Goal: Communication & Community: Share content

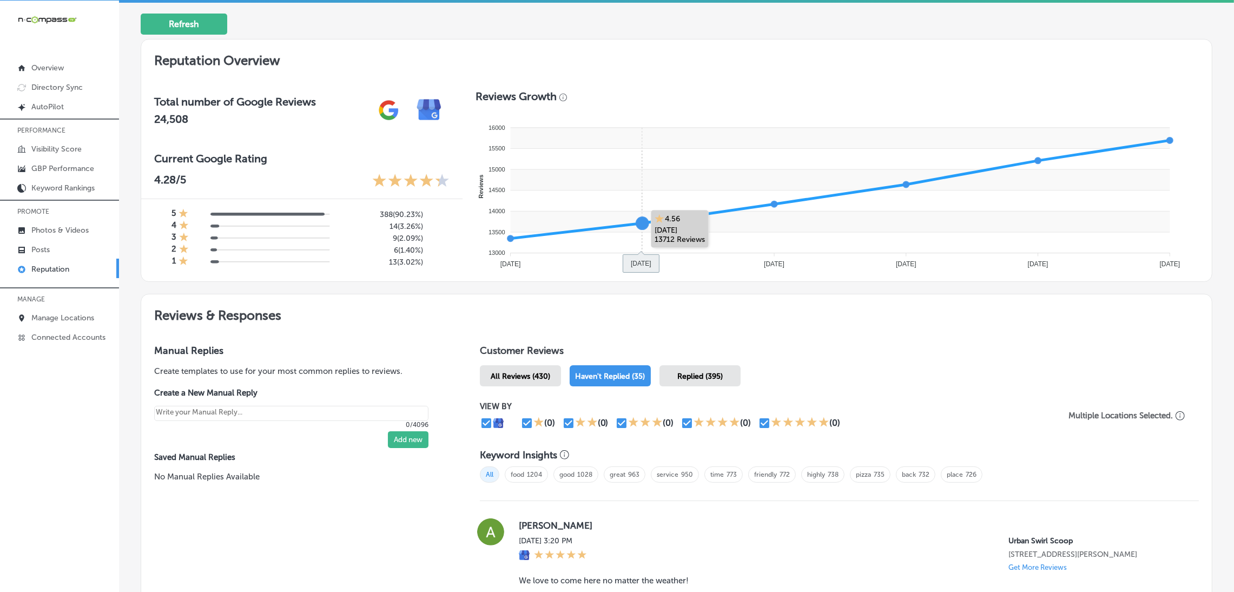
scroll to position [405, 0]
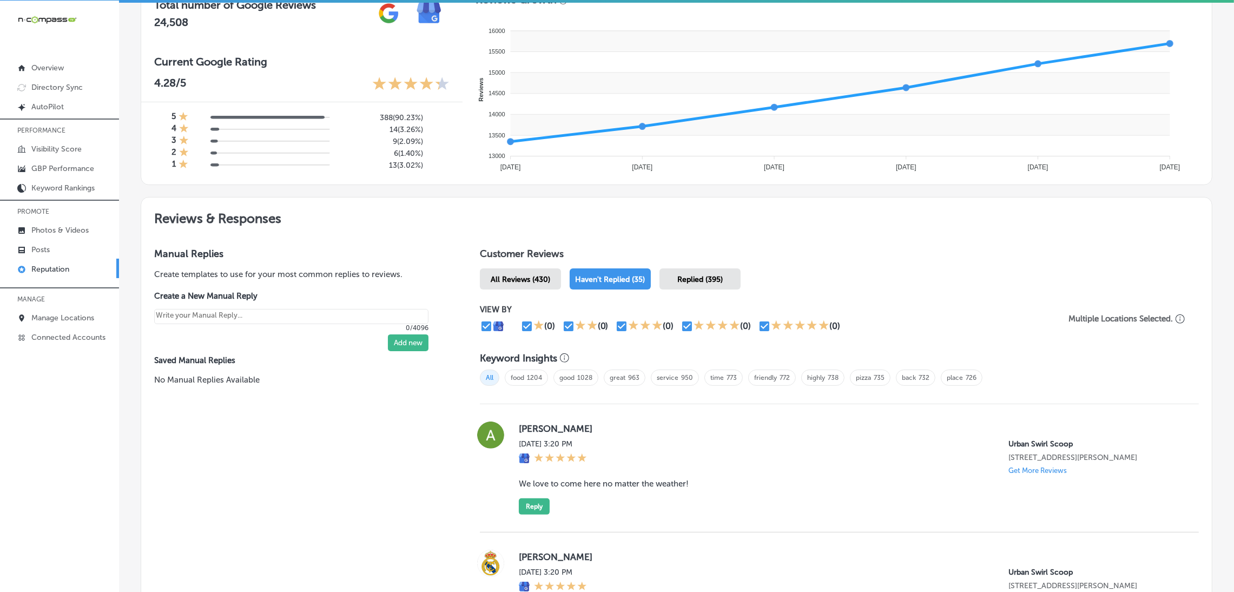
click at [528, 275] on span "All Reviews (430)" at bounding box center [521, 279] width 60 height 9
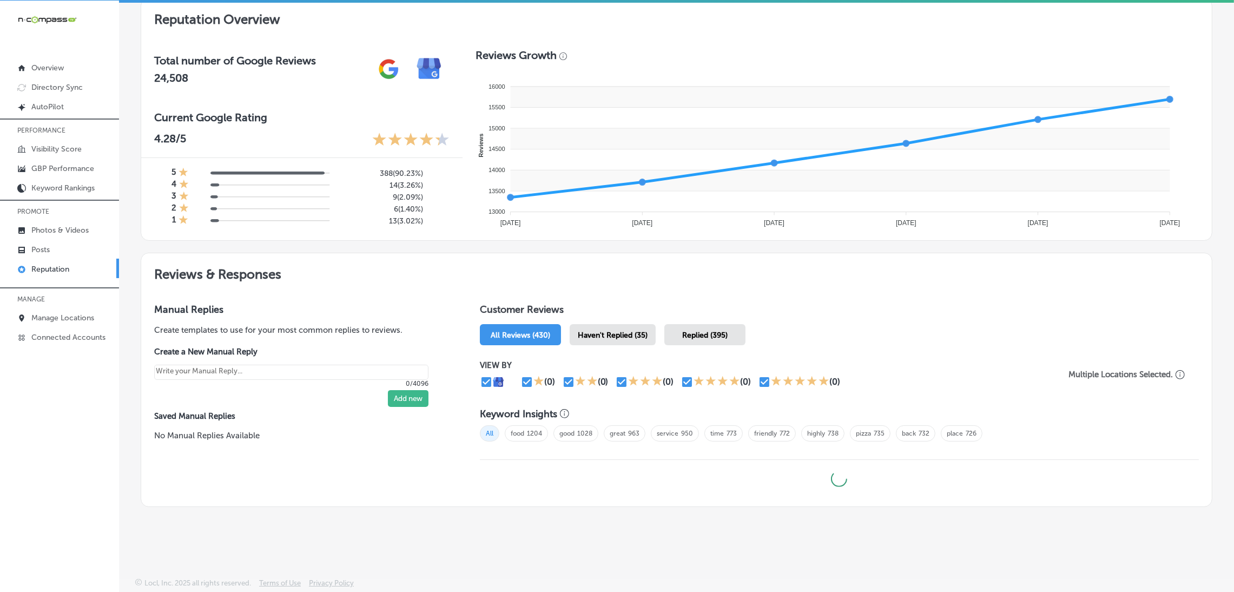
scroll to position [348, 0]
click at [622, 332] on span "Haven't Replied (35)" at bounding box center [613, 336] width 70 height 9
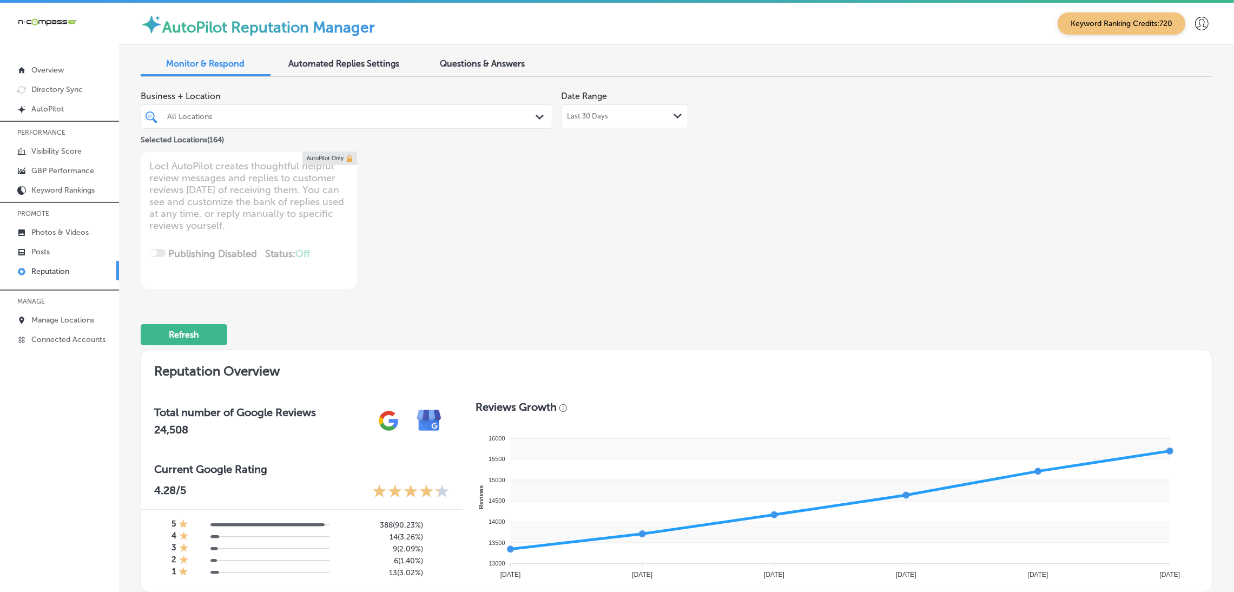
click at [321, 112] on div "All Locations" at bounding box center [351, 116] width 369 height 9
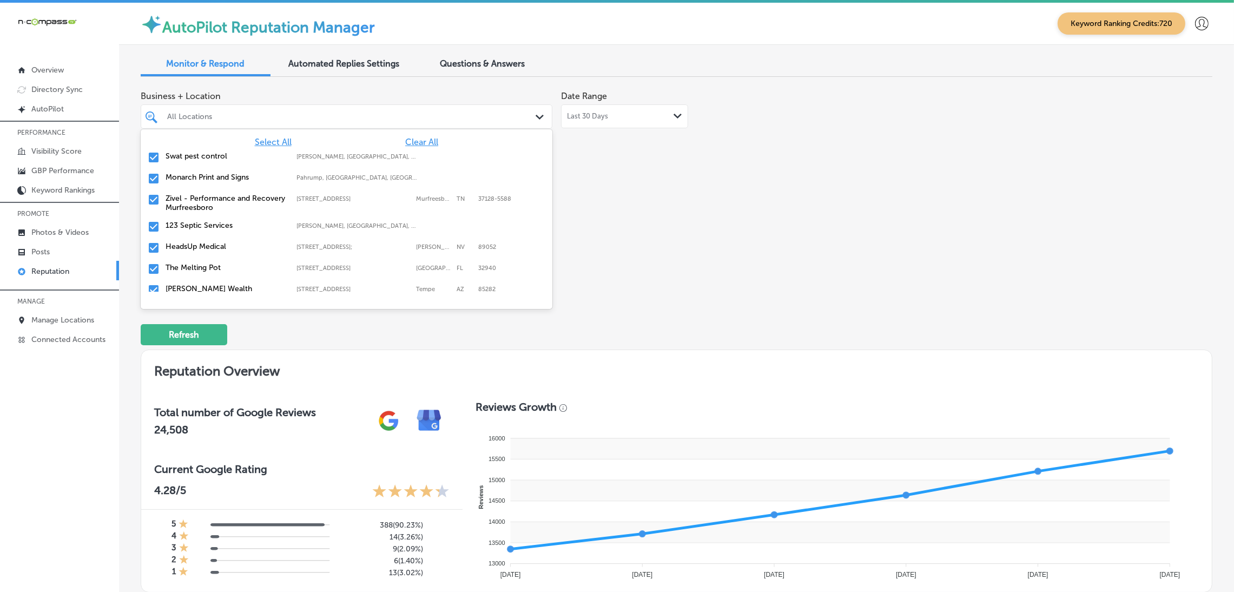
drag, startPoint x: 434, startPoint y: 146, endPoint x: 421, endPoint y: 140, distance: 15.0
click at [428, 147] on div "Select All Clear All Swat pest control [PERSON_NAME], [GEOGRAPHIC_DATA], [GEOGR…" at bounding box center [347, 210] width 412 height 162
click at [420, 138] on span "Clear All" at bounding box center [421, 142] width 33 height 10
type textarea "x"
click at [742, 199] on div "Business + Location option focused, 2 of 165. 165 results available. Use Up and…" at bounding box center [462, 186] width 643 height 203
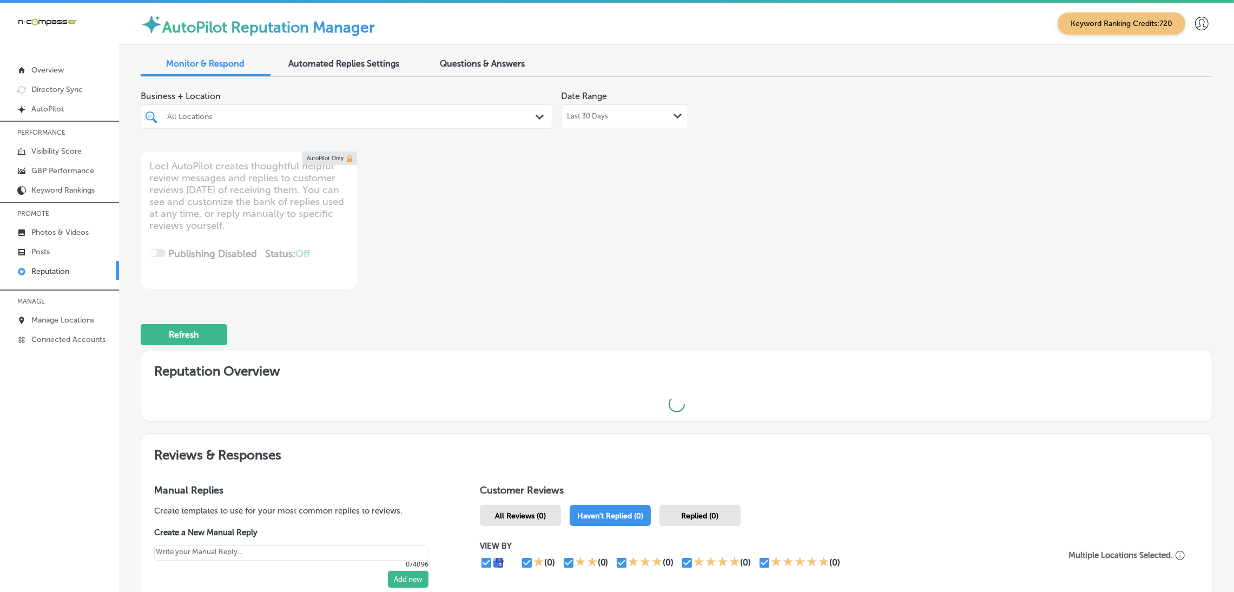
click at [323, 110] on div at bounding box center [328, 116] width 325 height 15
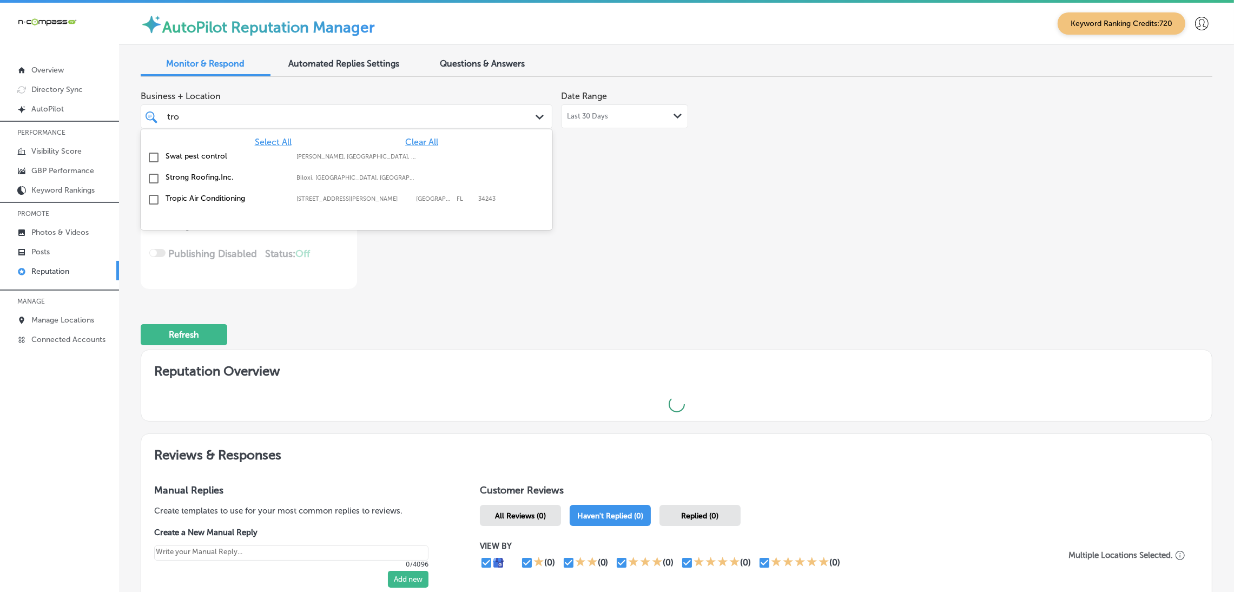
type input "trop"
click at [306, 160] on div "Tropic Air Conditioning [STREET_ADDRESS][GEOGRAPHIC_DATA][PERSON_NAME][STREET_A…" at bounding box center [316, 155] width 301 height 9
type textarea "x"
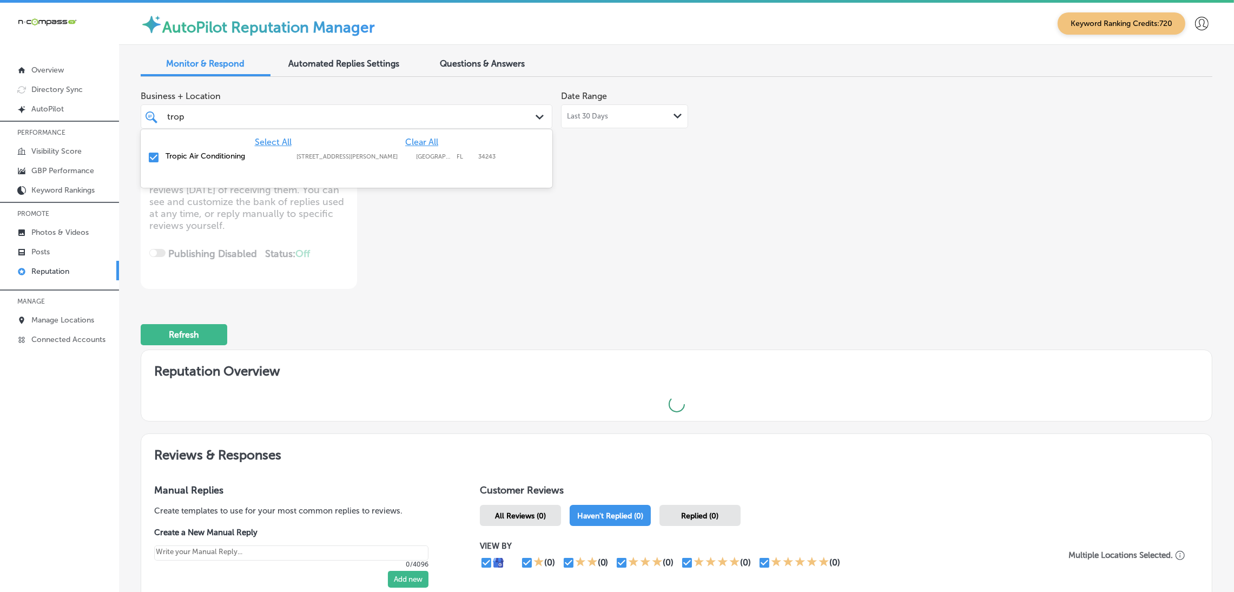
type input "trop"
click at [618, 201] on div "Business + Location option [STREET_ADDRESS][PERSON_NAME]. [STREET_ADDRESS][PERS…" at bounding box center [462, 186] width 643 height 203
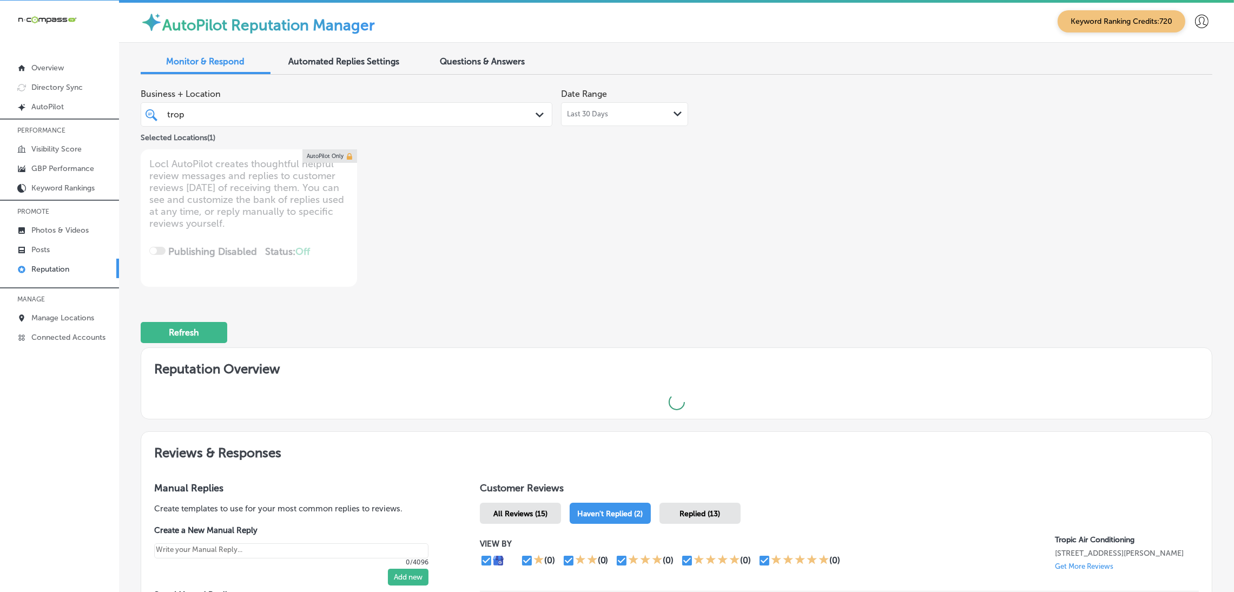
type textarea "x"
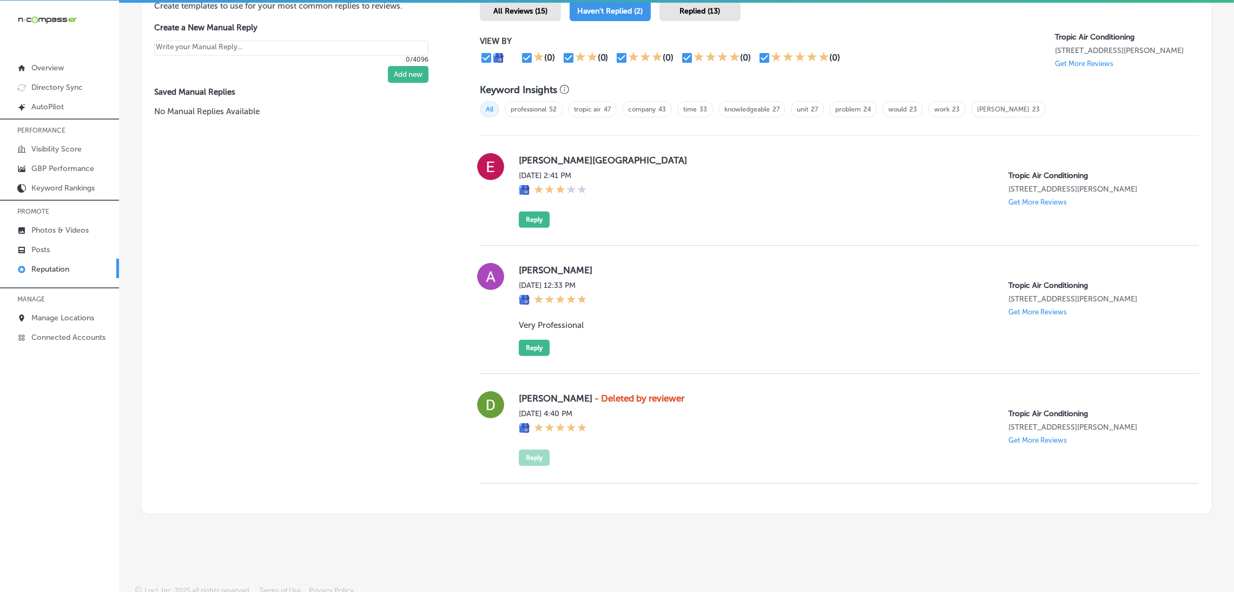
scroll to position [682, 0]
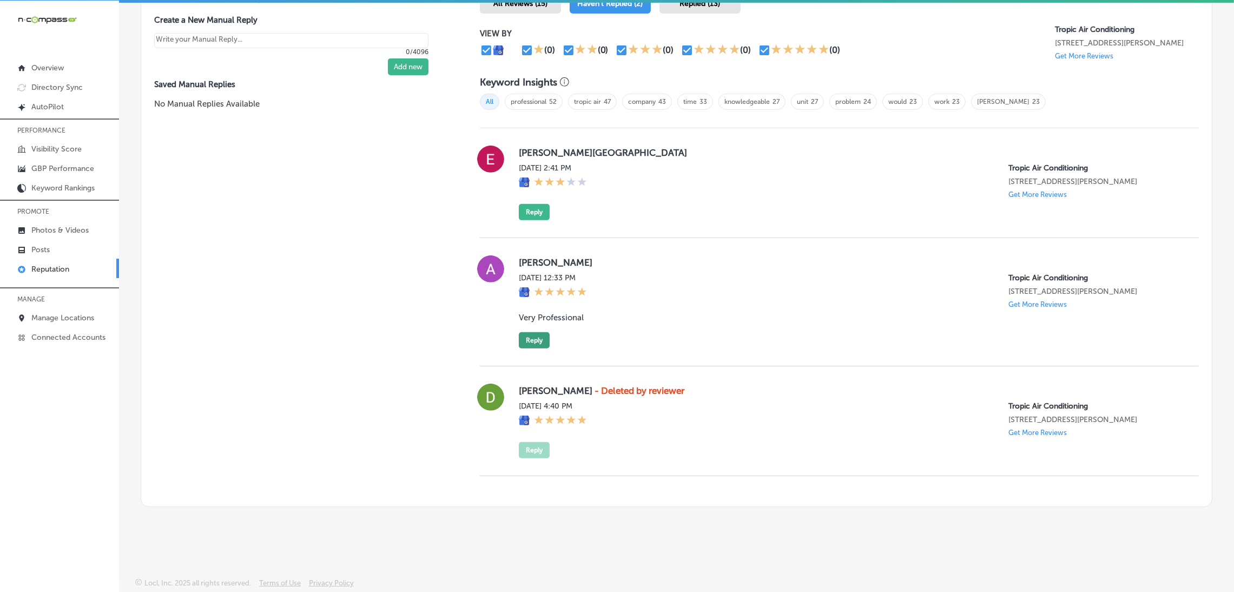
click at [524, 332] on button "Reply" at bounding box center [534, 340] width 31 height 16
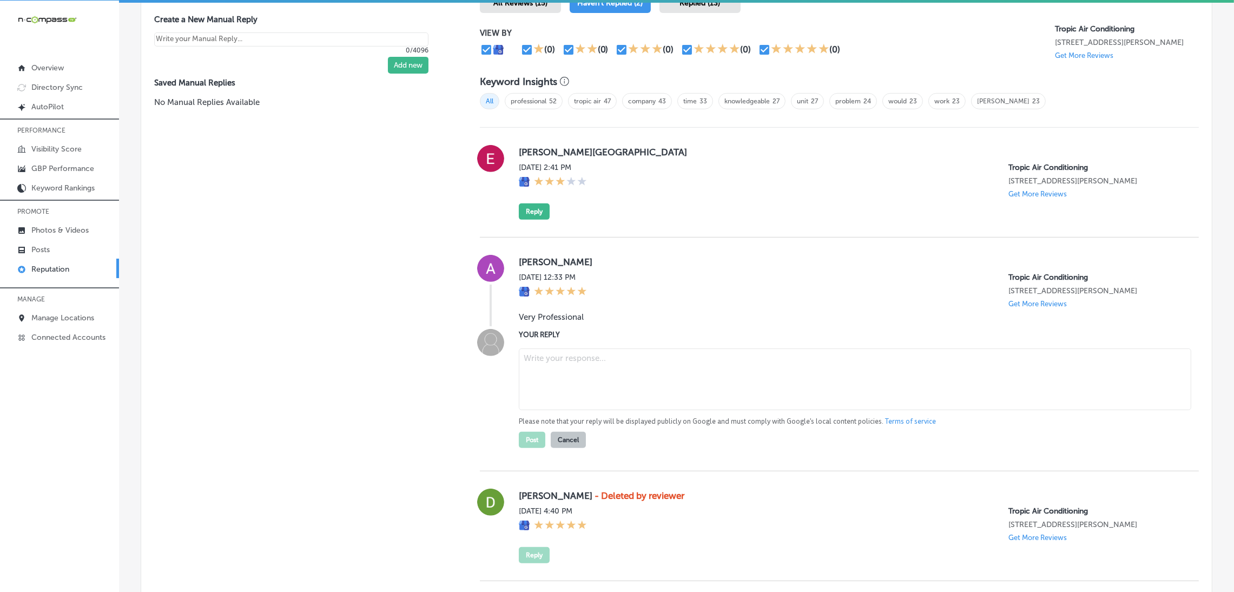
click at [781, 393] on textarea at bounding box center [855, 379] width 672 height 62
click at [540, 312] on blockquote "Very Professional" at bounding box center [850, 317] width 663 height 10
copy blockquote "Very Professional"
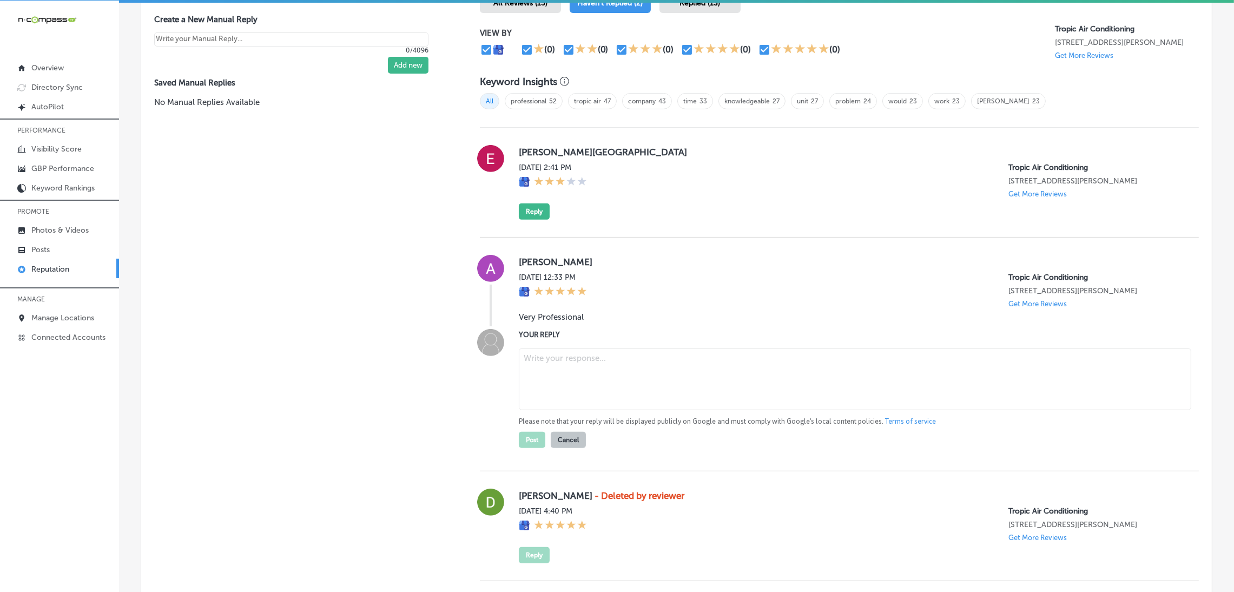
click at [654, 390] on textarea at bounding box center [855, 379] width 672 height 62
paste textarea "Thank you for the 5-star review! We appreciate your kind words. At Tropic Air i…"
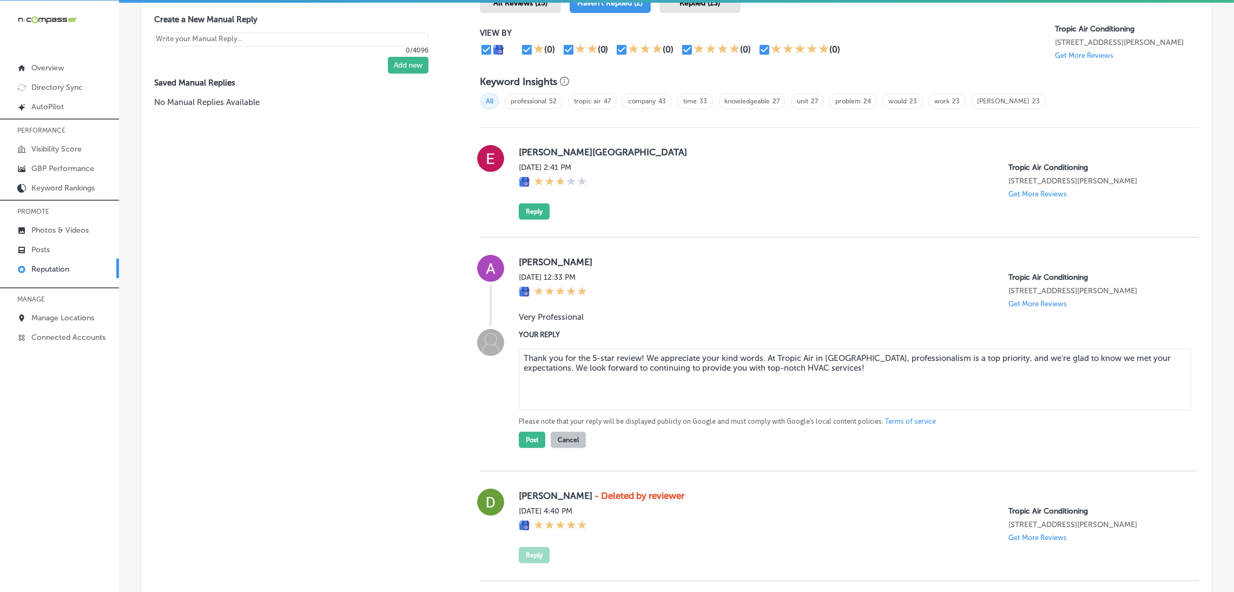
click at [638, 354] on textarea "Thank you for the 5-star review! We appreciate your kind words. At Tropic Air i…" at bounding box center [855, 379] width 672 height 62
type textarea "Thank you for the 5-star review, [PERSON_NAME]! We appreciate your kind words. …"
click at [527, 445] on button "Post" at bounding box center [532, 440] width 27 height 16
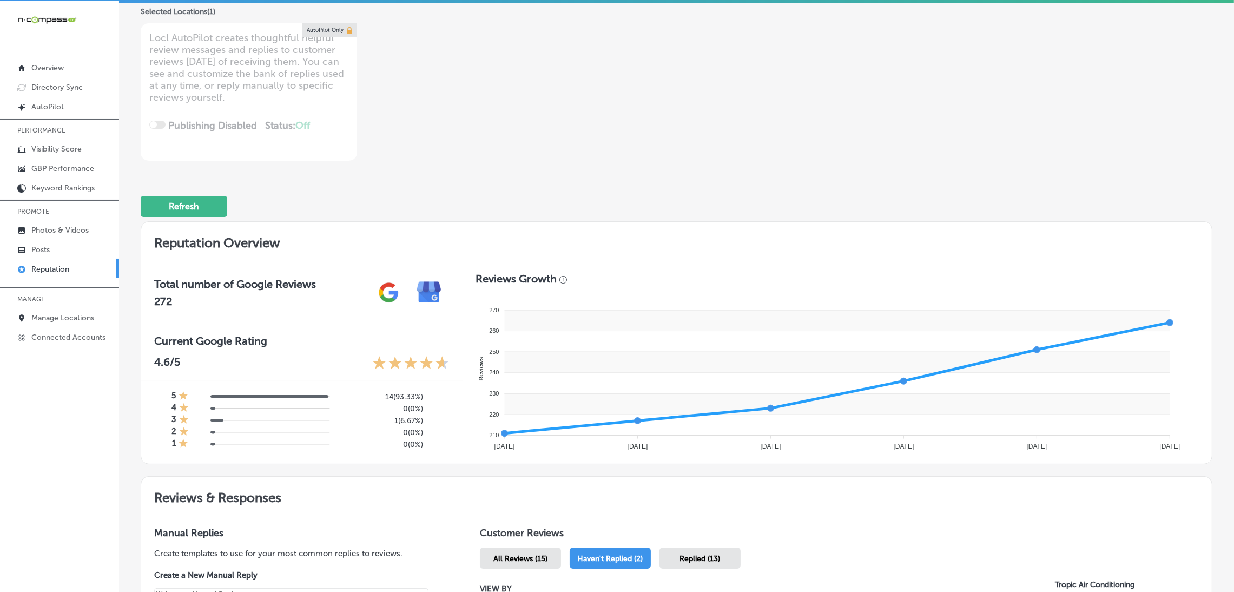
scroll to position [0, 0]
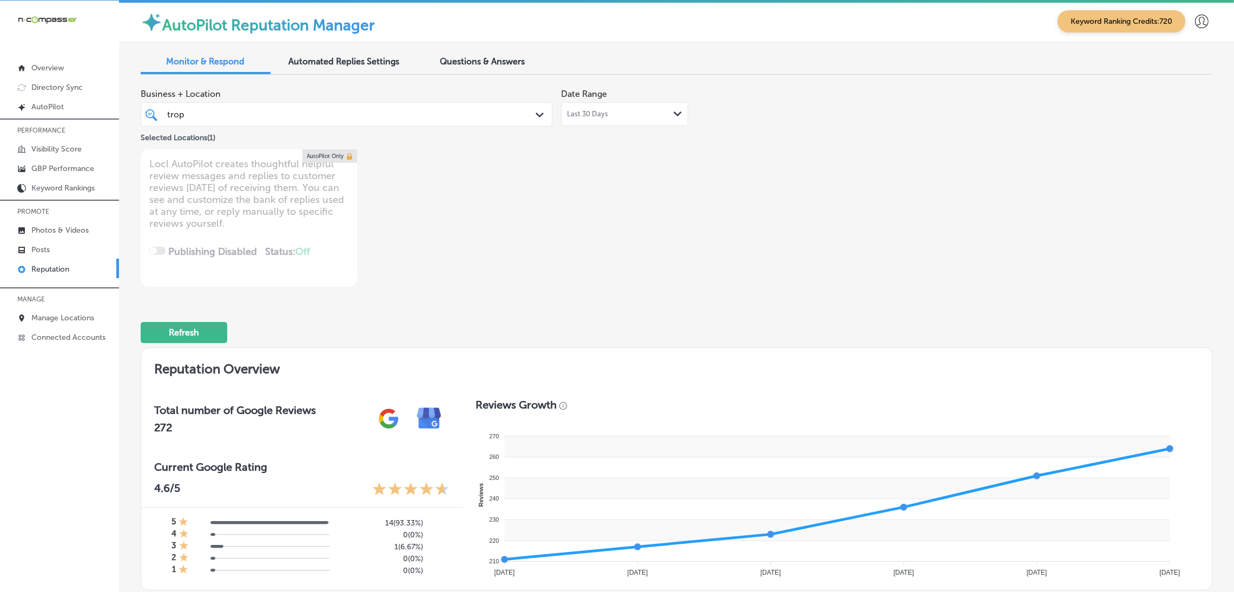
click at [267, 113] on div "trop trop" at bounding box center [328, 114] width 325 height 15
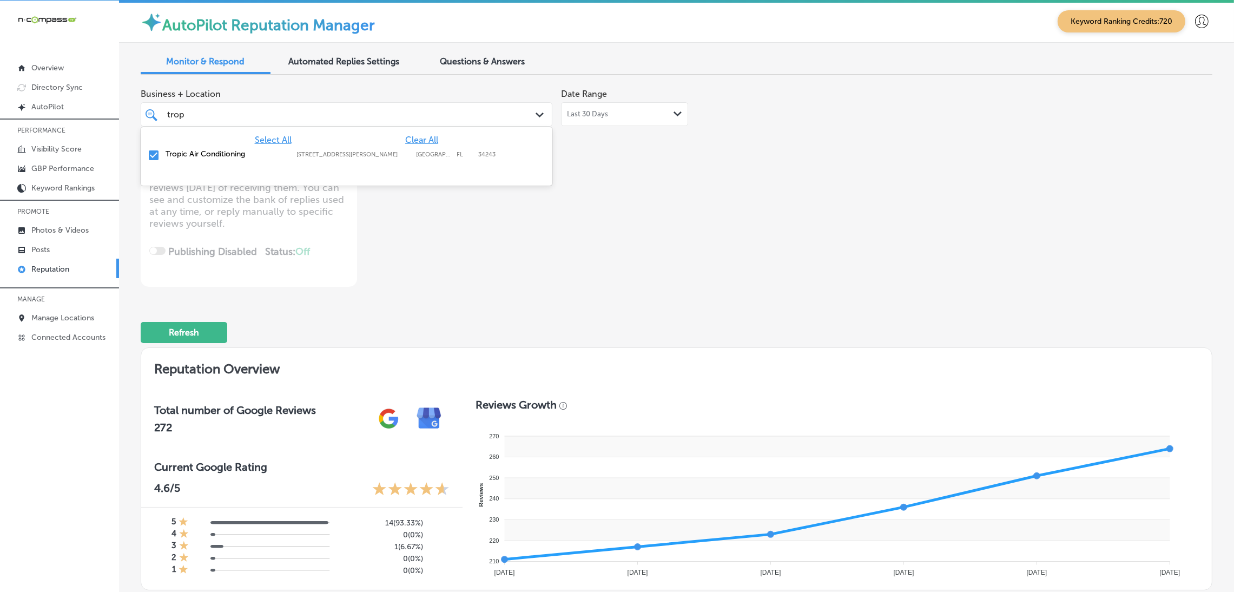
click at [437, 139] on div "Select All Clear All" at bounding box center [347, 140] width 412 height 10
click at [433, 141] on span "Clear All" at bounding box center [421, 140] width 33 height 10
click at [821, 228] on div "Business + Location option [STREET_ADDRESS][PERSON_NAME]. [STREET_ADDRESS][PERS…" at bounding box center [677, 184] width 1072 height 203
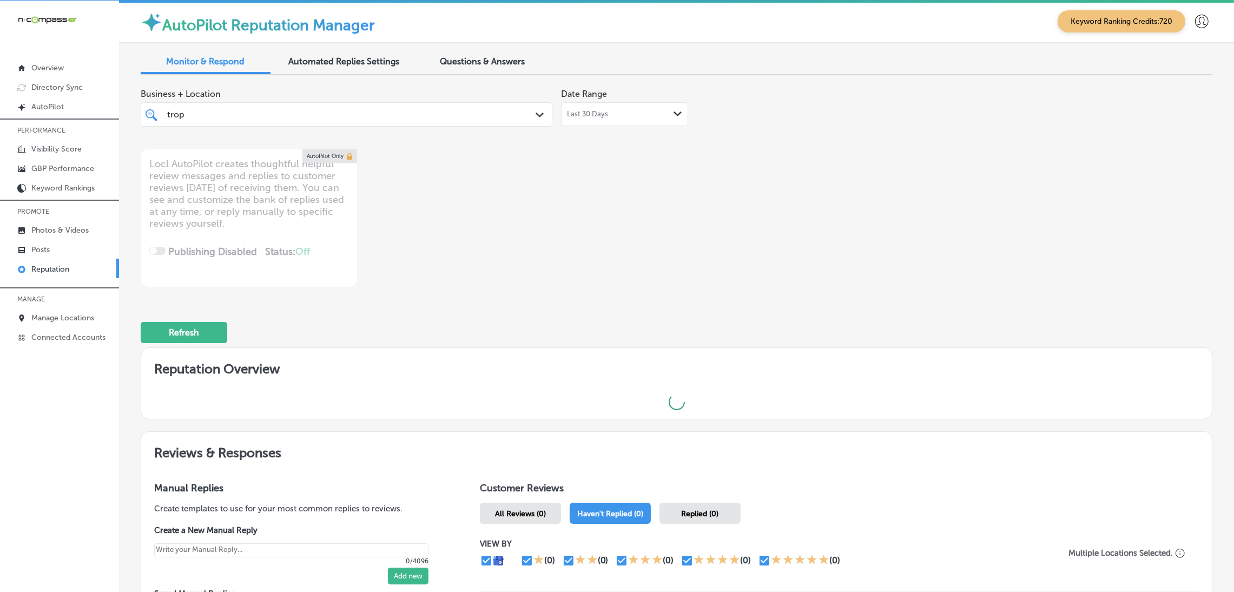
type textarea "x"
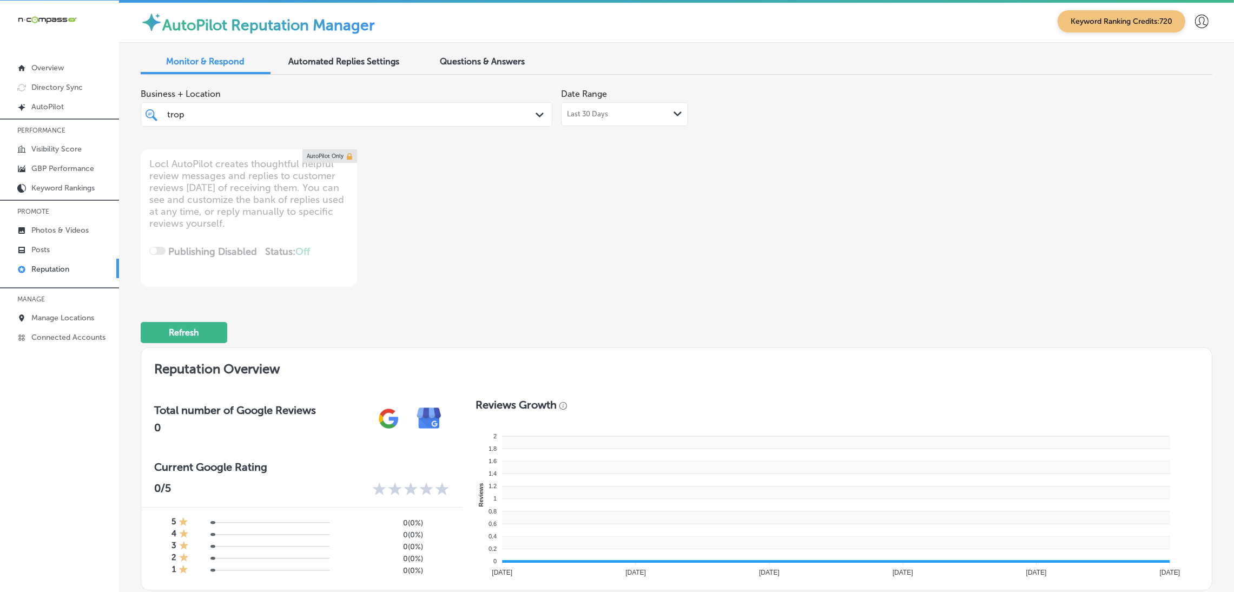
click at [371, 120] on div "trop trop" at bounding box center [328, 114] width 325 height 15
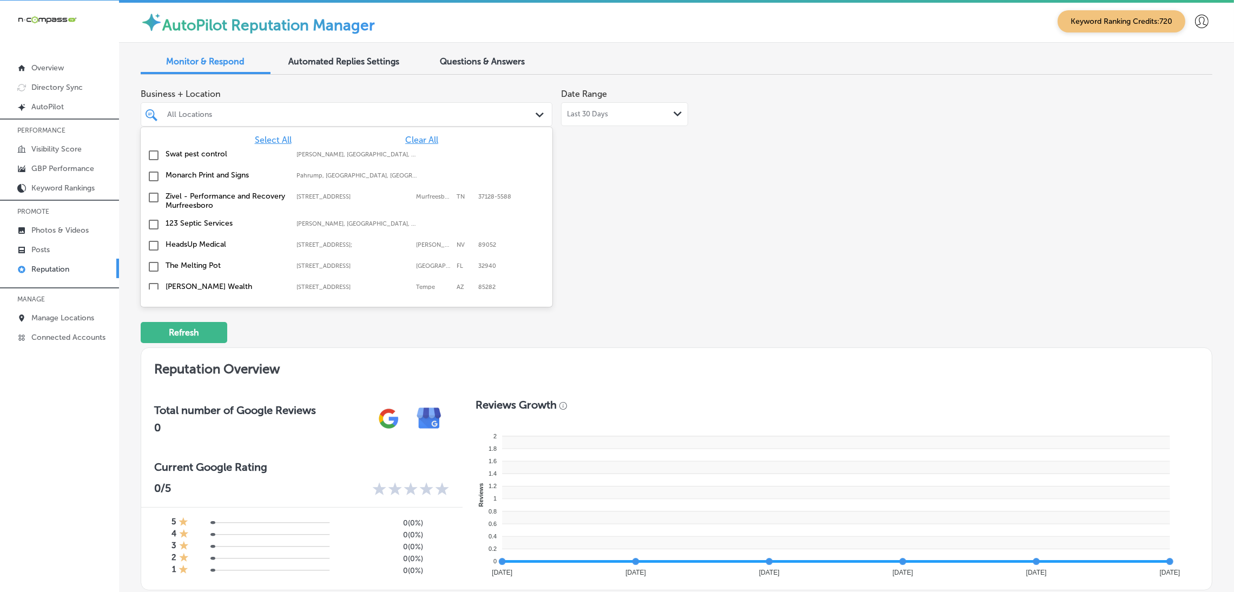
click at [276, 137] on span "Select All" at bounding box center [273, 140] width 37 height 10
type textarea "x"
click at [677, 188] on div "Business + Location option [STREET_ADDRESS][PERSON_NAME]. option focused, 2 of …" at bounding box center [462, 184] width 643 height 203
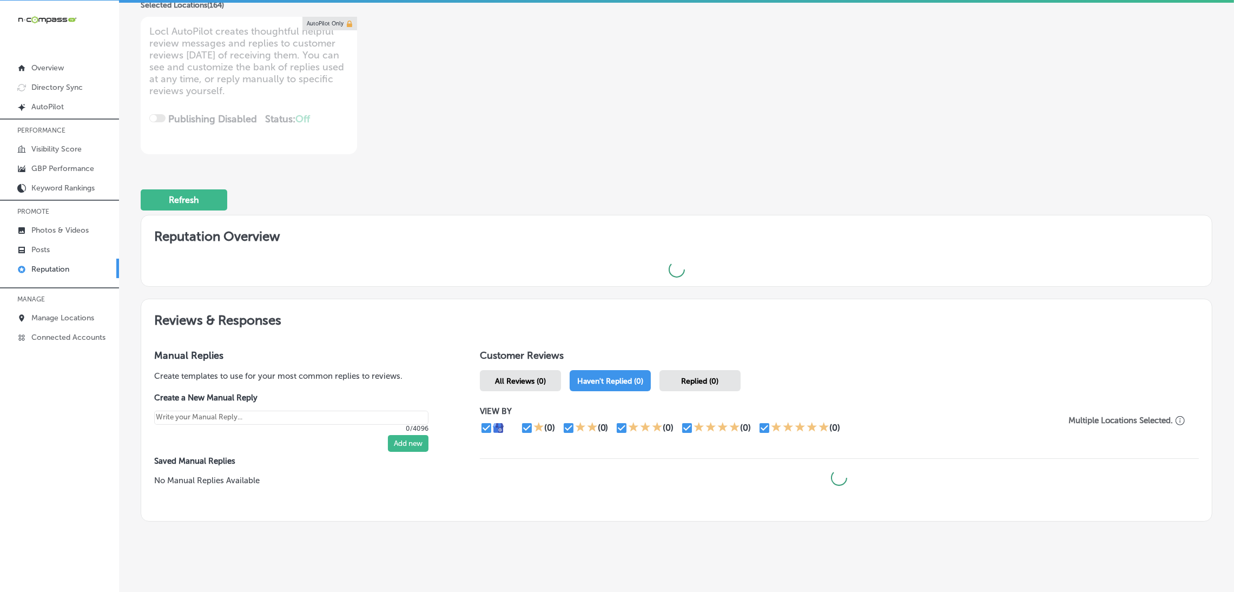
scroll to position [145, 0]
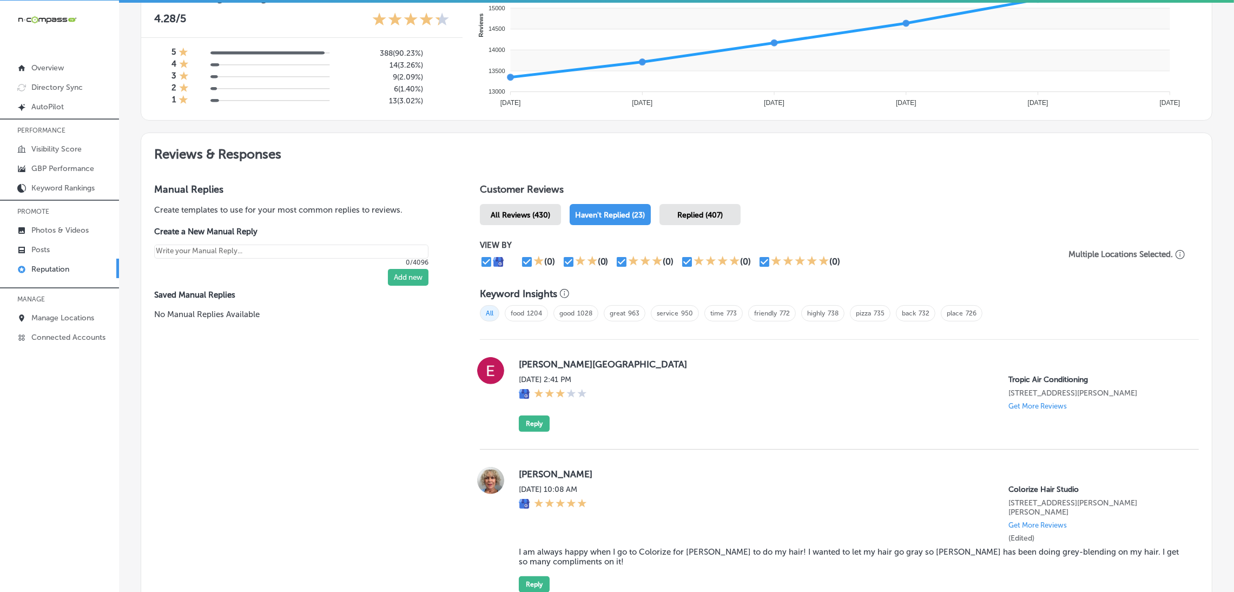
click at [539, 217] on span "All Reviews (430)" at bounding box center [521, 214] width 60 height 9
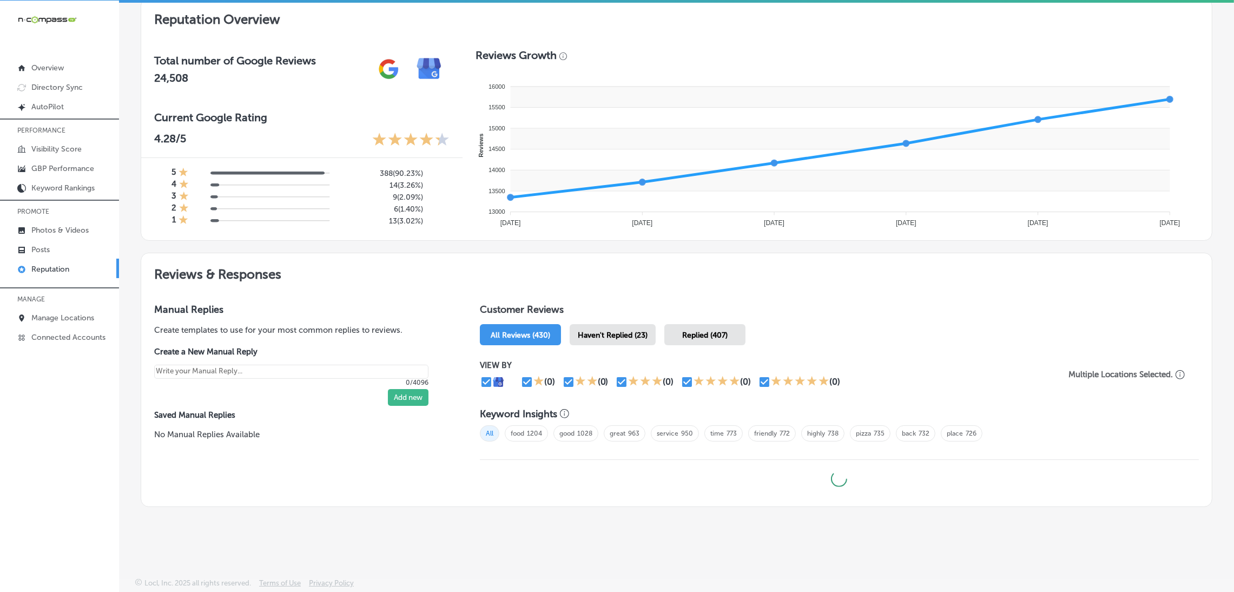
scroll to position [348, 0]
click at [630, 332] on span "Haven't Replied (23)" at bounding box center [613, 336] width 70 height 9
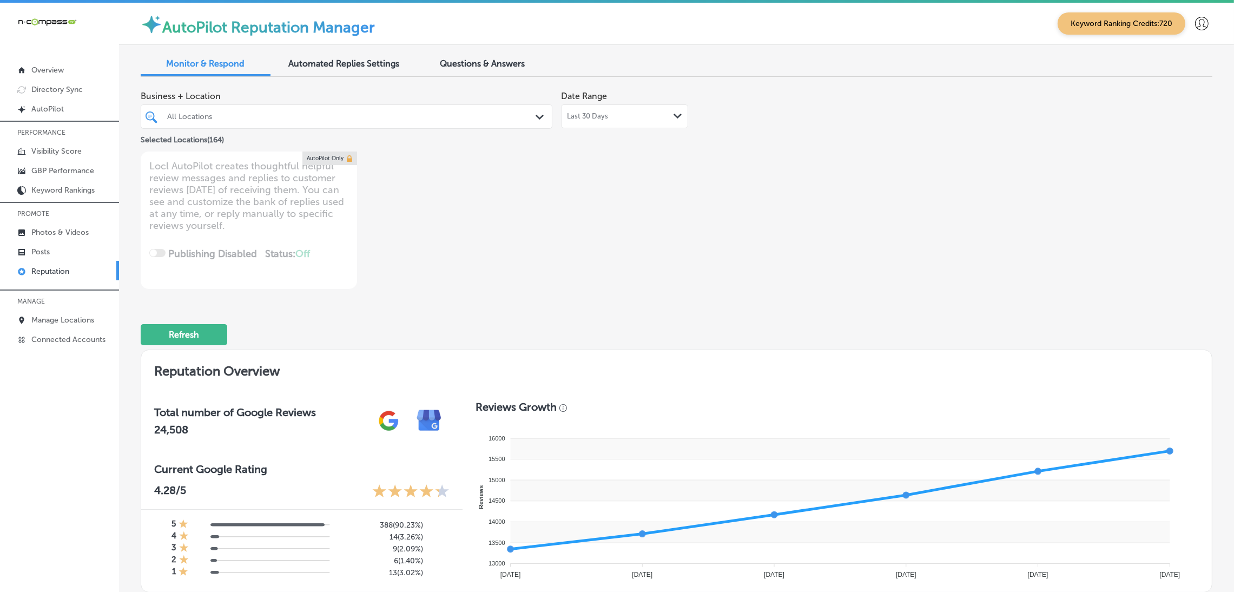
type textarea "x"
click at [270, 117] on div "All Locations" at bounding box center [351, 116] width 369 height 9
click at [665, 191] on div "Business + Location All Locations Path Created with Sketch. Selected Locations …" at bounding box center [462, 186] width 643 height 203
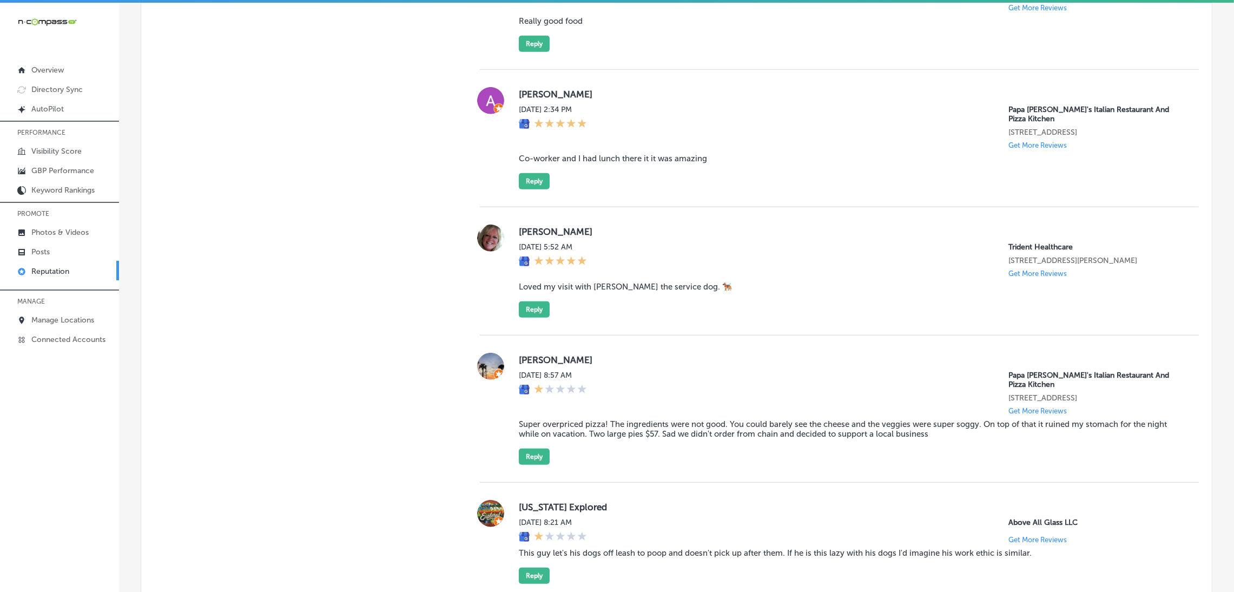
scroll to position [1379, 0]
click at [534, 188] on button "Reply" at bounding box center [534, 180] width 31 height 16
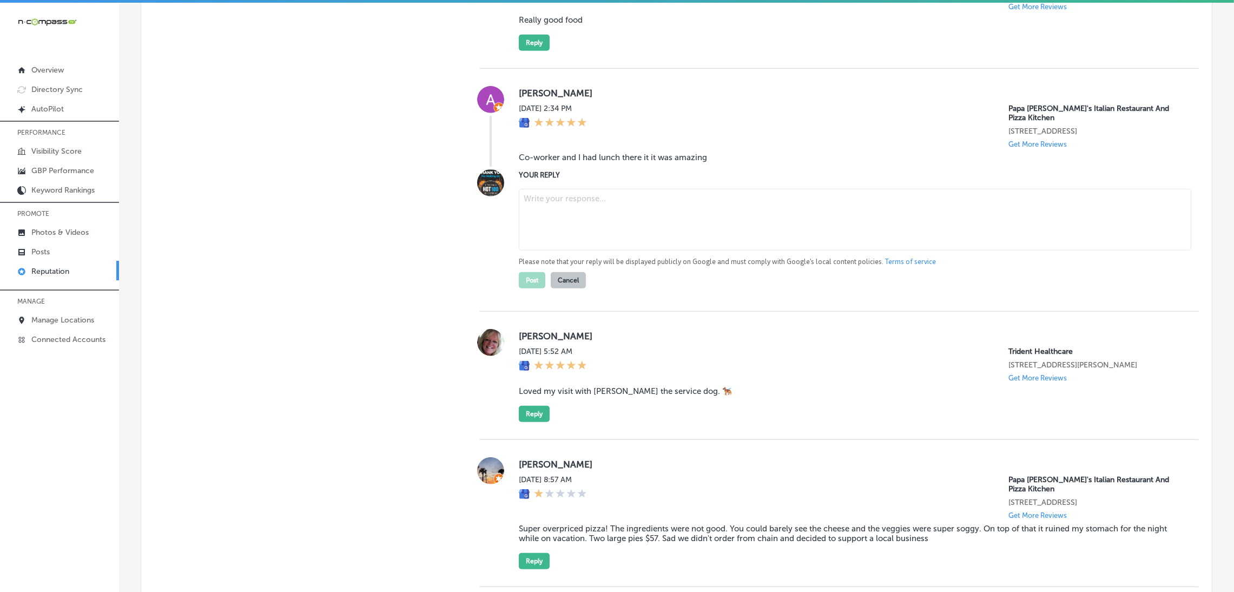
click at [586, 148] on div "[DATE] 2:34 PM" at bounding box center [553, 126] width 68 height 44
click at [590, 162] on blockquote "Co-worker and I had lunch there it it was amazing" at bounding box center [850, 158] width 663 height 10
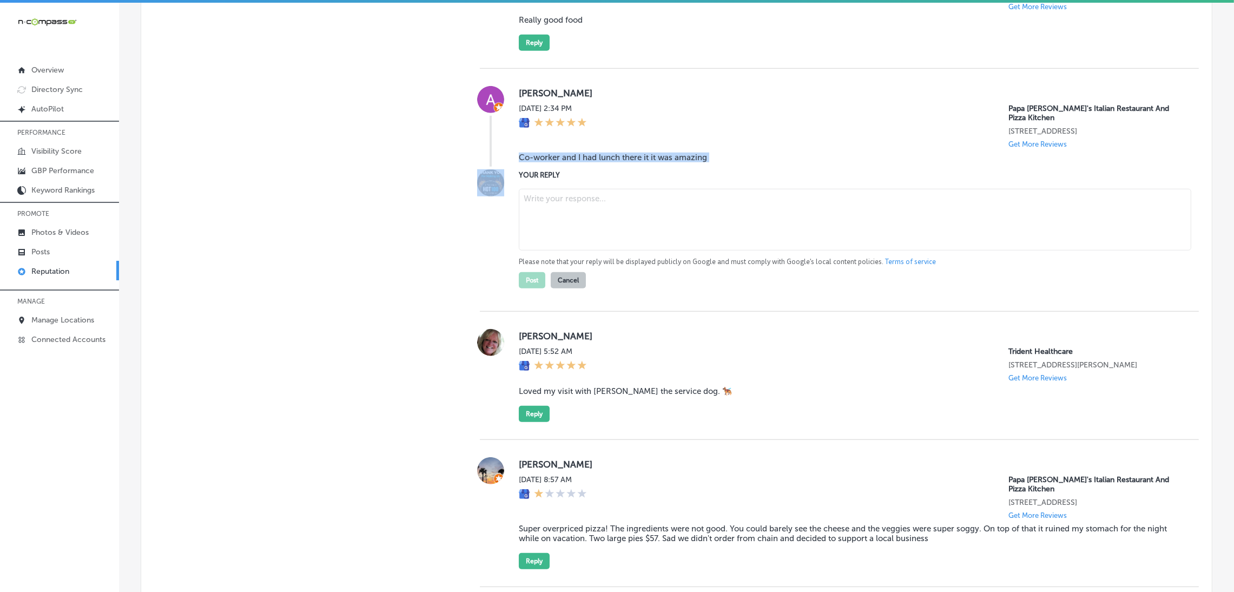
copy blockquote "Co-worker and I had lunch there it it was amazing"
click at [702, 232] on textarea at bounding box center [855, 220] width 672 height 62
click at [606, 219] on textarea at bounding box center [855, 220] width 672 height 62
paste textarea "Thank you for the fantastic 5-star review! We're so glad to hear you and your c…"
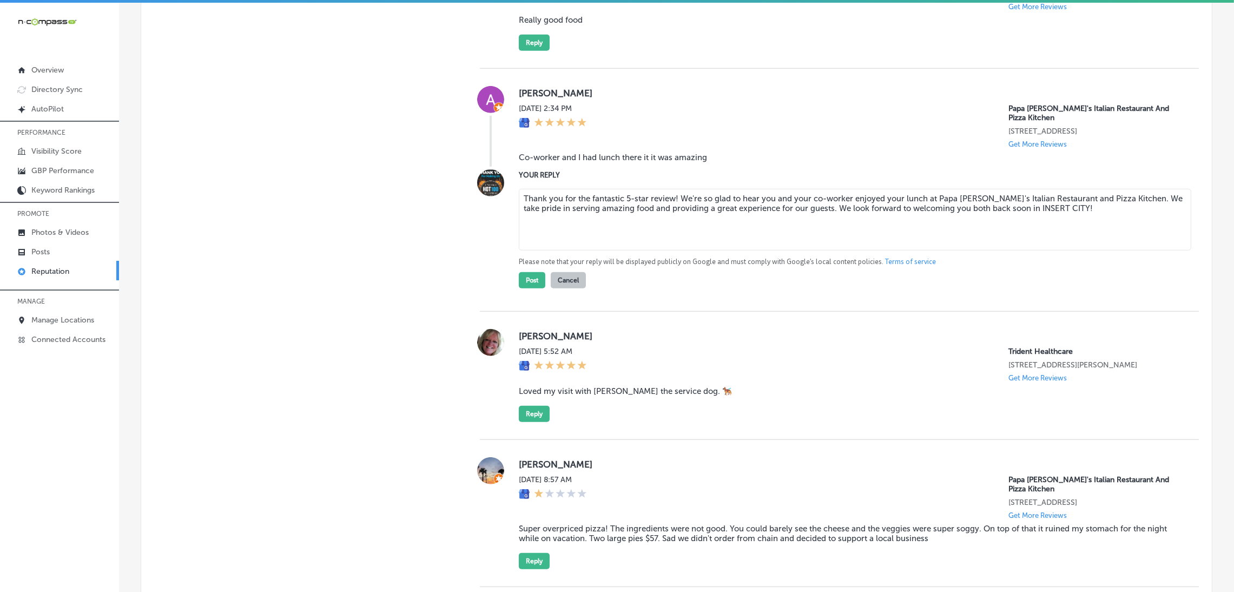
drag, startPoint x: 1058, startPoint y: 226, endPoint x: 1002, endPoint y: 227, distance: 55.7
click at [1002, 227] on textarea "Thank you for the fantastic 5-star review! We're so glad to hear you and your c…" at bounding box center [855, 220] width 672 height 62
drag, startPoint x: 1068, startPoint y: 142, endPoint x: 1122, endPoint y: 144, distance: 54.1
click at [1122, 136] on p "[STREET_ADDRESS]" at bounding box center [1094, 131] width 173 height 9
copy p "Cape Canaveral"
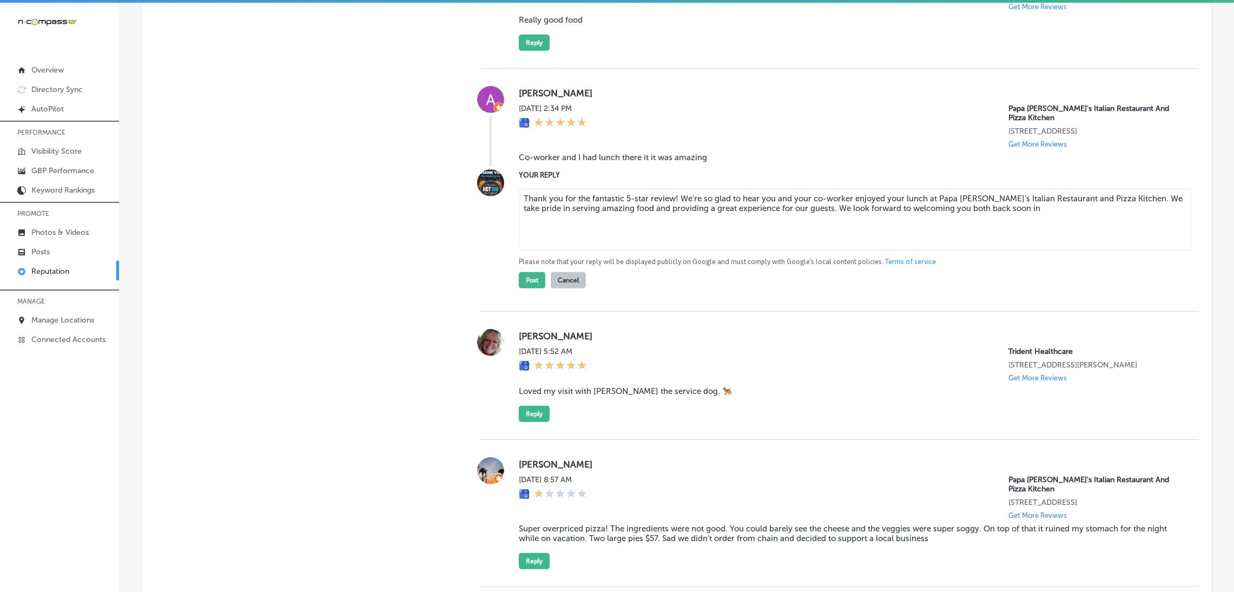
click at [1056, 227] on textarea "Thank you for the fantastic 5-star review! We're so glad to hear you and your c…" at bounding box center [855, 220] width 672 height 62
paste textarea "Cape Canaveral"
click at [670, 219] on textarea "Thank you for the fantastic 5-star review! We're so glad to hear you and your c…" at bounding box center [855, 220] width 672 height 62
type textarea "Thank you for the fantastic 5-star review, [PERSON_NAME]! We're so glad to hear…"
click at [531, 288] on button "Post" at bounding box center [532, 280] width 27 height 16
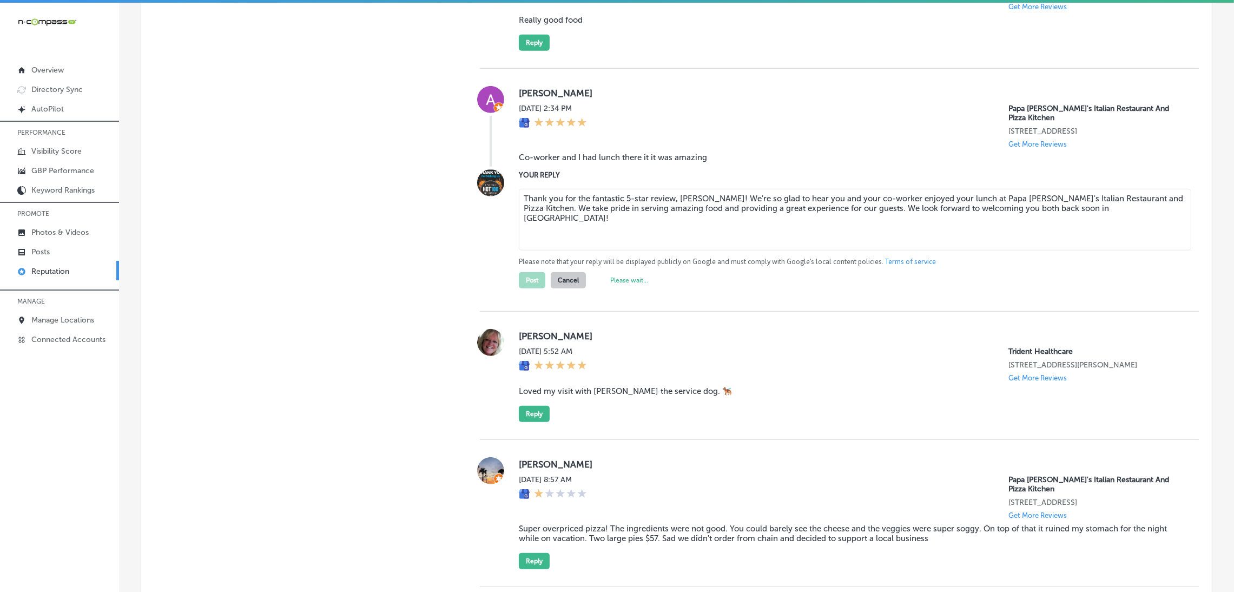
type textarea "x"
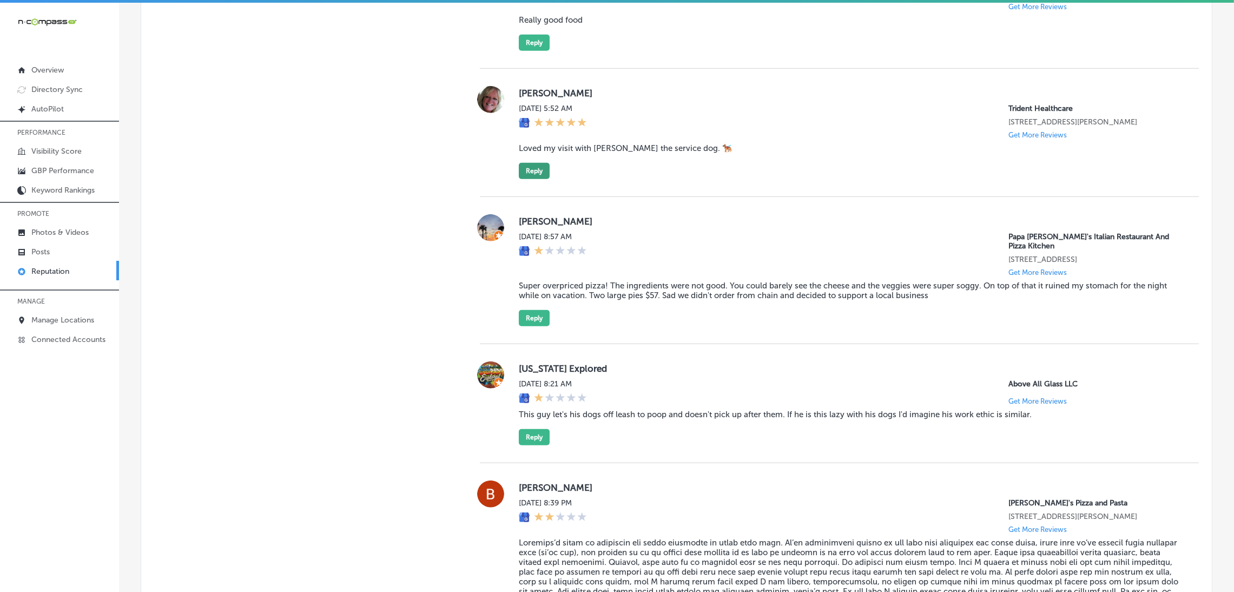
click at [545, 179] on button "Reply" at bounding box center [534, 171] width 31 height 16
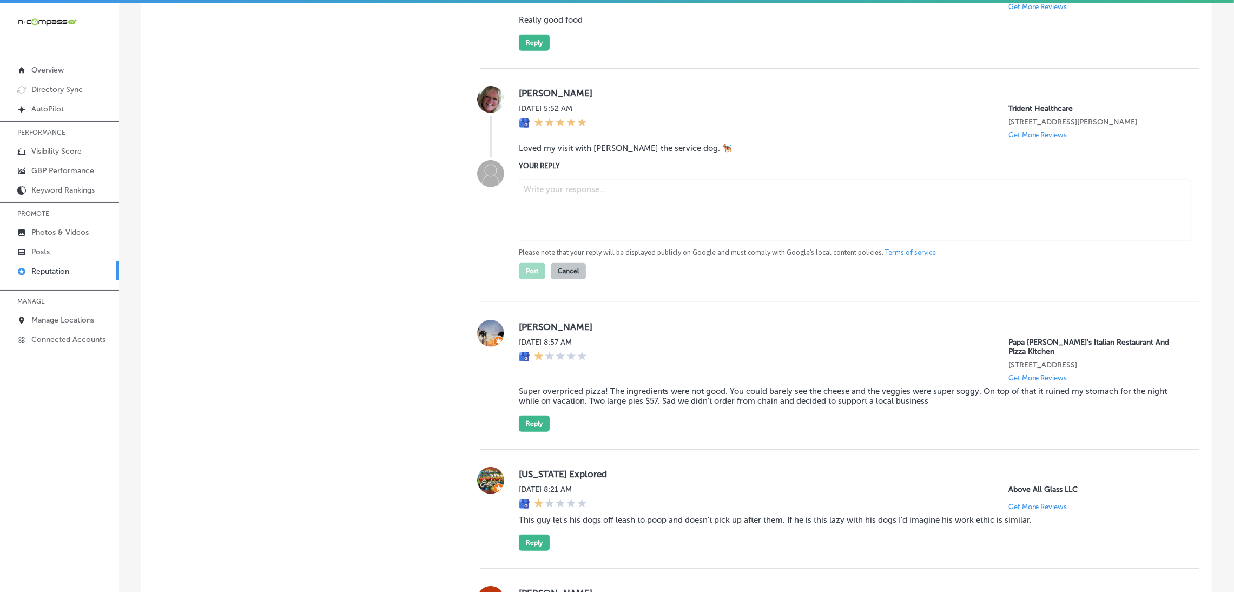
click at [586, 153] on blockquote "Loved my visit with [PERSON_NAME] the service dog. 🐕‍🦺" at bounding box center [850, 148] width 663 height 10
copy blockquote "Loved my visit with [PERSON_NAME] the service dog. 🐕‍🦺"
click at [608, 215] on textarea at bounding box center [855, 211] width 672 height 62
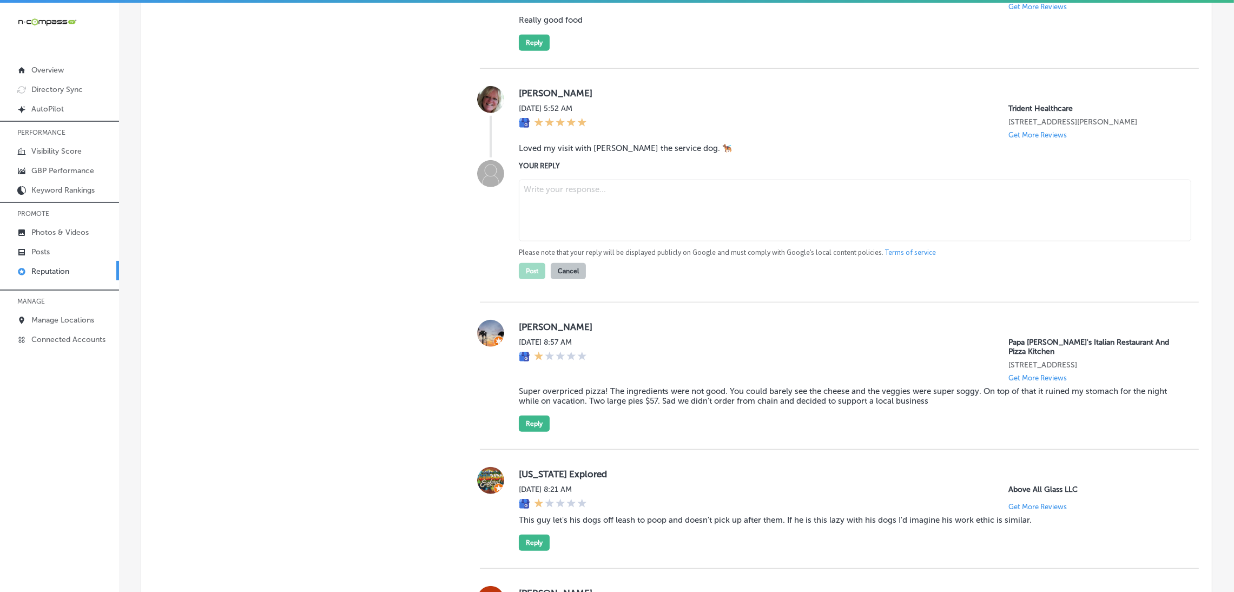
click at [651, 241] on textarea at bounding box center [855, 211] width 672 height 62
click at [545, 230] on textarea at bounding box center [855, 211] width 672 height 62
paste textarea "Thank you for the amazing 5-star review! We’re so happy to hear that you loved …"
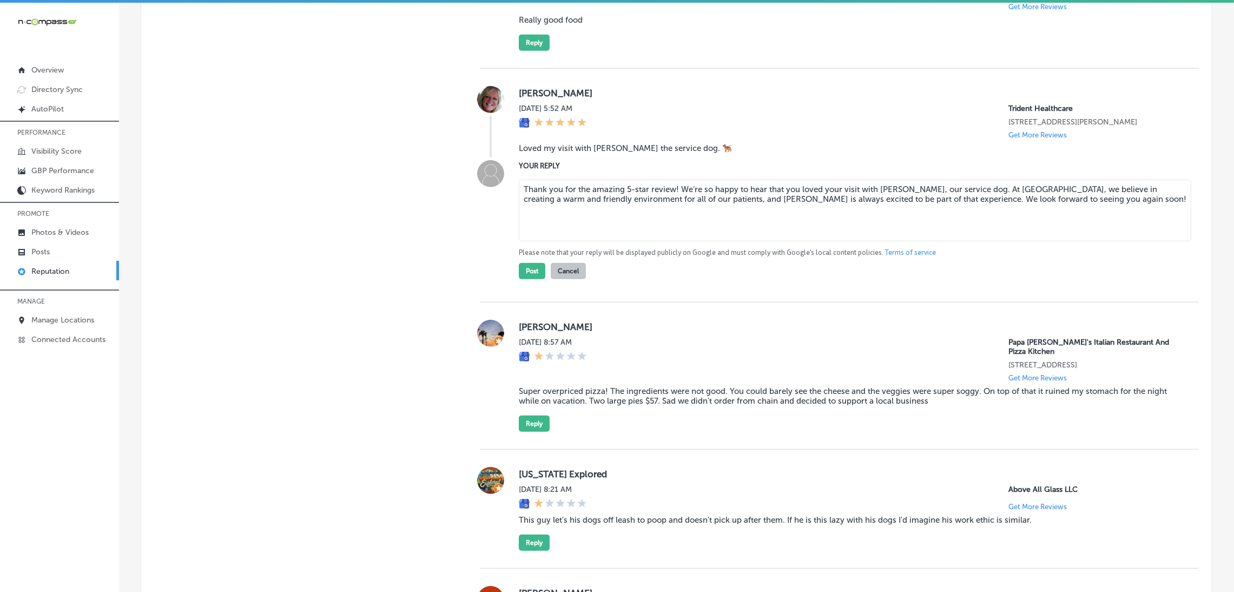
click at [671, 217] on textarea "Thank you for the amazing 5-star review! We’re so happy to hear that you loved …" at bounding box center [855, 211] width 672 height 62
type textarea "Thank you for the amazing 5-star review, [PERSON_NAME]! We’re so happy to hear …"
click at [526, 279] on button "Post" at bounding box center [532, 271] width 27 height 16
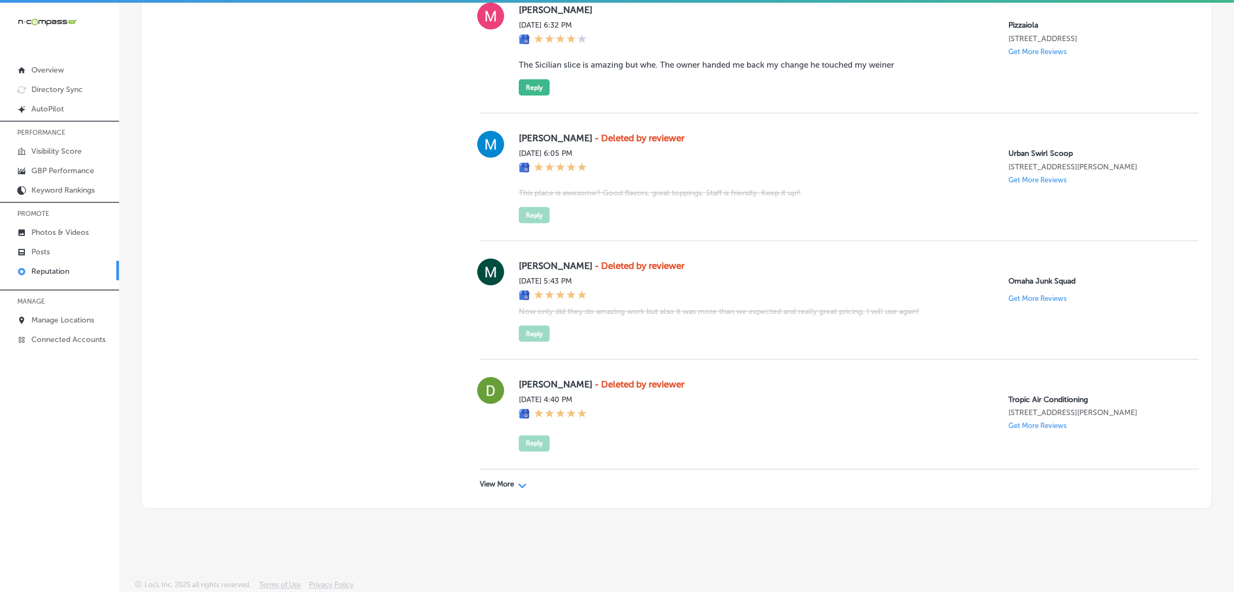
scroll to position [2754, 0]
click at [494, 492] on div "View More Path Created with Sketch." at bounding box center [839, 485] width 719 height 30
click at [494, 484] on p "View More" at bounding box center [497, 484] width 34 height 9
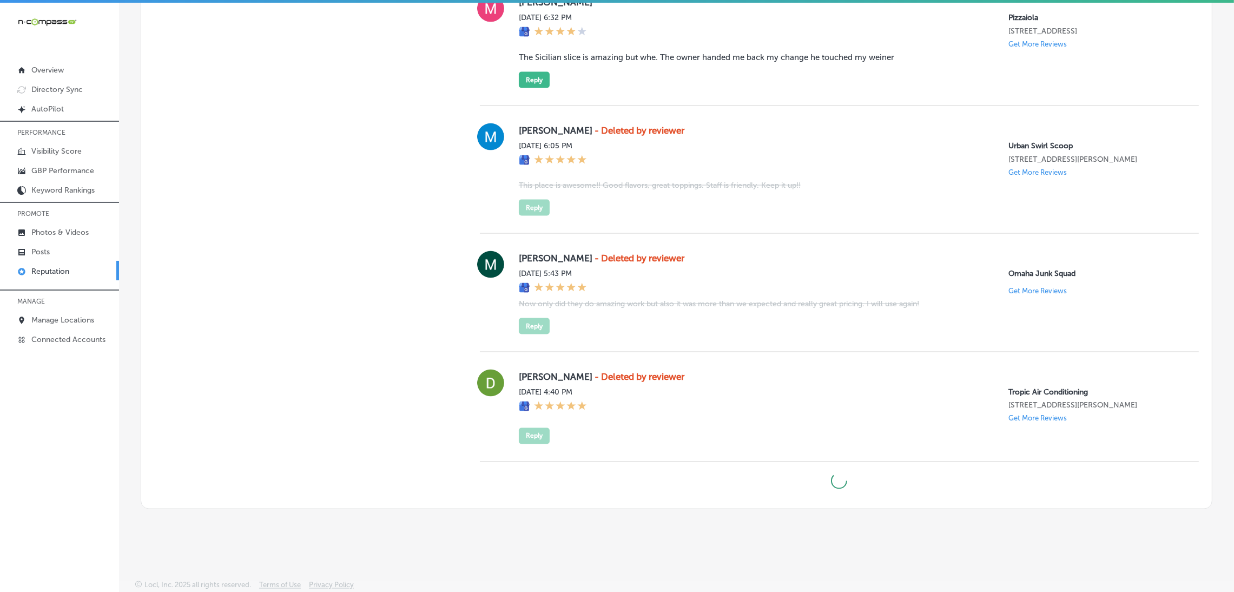
type textarea "x"
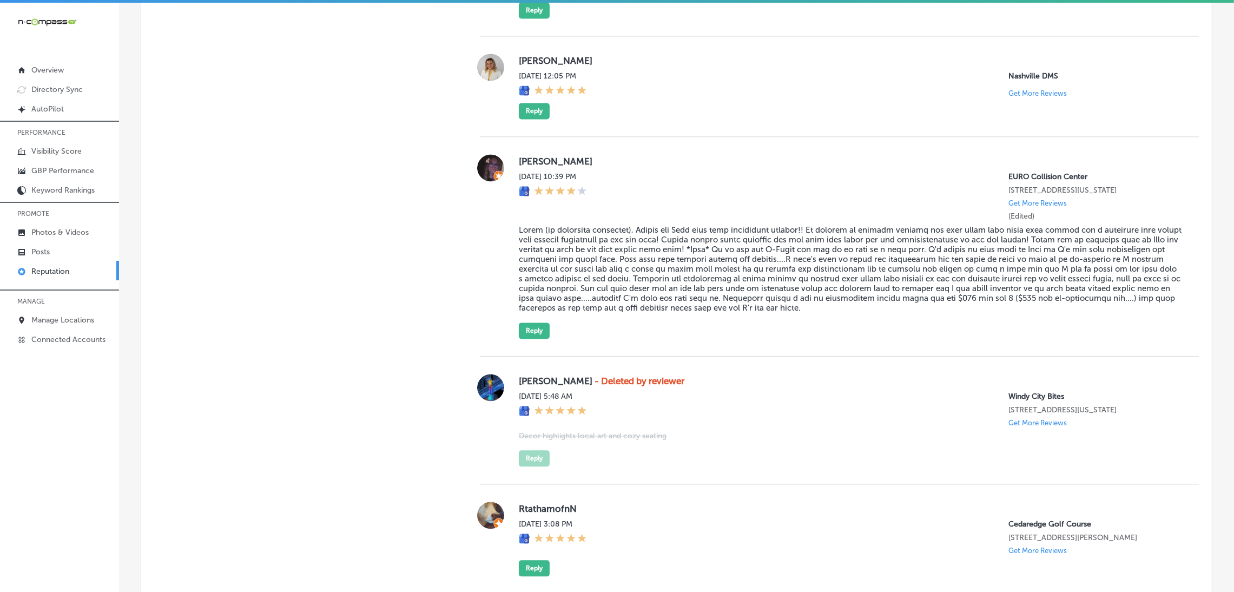
scroll to position [3373, 0]
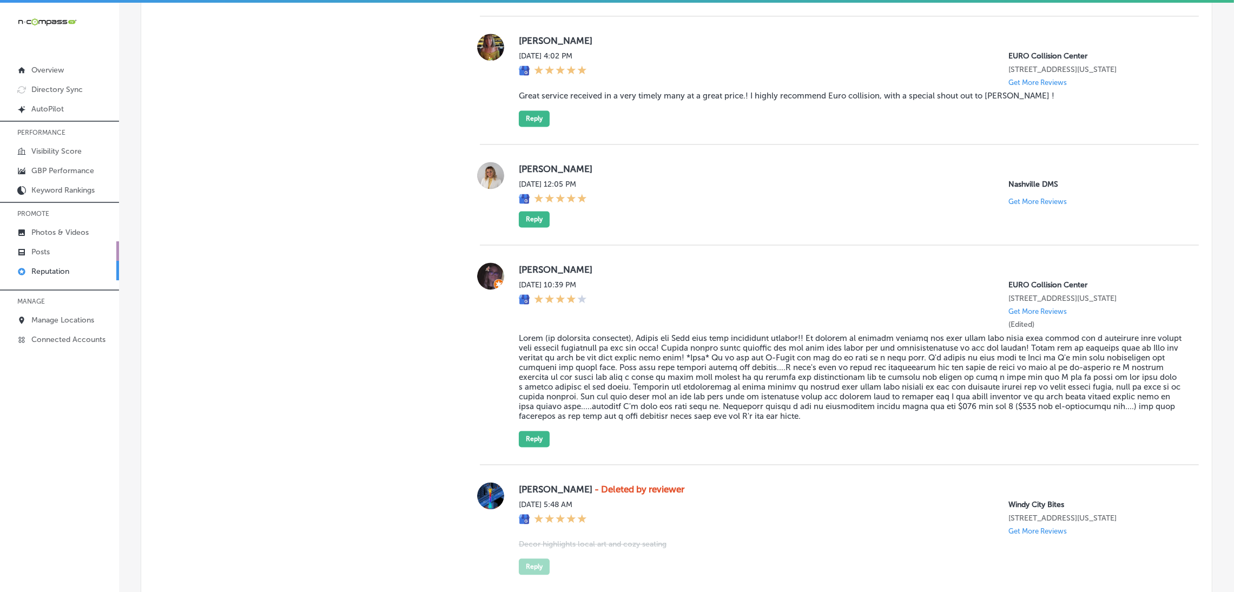
click at [54, 257] on link "Posts" at bounding box center [59, 250] width 119 height 19
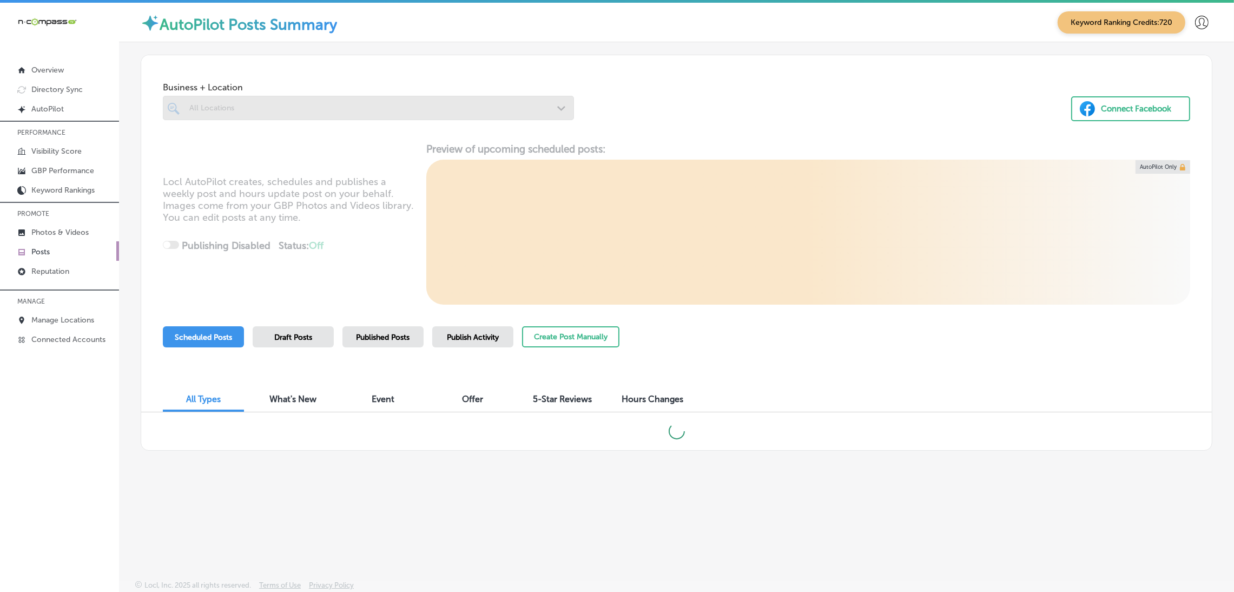
click at [288, 121] on div at bounding box center [368, 128] width 411 height 17
click at [270, 102] on div at bounding box center [368, 108] width 411 height 24
click at [394, 124] on div at bounding box center [368, 128] width 411 height 17
click at [386, 102] on div at bounding box center [368, 108] width 411 height 24
click at [232, 112] on div at bounding box center [368, 108] width 411 height 24
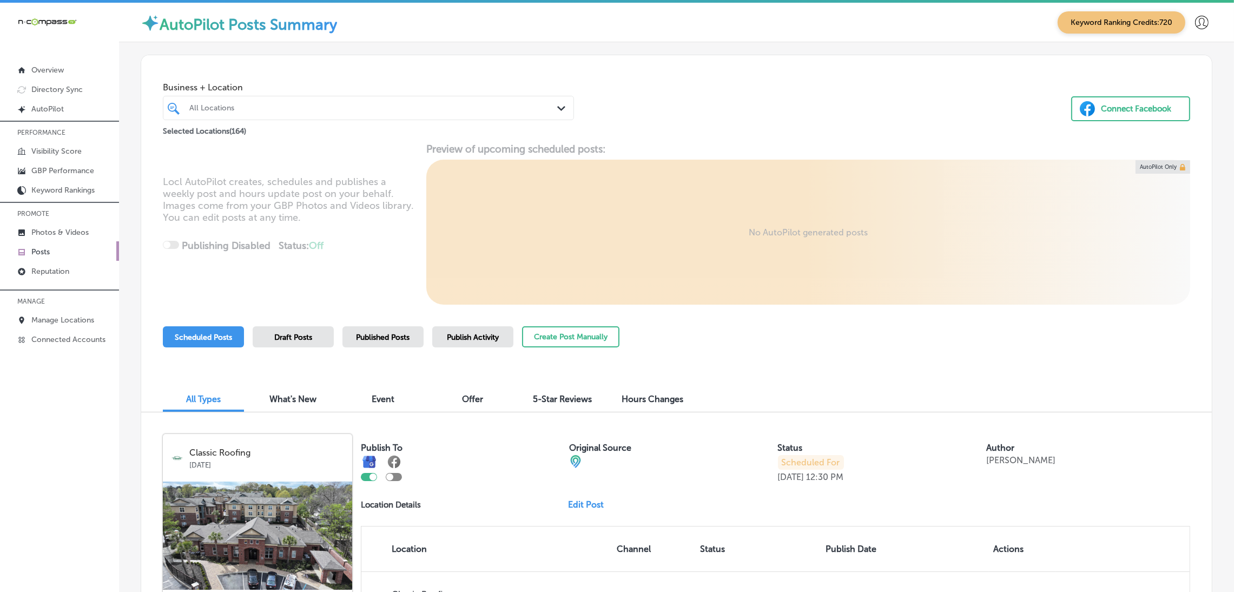
click at [300, 113] on div at bounding box center [350, 108] width 324 height 15
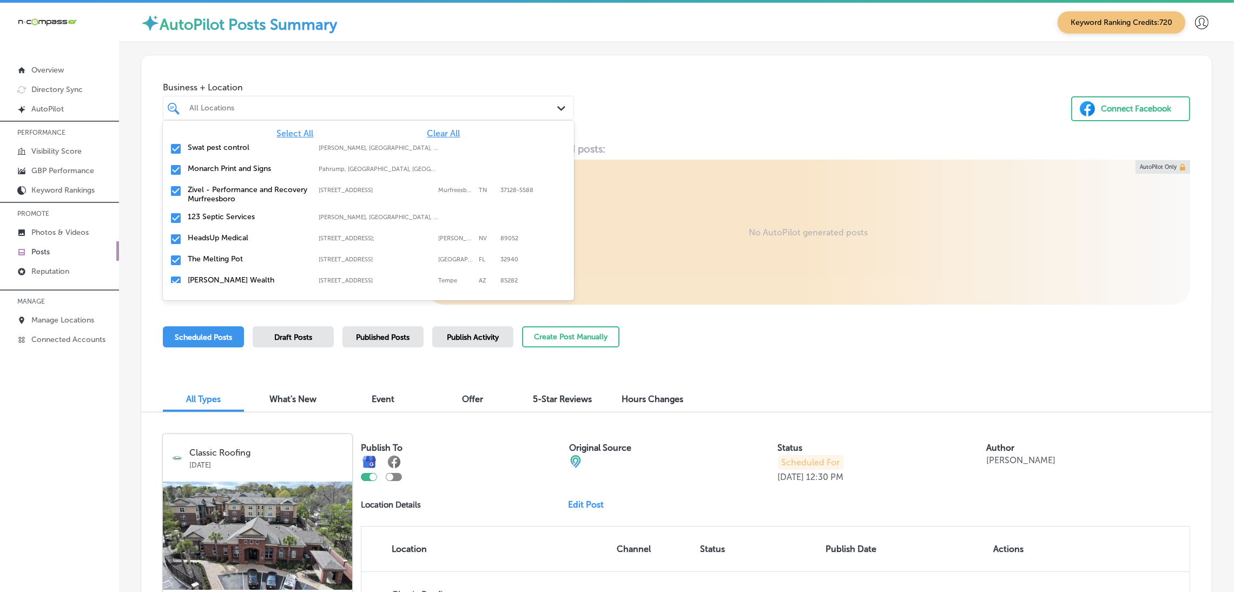
click at [442, 127] on div "Select All Clear All Swat pest control [PERSON_NAME], [GEOGRAPHIC_DATA], [GEOGR…" at bounding box center [368, 202] width 411 height 162
click at [441, 131] on span "Clear All" at bounding box center [443, 133] width 33 height 10
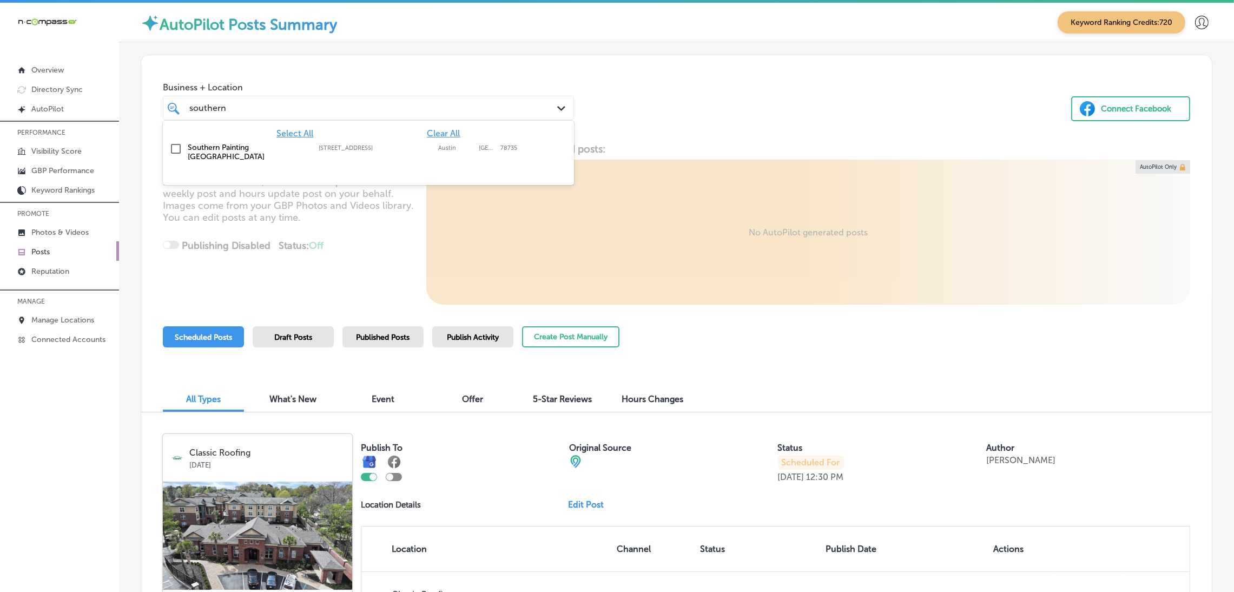
click at [427, 157] on div "[GEOGRAPHIC_DATA][STREET_ADDRESS][STREET_ADDRESS]" at bounding box center [368, 152] width 402 height 23
type input "southern"
click at [691, 140] on div "Business + Location option [STREET_ADDRESS]. [STREET_ADDRESS]. 2 results availa…" at bounding box center [676, 99] width 1071 height 88
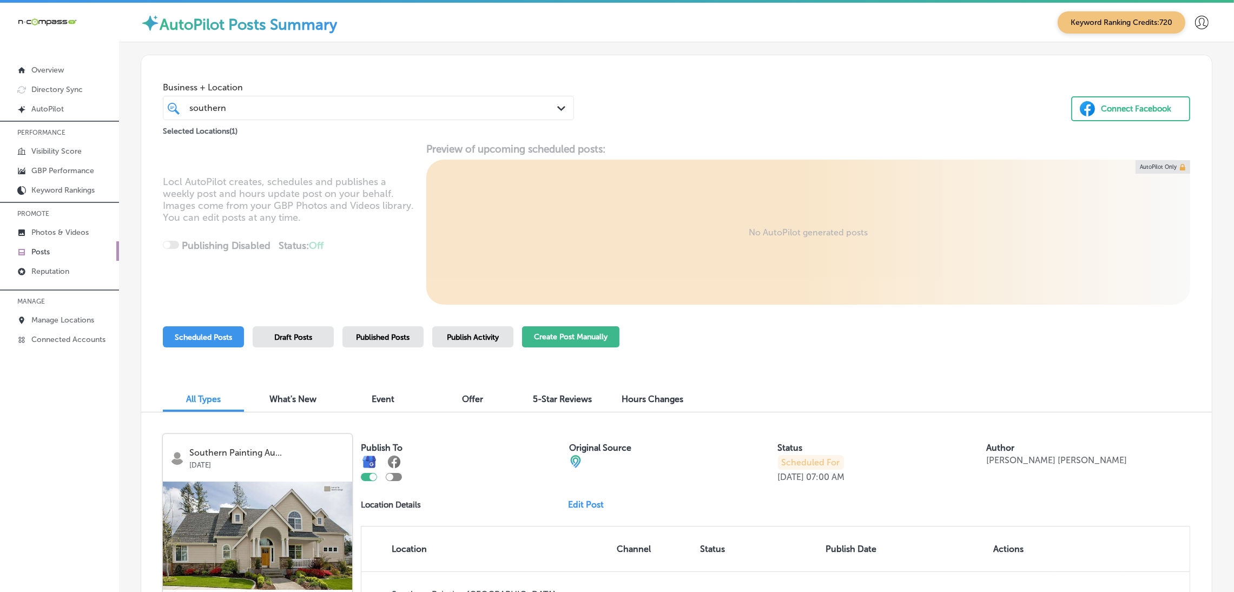
click at [605, 341] on button "Create Post Manually" at bounding box center [570, 336] width 97 height 21
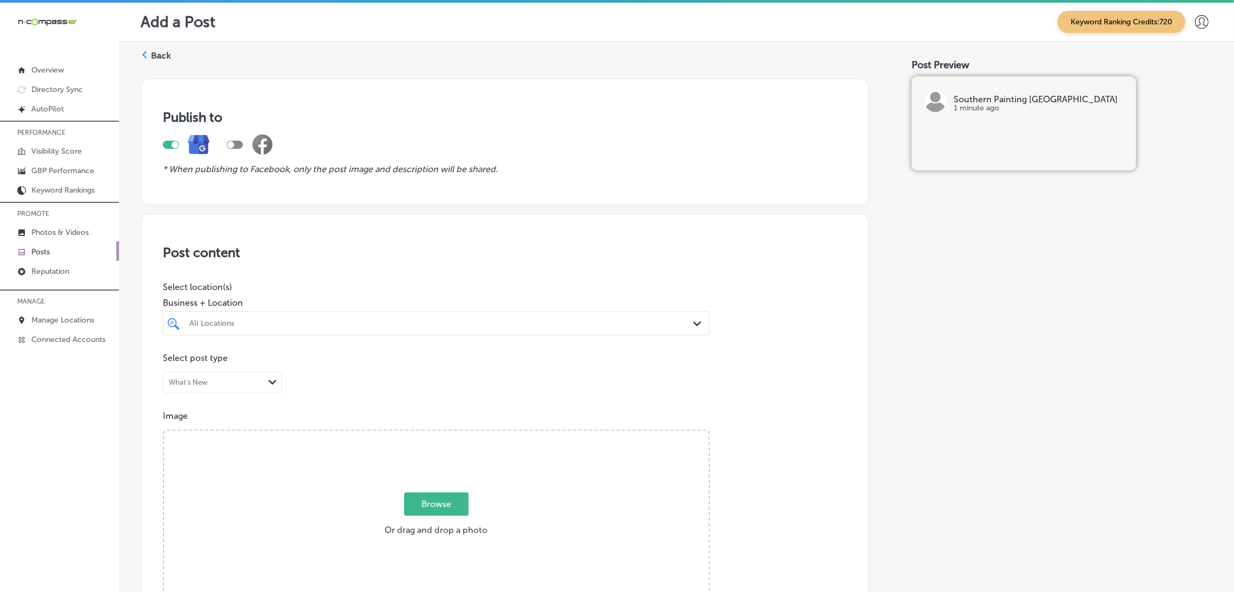
click at [262, 322] on div "All Locations" at bounding box center [441, 323] width 505 height 9
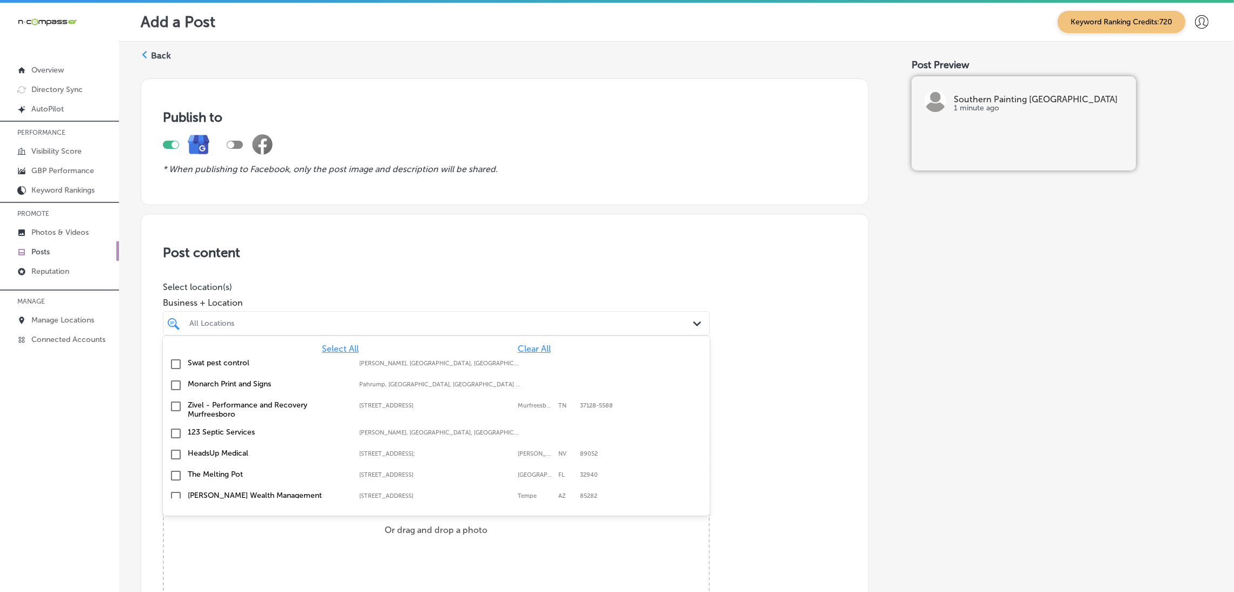
click at [518, 347] on span "Clear All" at bounding box center [534, 348] width 33 height 10
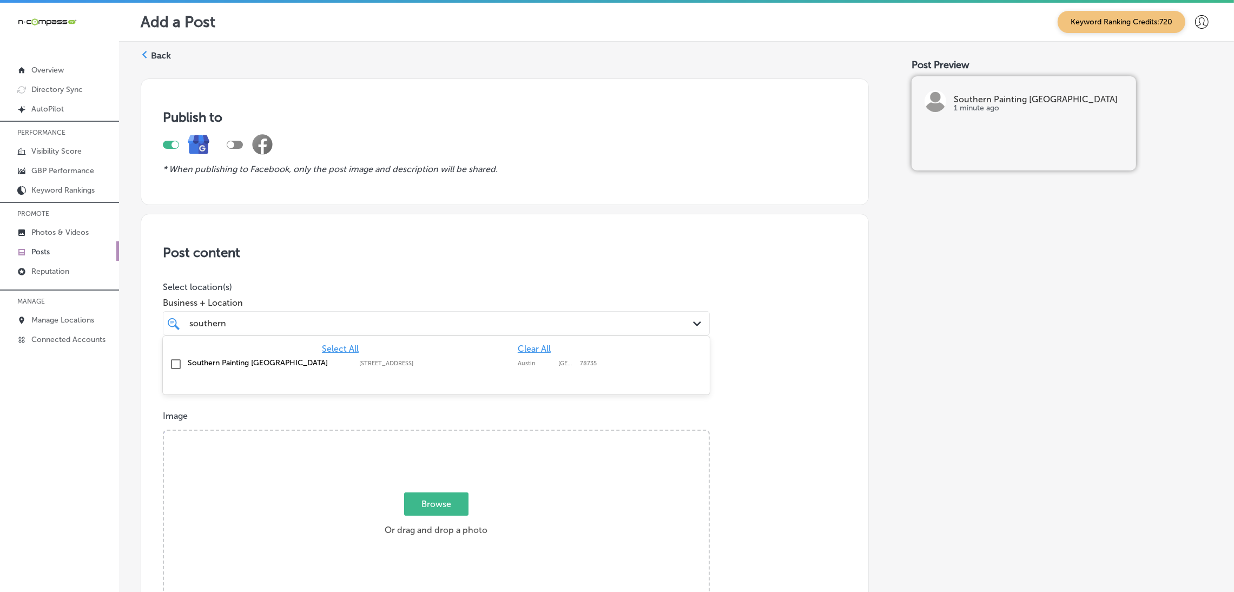
click at [458, 360] on label "[STREET_ADDRESS]" at bounding box center [435, 363] width 153 height 7
type input "southern"
click at [488, 293] on div "Business + Location option [STREET_ADDRESS]. [STREET_ADDRESS]. 2 results availa…" at bounding box center [436, 313] width 547 height 43
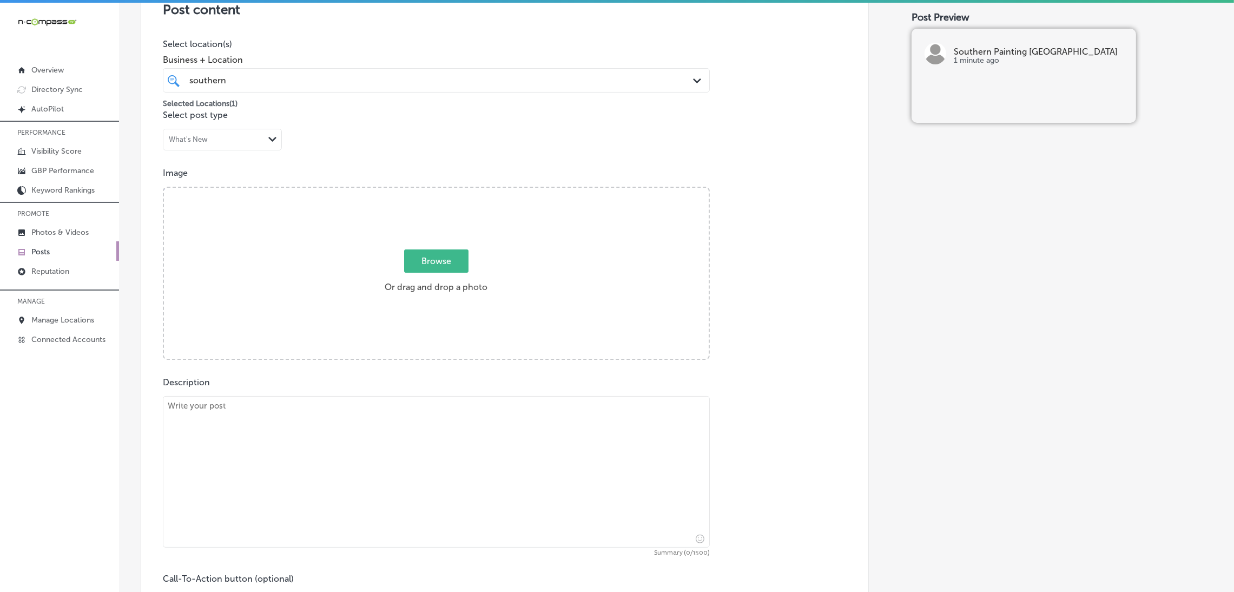
scroll to position [405, 0]
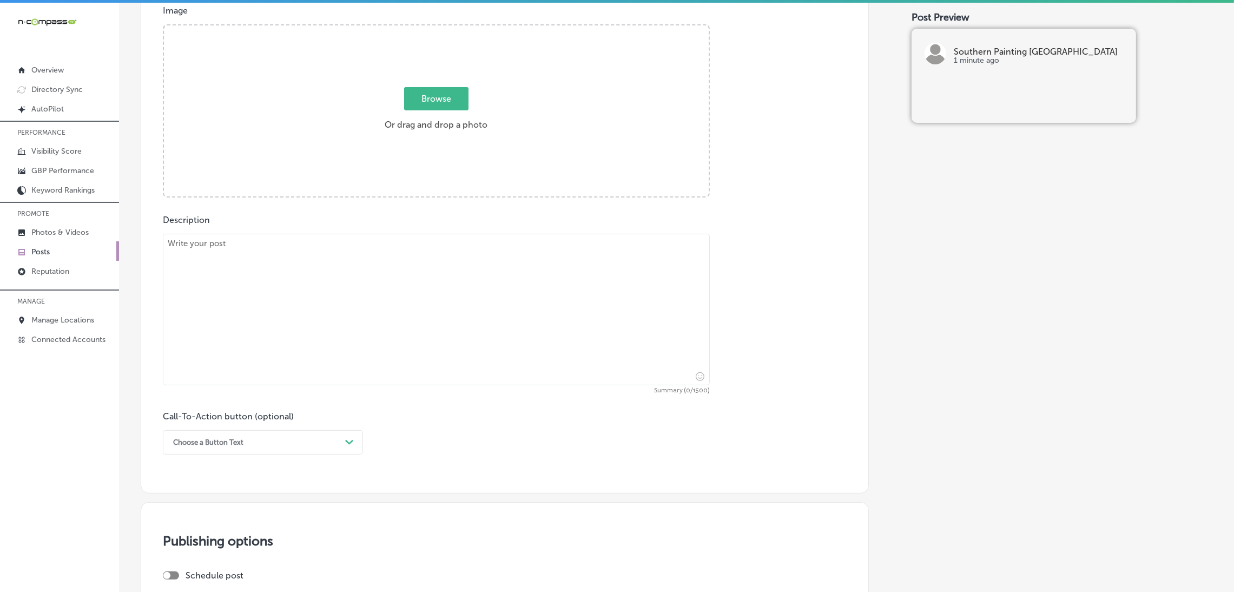
click at [340, 300] on textarea at bounding box center [436, 309] width 547 height 151
click at [287, 253] on textarea at bounding box center [436, 309] width 547 height 151
paste textarea "October is a perfect time to refresh your home’s interior with expert painting …"
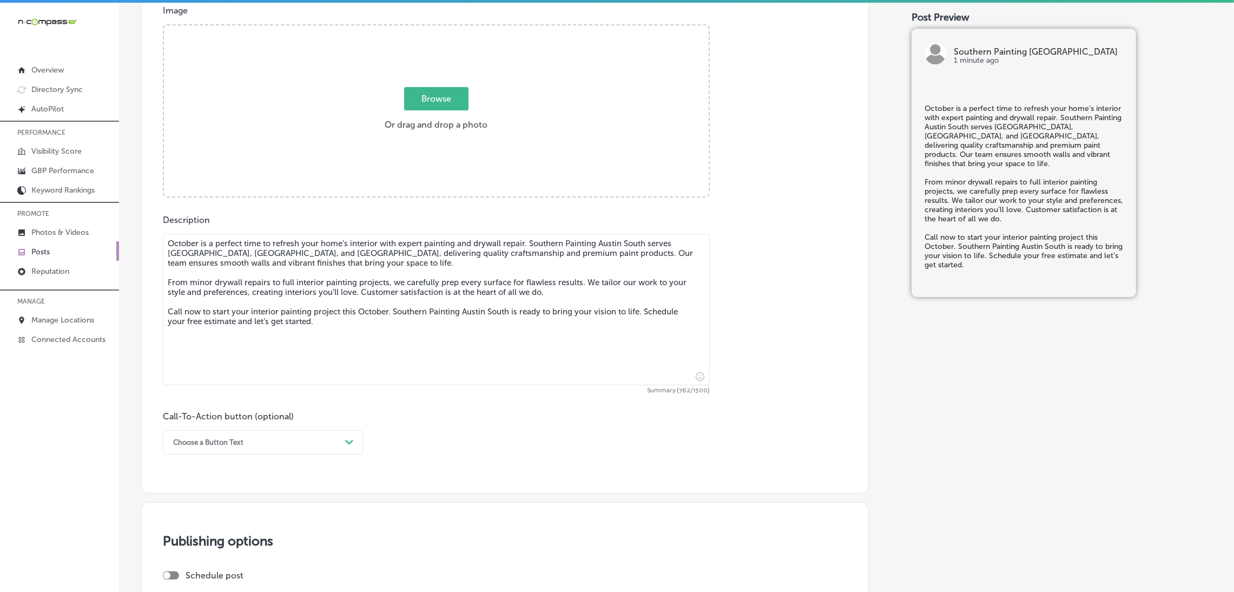
type textarea "October is a perfect time to refresh your home’s interior with expert painting …"
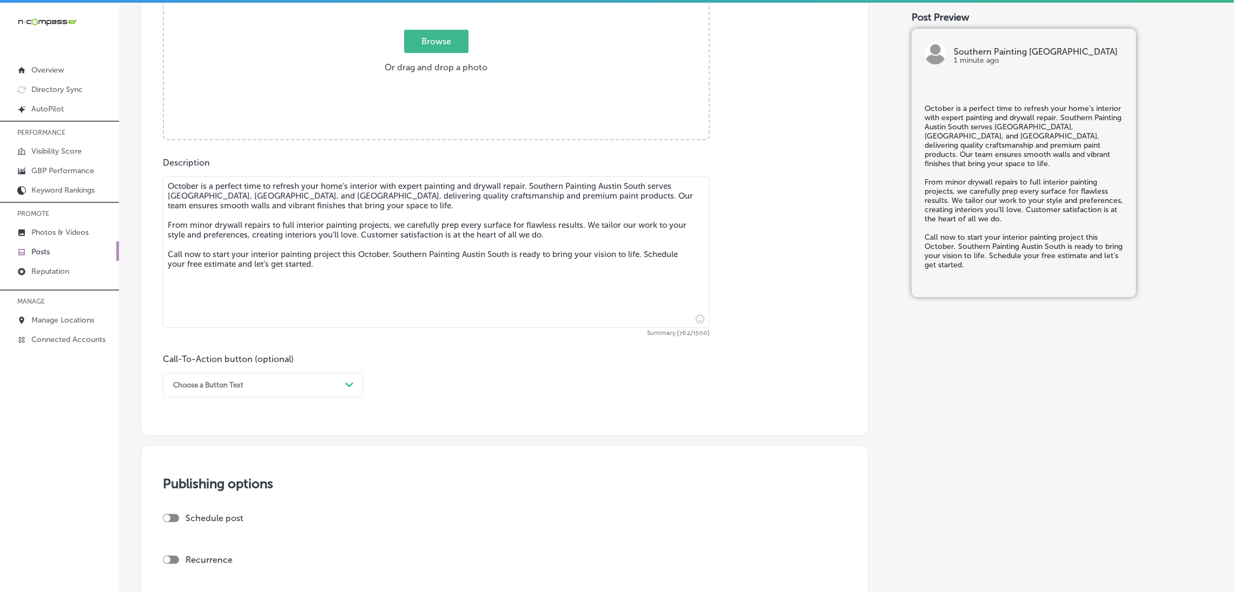
scroll to position [568, 0]
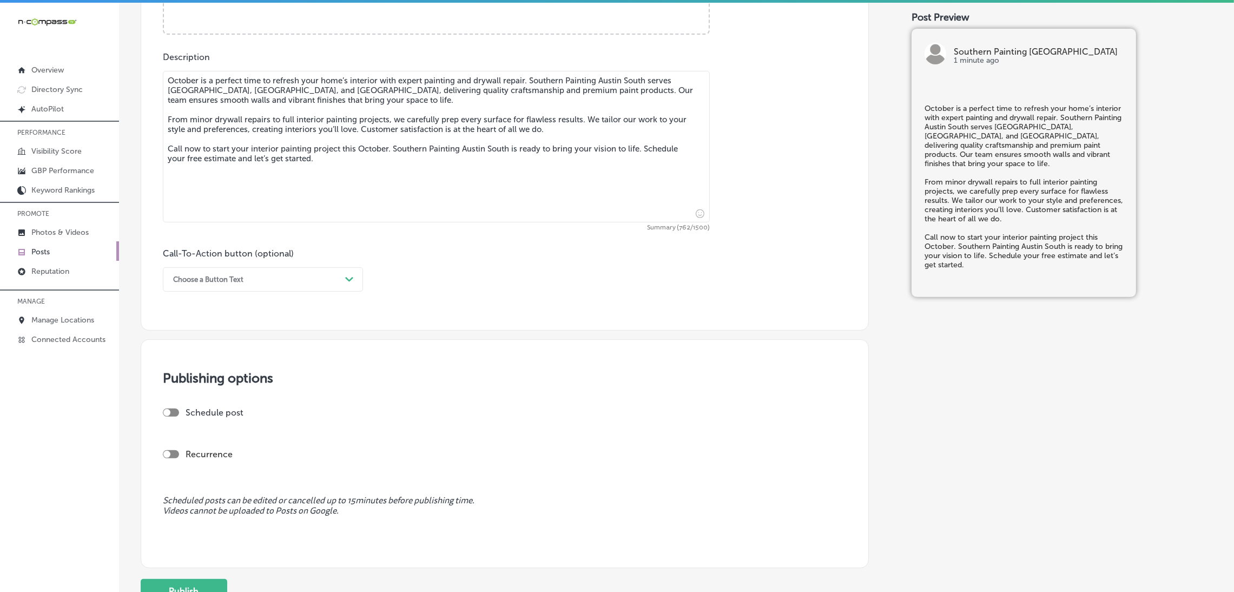
click at [218, 289] on div "Choose a Button Text Path Created with Sketch." at bounding box center [263, 279] width 200 height 24
click at [204, 416] on div "Call Now" at bounding box center [263, 416] width 200 height 19
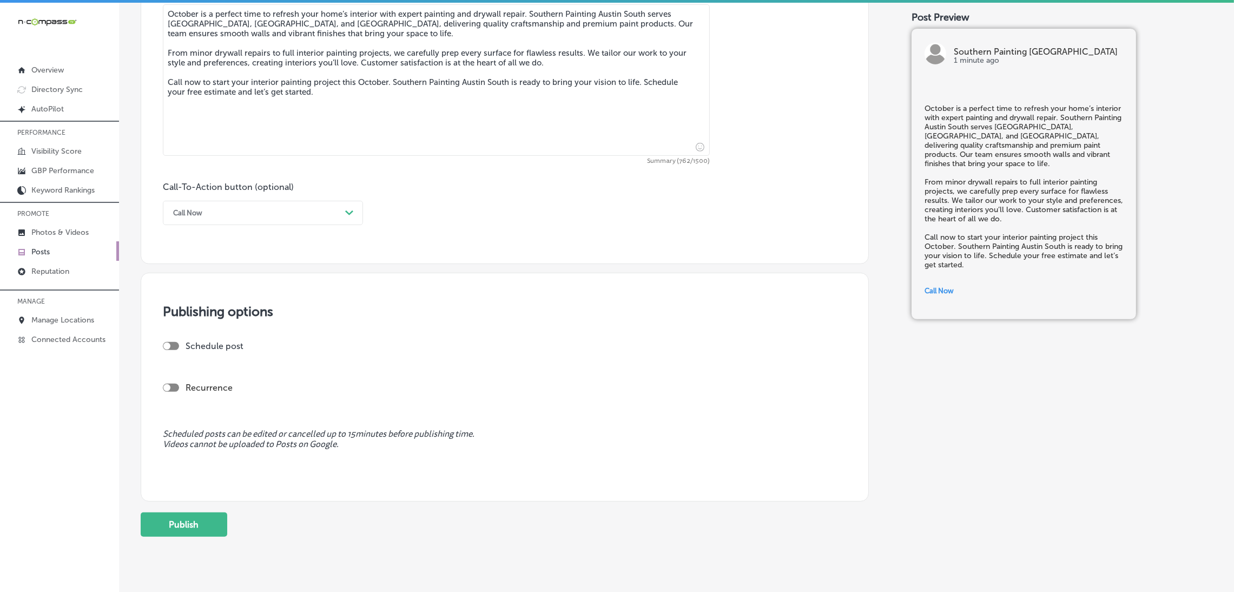
scroll to position [662, 0]
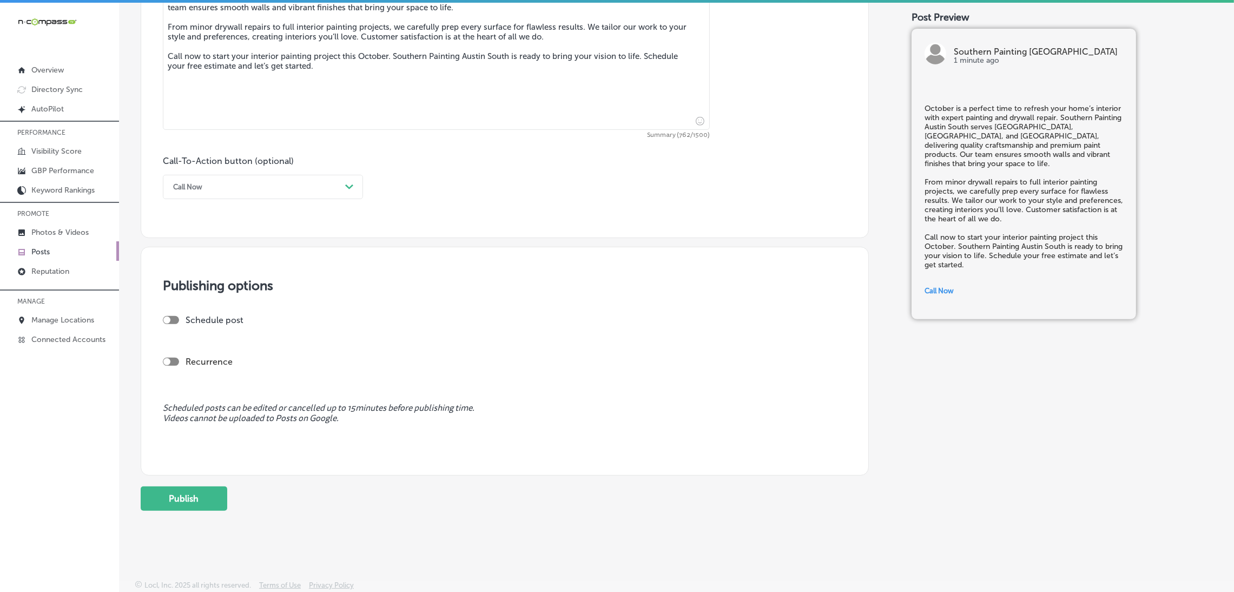
click at [171, 321] on div at bounding box center [171, 320] width 16 height 8
checkbox input "true"
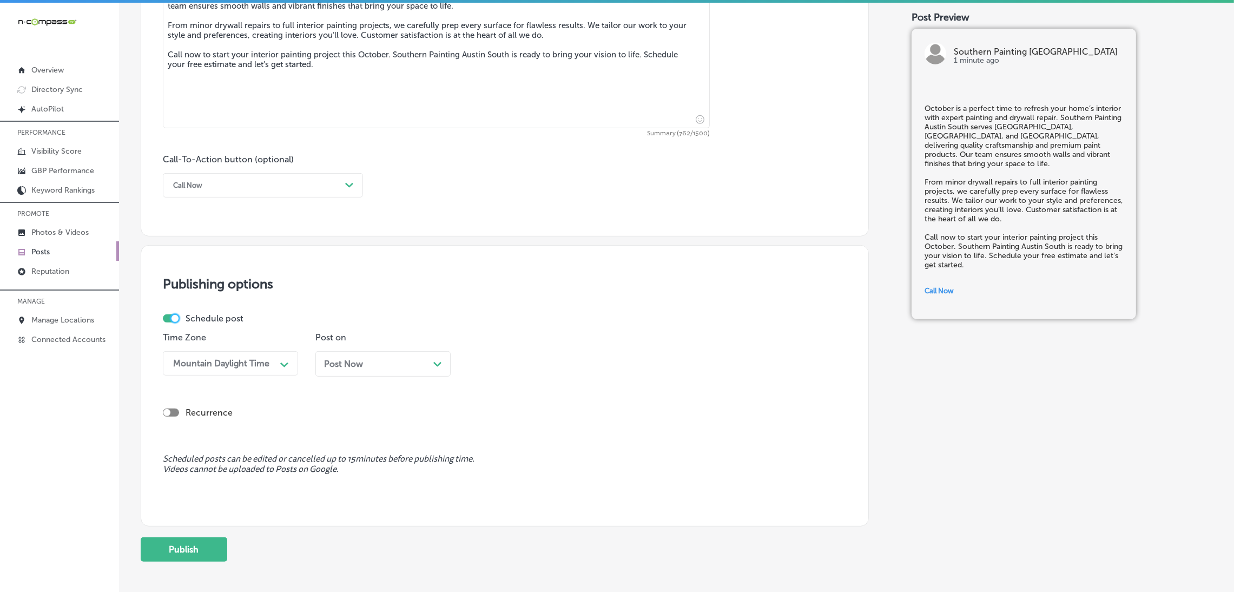
click at [339, 366] on span "Post Now" at bounding box center [343, 364] width 39 height 10
click at [495, 365] on div "10:45 AM" at bounding box center [497, 363] width 38 height 10
click at [512, 439] on div "7:00 AM" at bounding box center [535, 430] width 135 height 19
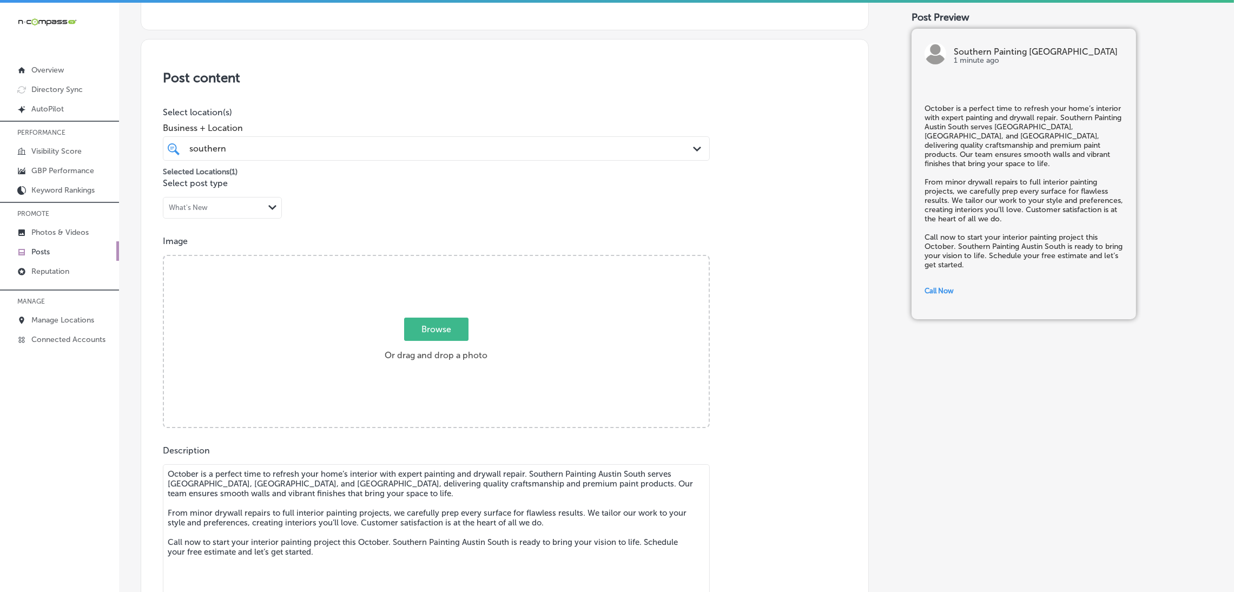
scroll to position [0, 0]
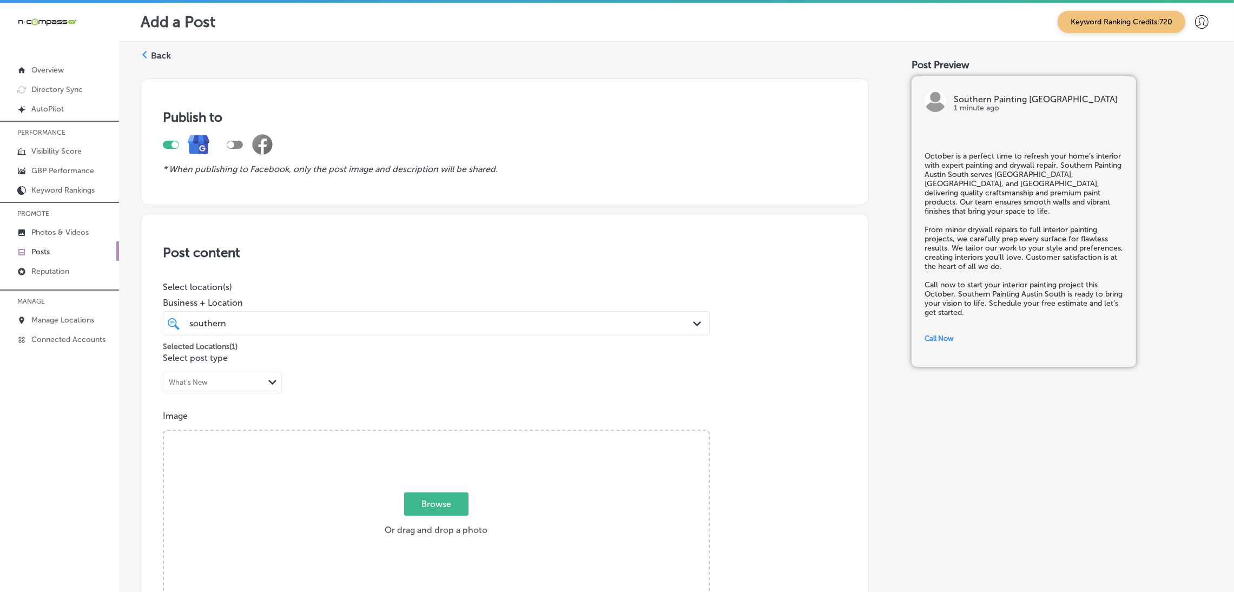
click at [423, 461] on div "Browse Or drag and drop a photo" at bounding box center [436, 517] width 545 height 173
click at [164, 431] on input "Browse Or drag and drop a photo" at bounding box center [436, 432] width 545 height 3
type input "C:\fakepath\Southern Painting [GEOGRAPHIC_DATA] South .png"
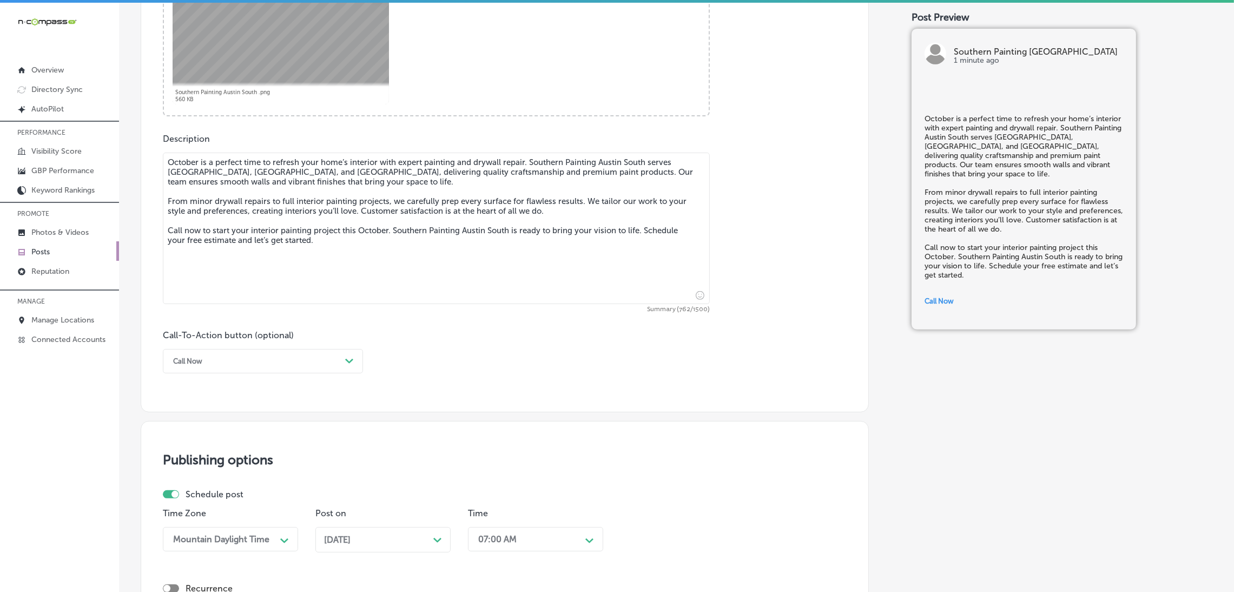
scroll to position [243, 0]
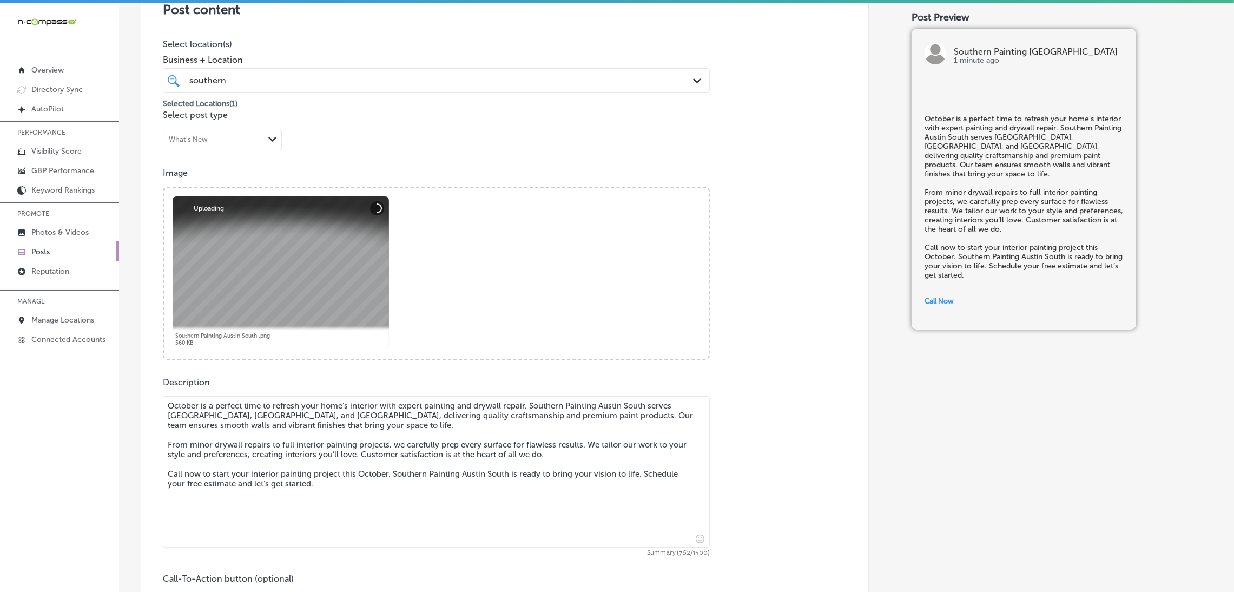
click at [359, 95] on div "Selected Locations ( 1 )" at bounding box center [436, 101] width 547 height 17
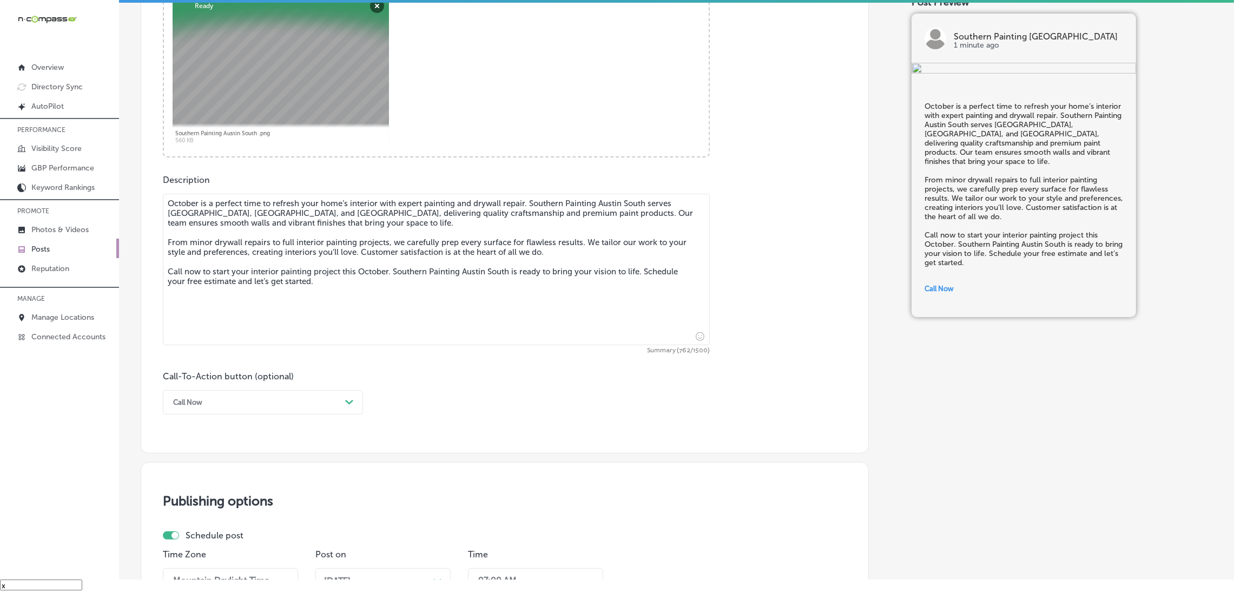
scroll to position [715, 0]
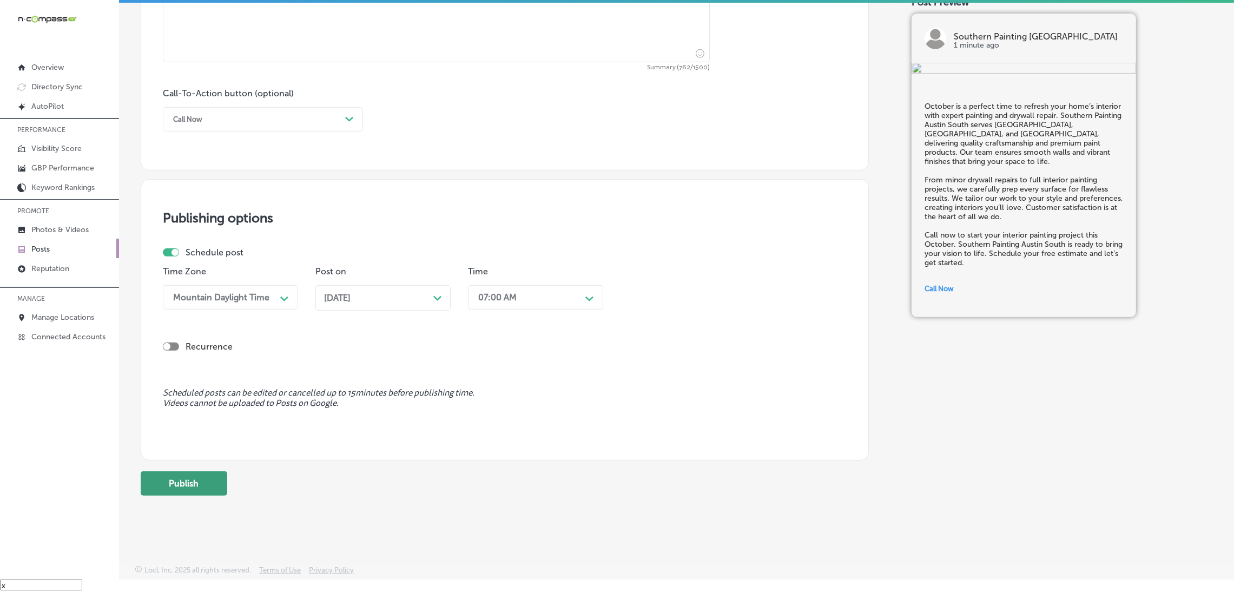
click at [193, 491] on button "Publish" at bounding box center [184, 483] width 87 height 24
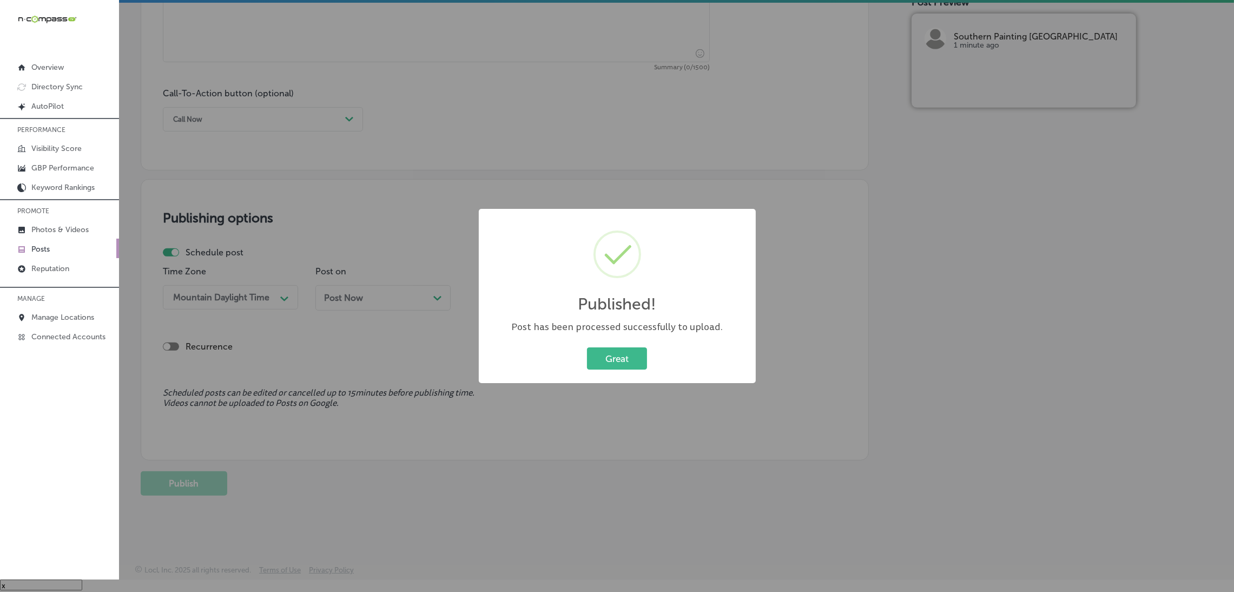
click at [583, 345] on div "Great Cancel" at bounding box center [617, 359] width 255 height 28
click at [595, 364] on button "Great" at bounding box center [617, 358] width 60 height 22
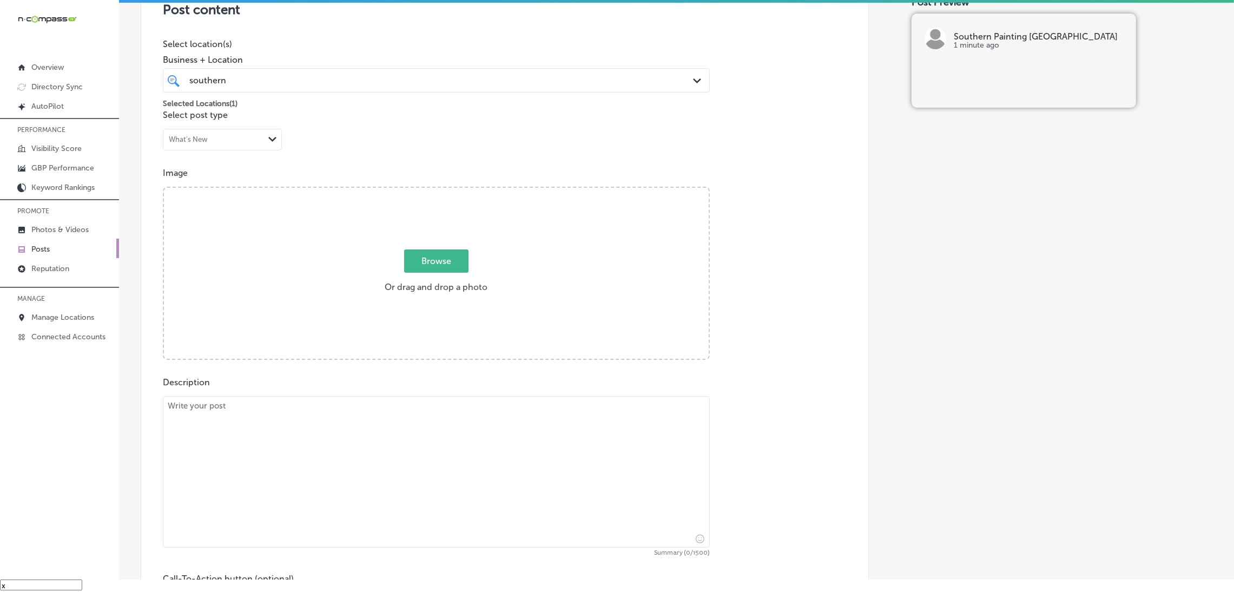
scroll to position [390, 0]
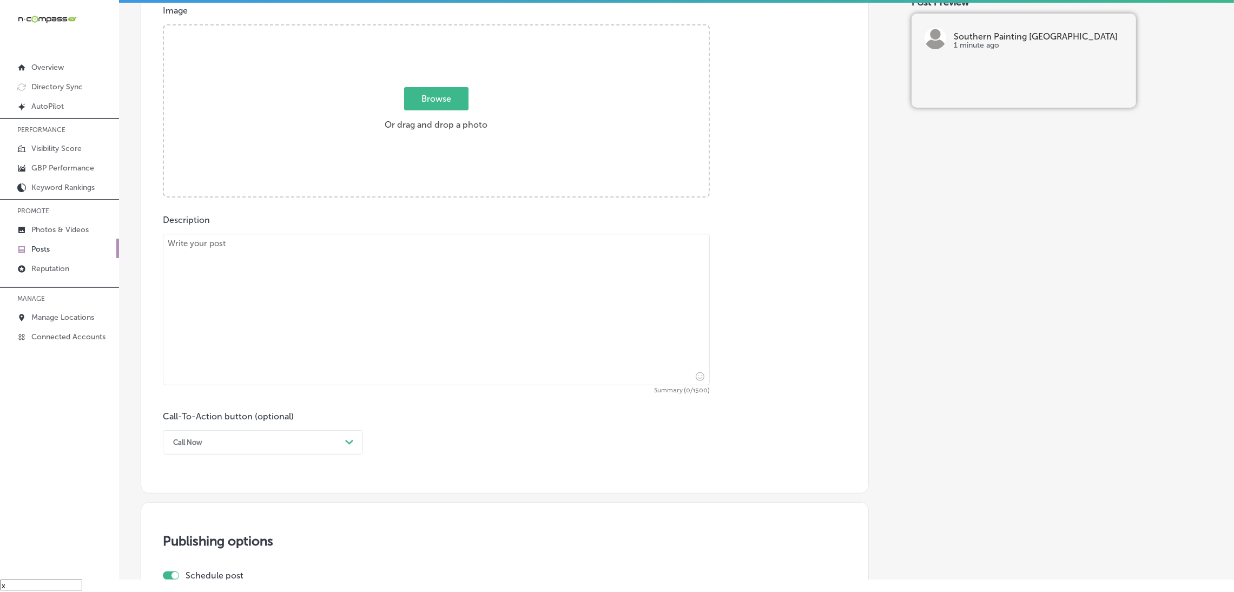
click at [258, 306] on textarea at bounding box center [436, 309] width 547 height 151
paste textarea "Southern Painting Austin South provides expert custom painting and finishing se…"
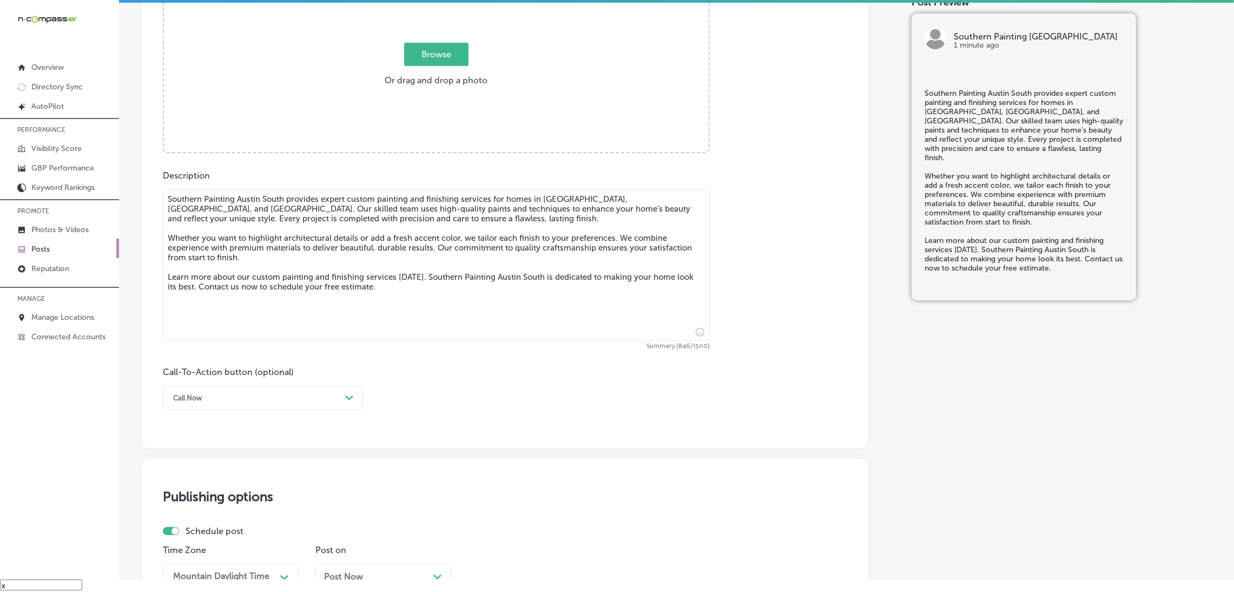
scroll to position [471, 0]
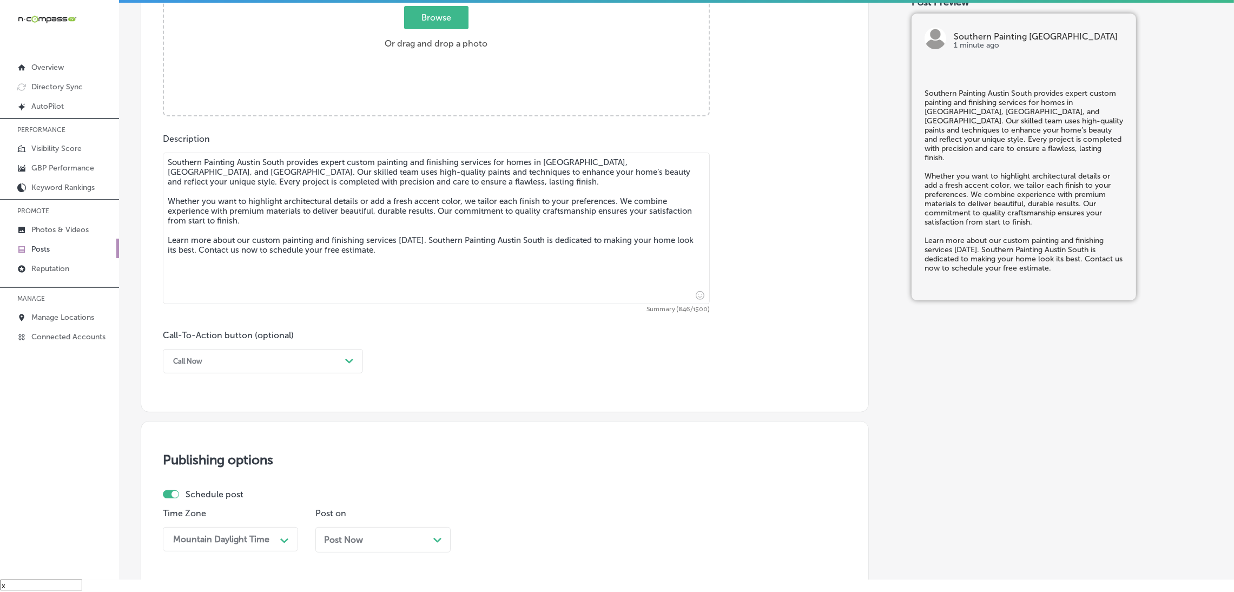
type textarea "Southern Painting Austin South provides expert custom painting and finishing se…"
click at [258, 358] on div "Call Now" at bounding box center [254, 361] width 173 height 17
click at [221, 465] on div "Learn more" at bounding box center [263, 460] width 200 height 19
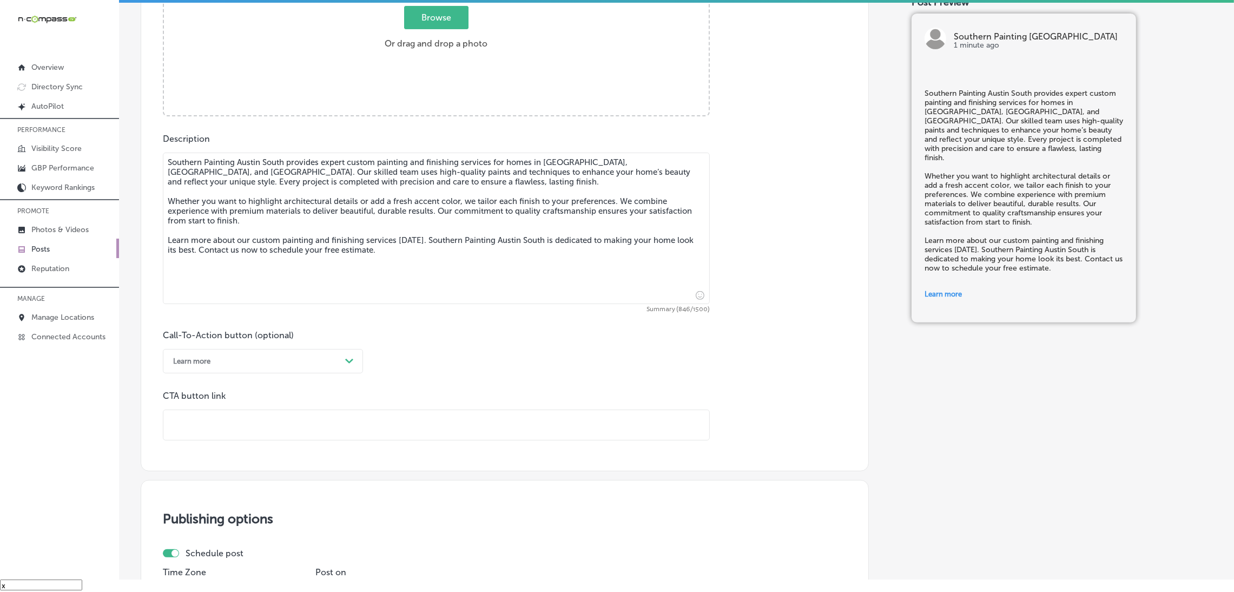
click at [298, 423] on input "text" at bounding box center [436, 425] width 546 height 30
paste input "[URL][DOMAIN_NAME]"
type input "[URL][DOMAIN_NAME]"
click at [508, 374] on div "Call-To-Action button (optional) Learn more Path Created with Sketch. CTA butto…" at bounding box center [505, 385] width 684 height 110
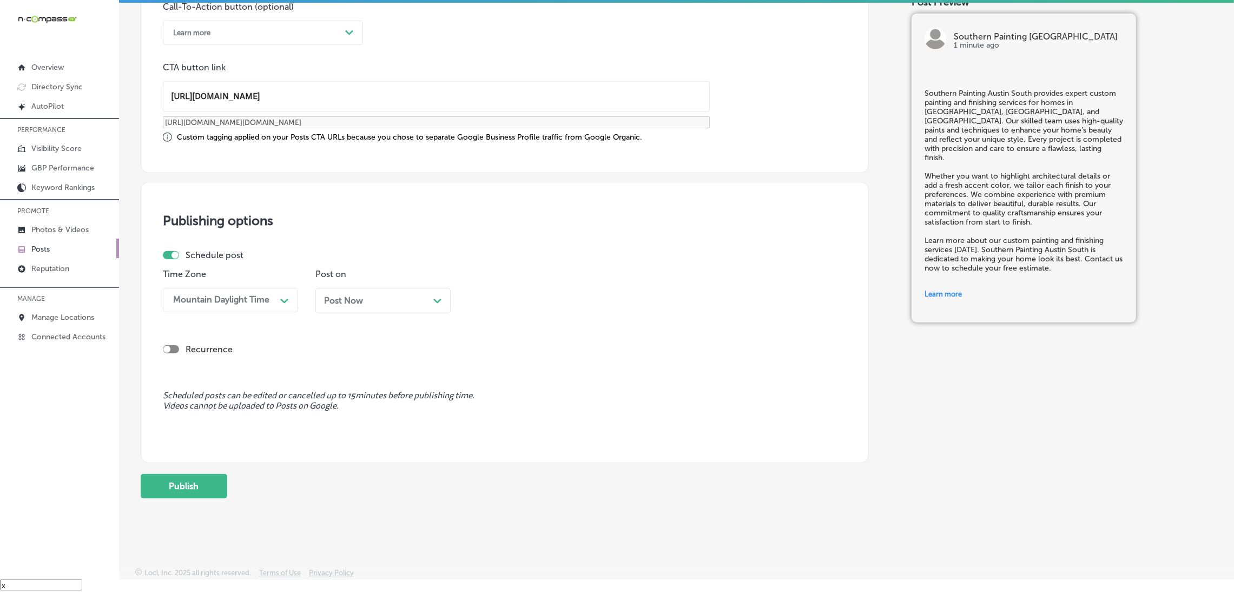
scroll to position [803, 0]
click at [375, 308] on div "Post Now Path Created with Sketch." at bounding box center [382, 297] width 135 height 25
click at [487, 300] on div "10:45 AM" at bounding box center [497, 297] width 38 height 10
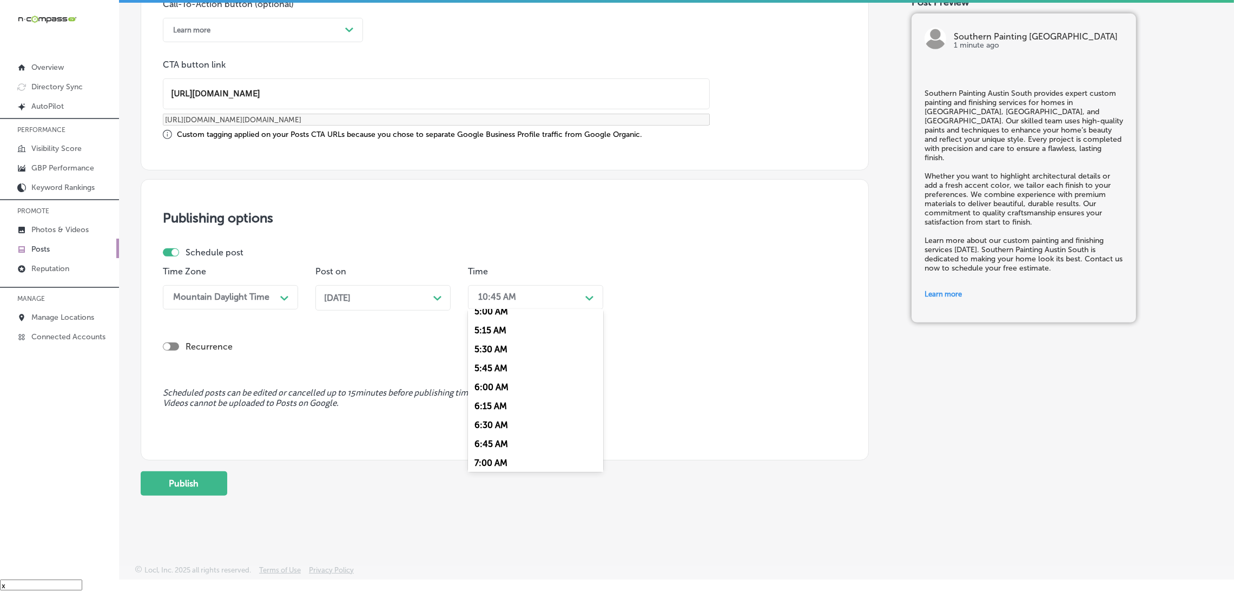
scroll to position [405, 0]
click at [501, 447] on div "7:00 AM" at bounding box center [535, 446] width 135 height 19
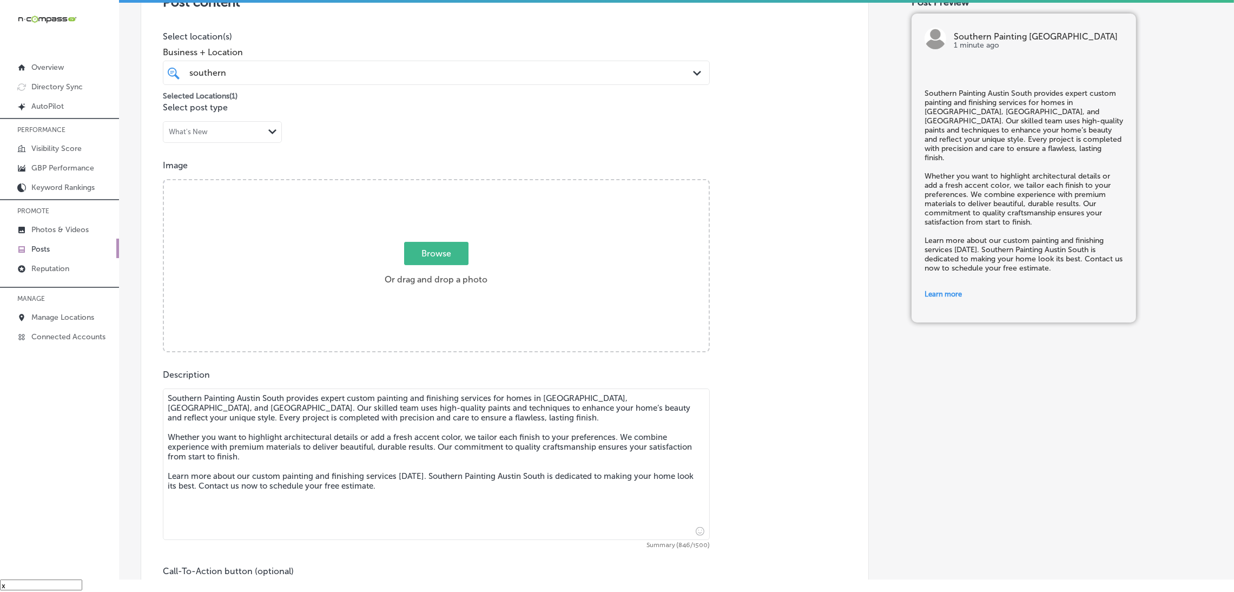
click at [414, 252] on span "Browse" at bounding box center [436, 253] width 64 height 23
click at [414, 183] on input "Browse Or drag and drop a photo" at bounding box center [436, 181] width 545 height 3
type input "C:\fakepath\Southern Painting Austin South 1.png"
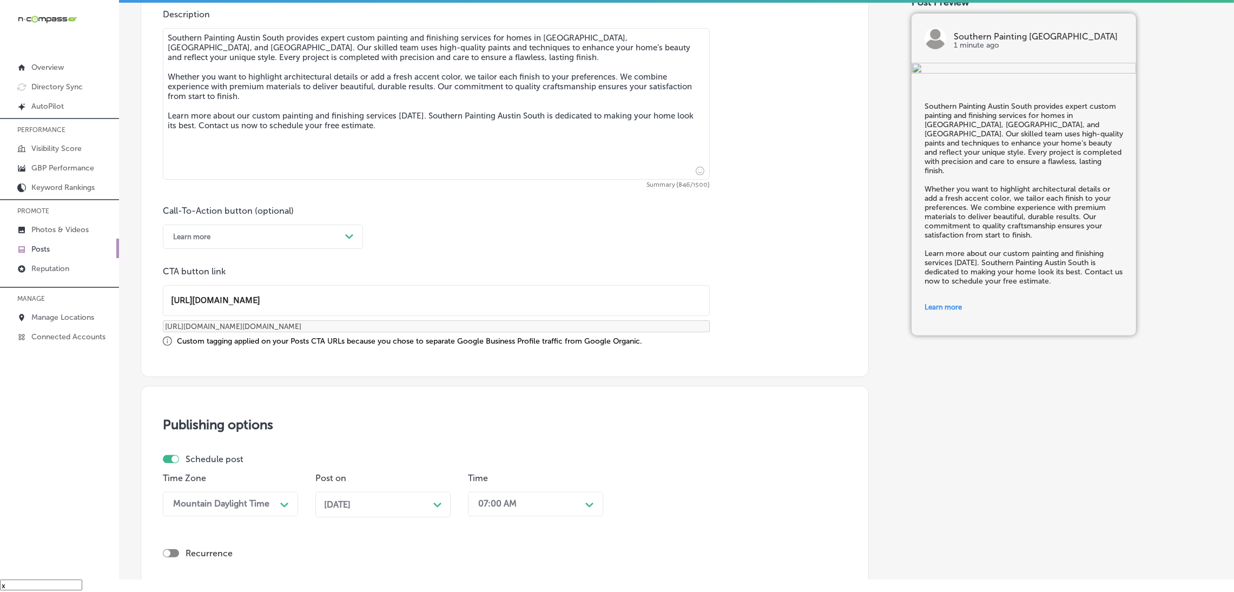
scroll to position [803, 0]
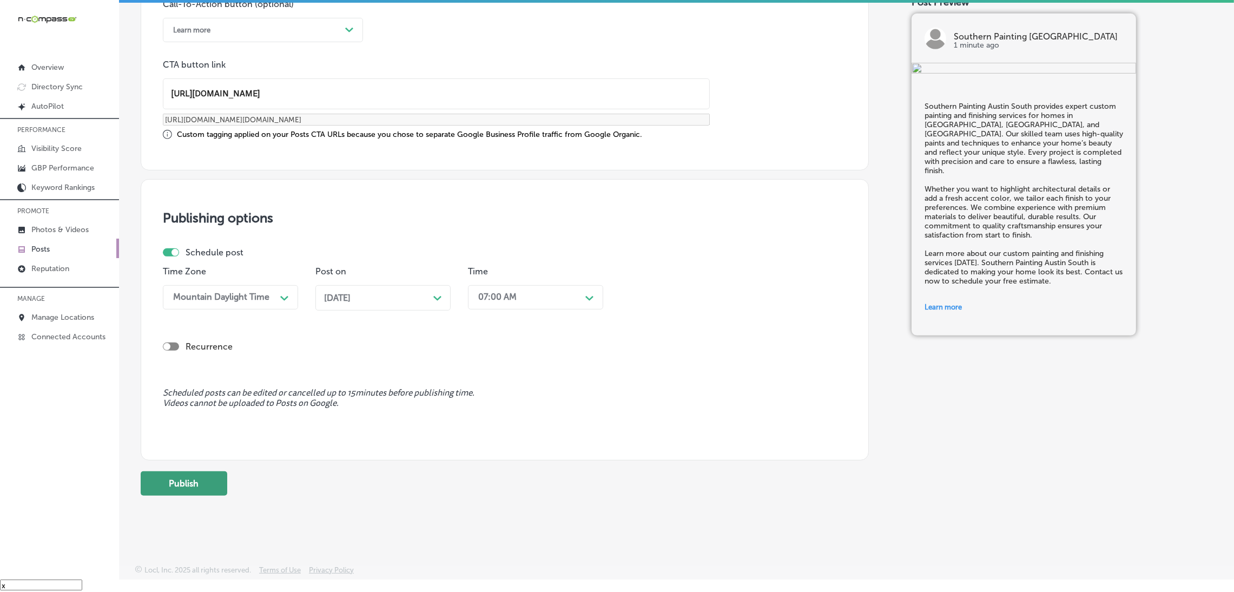
click at [214, 478] on button "Publish" at bounding box center [184, 483] width 87 height 24
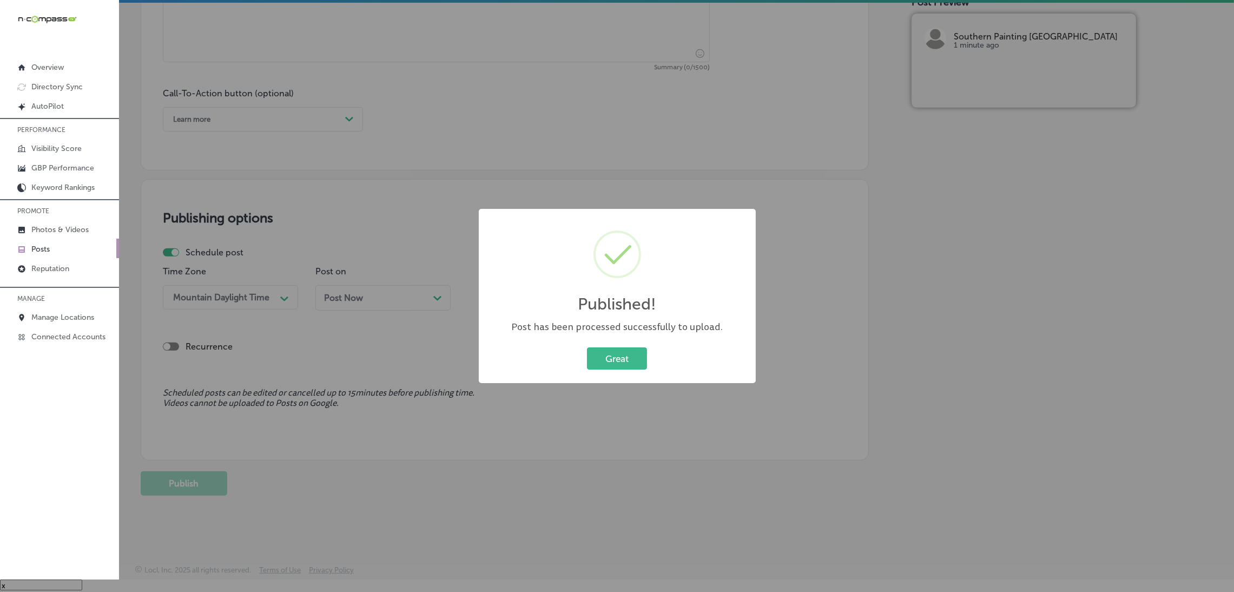
scroll to position [715, 0]
click at [606, 354] on button "Great" at bounding box center [617, 358] width 60 height 22
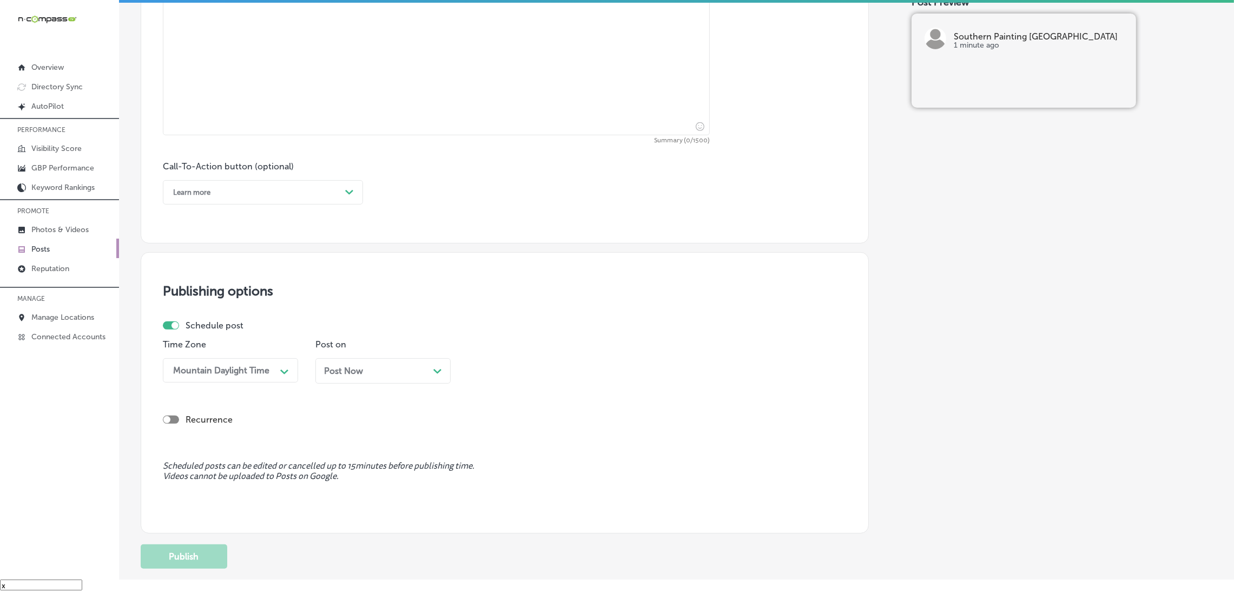
scroll to position [552, 0]
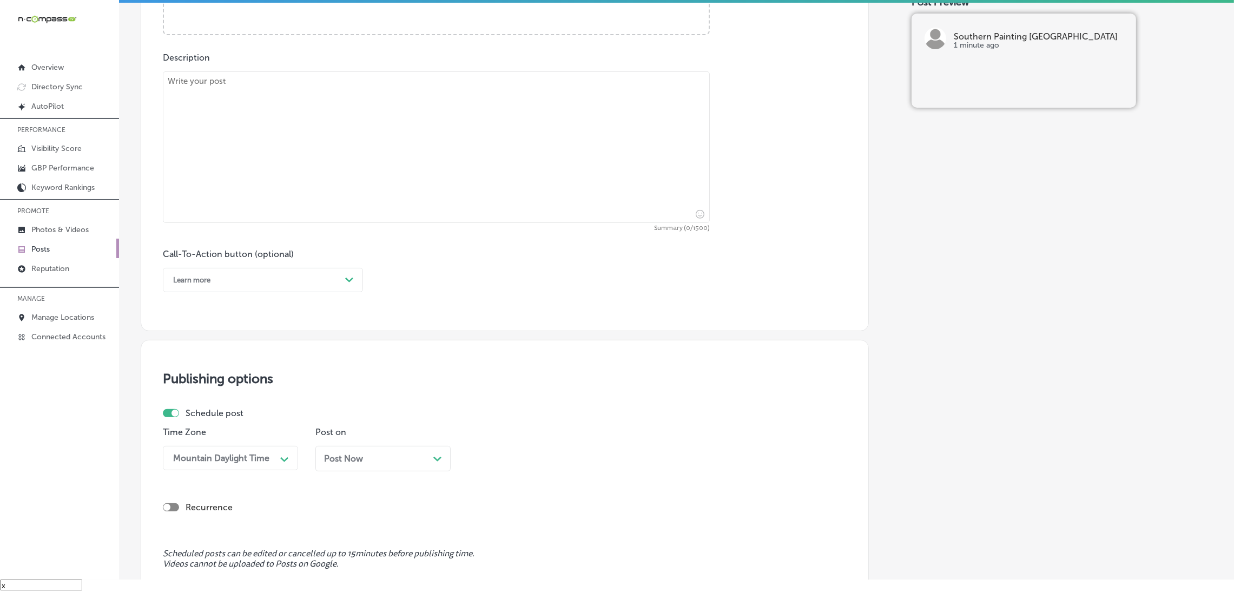
click at [381, 216] on textarea at bounding box center [436, 146] width 547 height 151
paste textarea "Add a personal touch to your home this October with Southern Painting Austin So…"
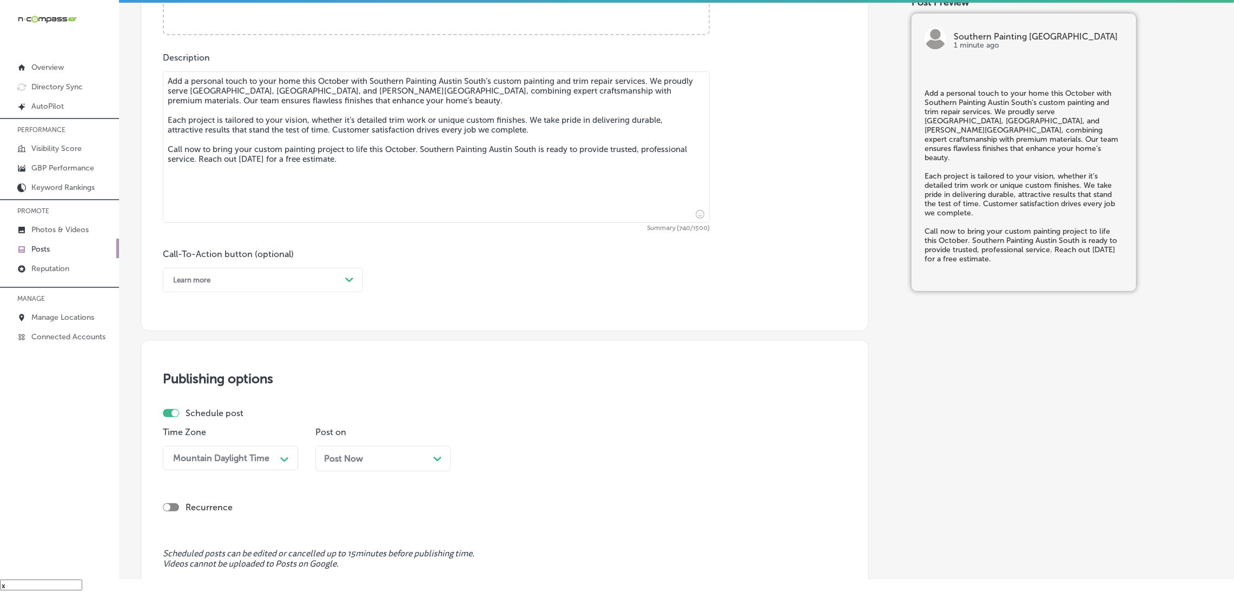
type textarea "Add a personal touch to your home this October with Southern Painting Austin So…"
click at [278, 272] on div "Learn more" at bounding box center [254, 280] width 173 height 17
click at [213, 421] on div "Call Now" at bounding box center [263, 417] width 200 height 19
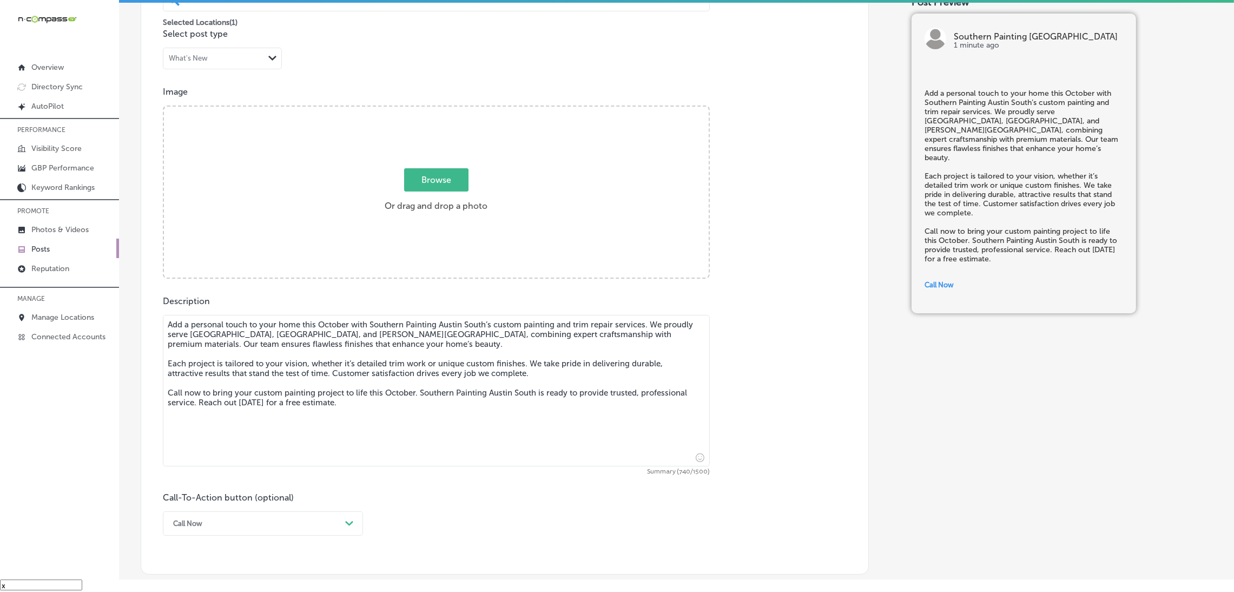
click at [394, 201] on label "Browse Or drag and drop a photo" at bounding box center [435, 193] width 111 height 48
click at [394, 110] on input "Browse Or drag and drop a photo" at bounding box center [436, 108] width 545 height 3
type input "C:\fakepath\Southern Painting Austin South 2.png"
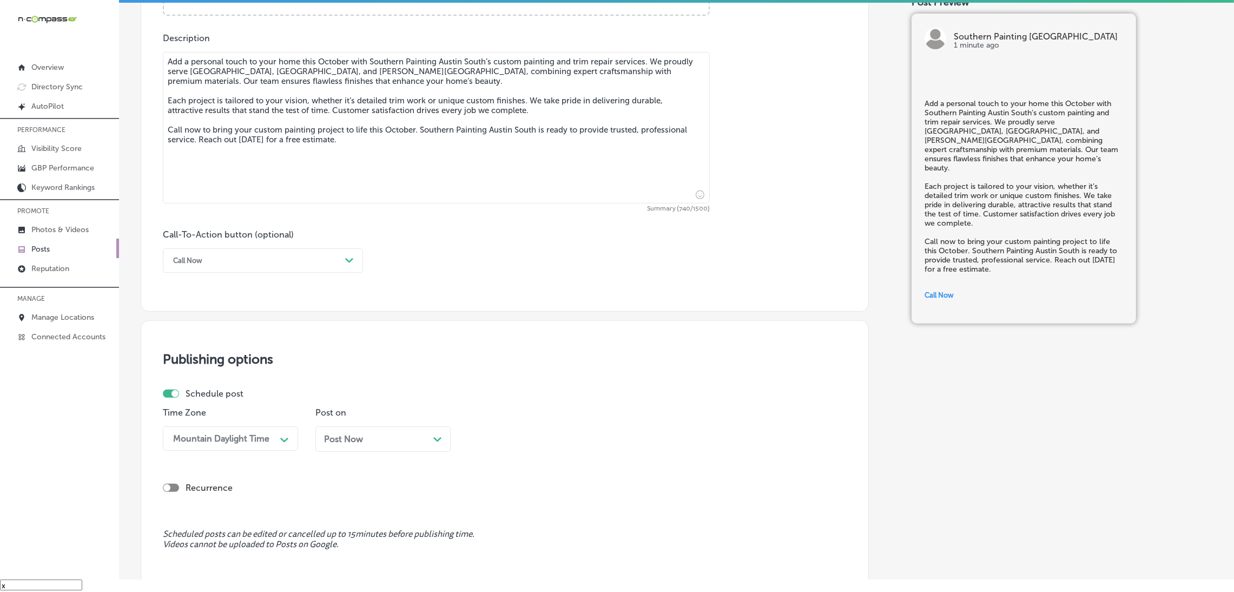
scroll to position [715, 0]
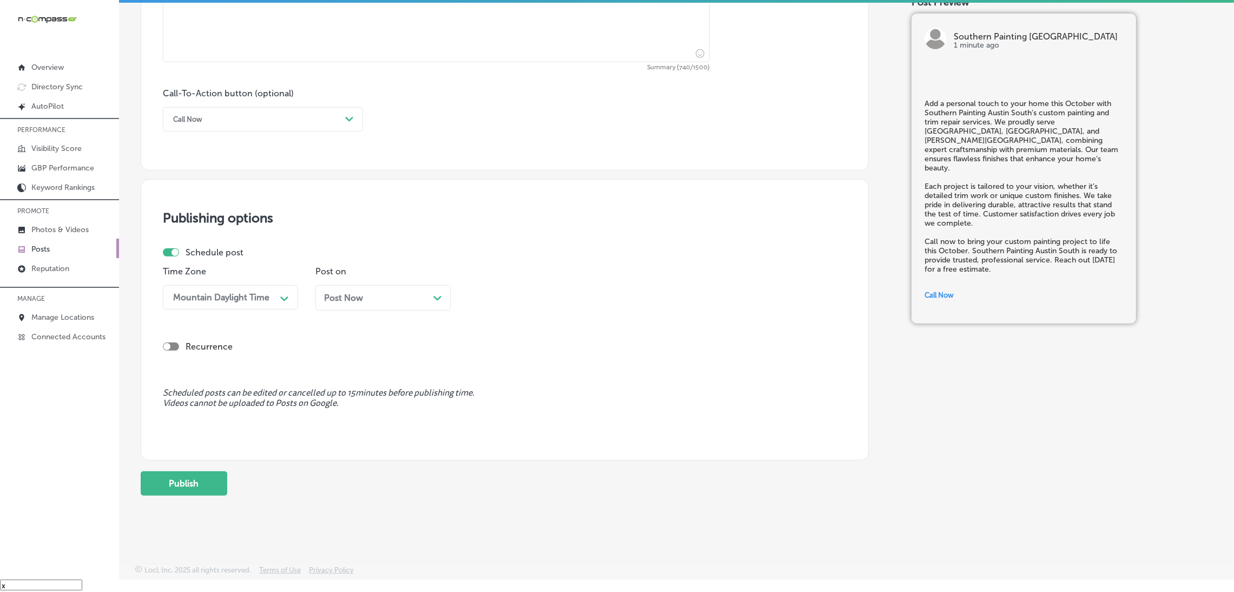
click at [352, 293] on span "Post Now" at bounding box center [343, 298] width 39 height 10
click at [507, 292] on div "10:45 AM" at bounding box center [497, 297] width 38 height 10
click at [499, 361] on div "7:00 AM" at bounding box center [535, 364] width 135 height 19
click at [204, 491] on button "Publish" at bounding box center [184, 483] width 87 height 24
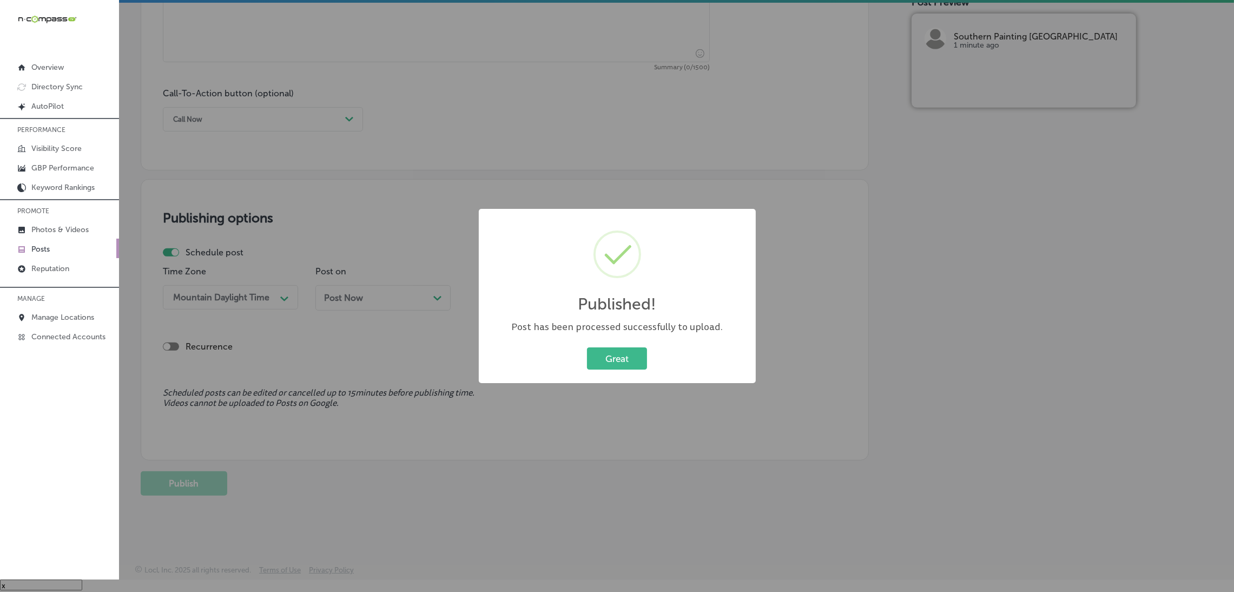
click at [618, 345] on div "Great Cancel" at bounding box center [617, 359] width 255 height 28
click at [615, 360] on button "Great" at bounding box center [617, 358] width 60 height 22
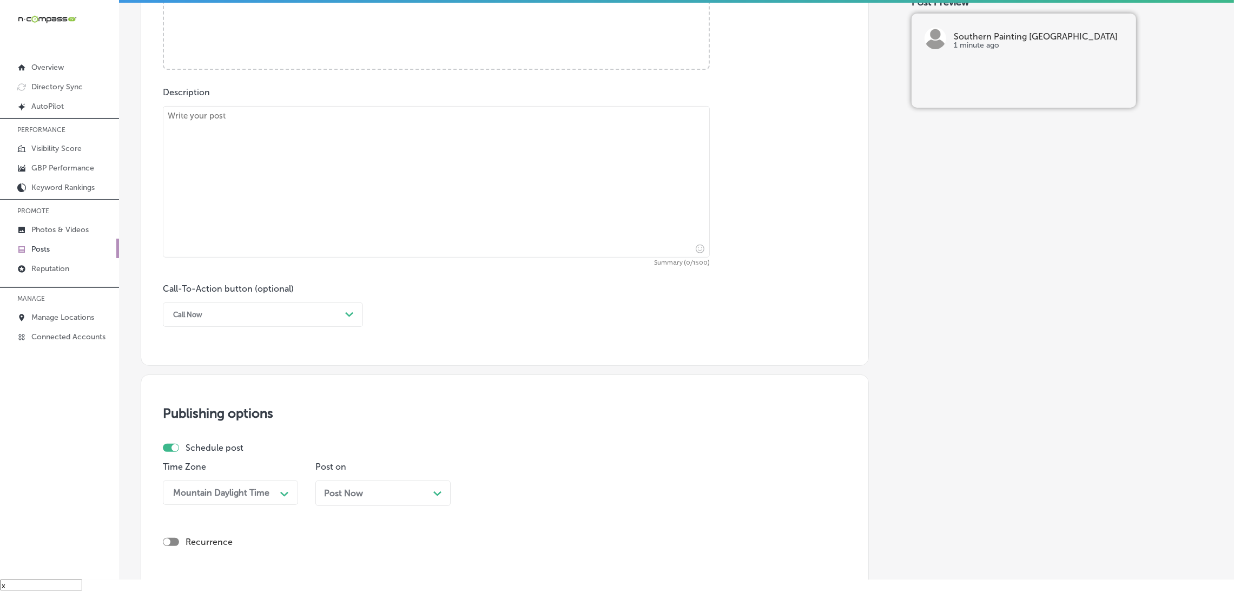
scroll to position [390, 0]
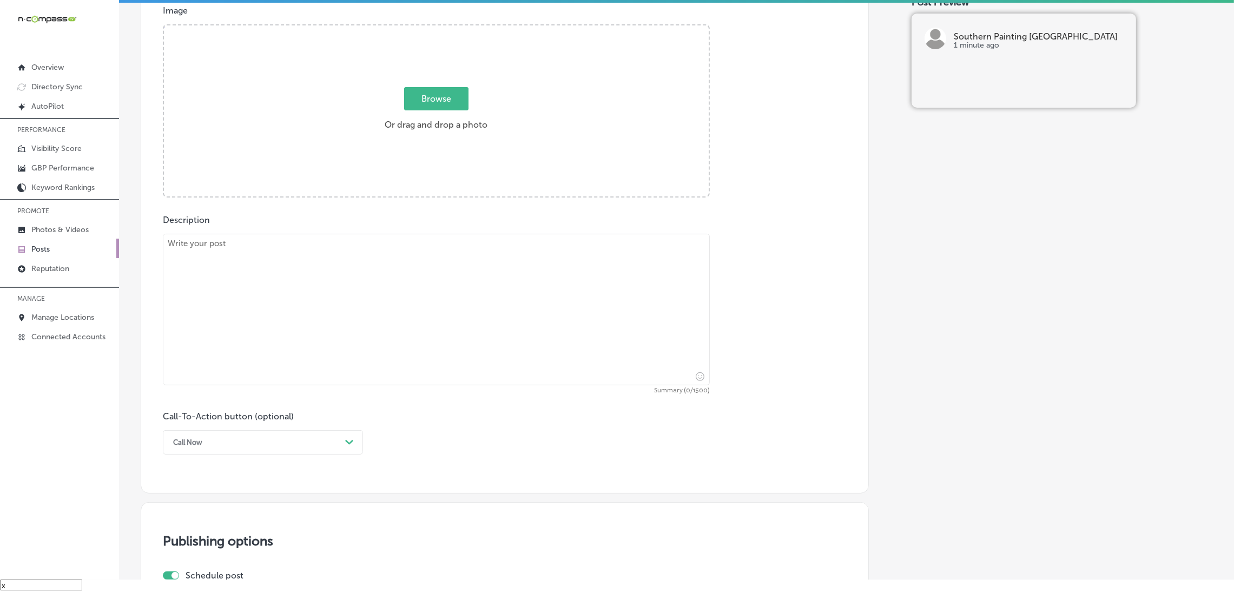
click at [260, 294] on textarea at bounding box center [436, 309] width 547 height 151
paste textarea "October is an excellent month to refresh your home inside and out with Southern…"
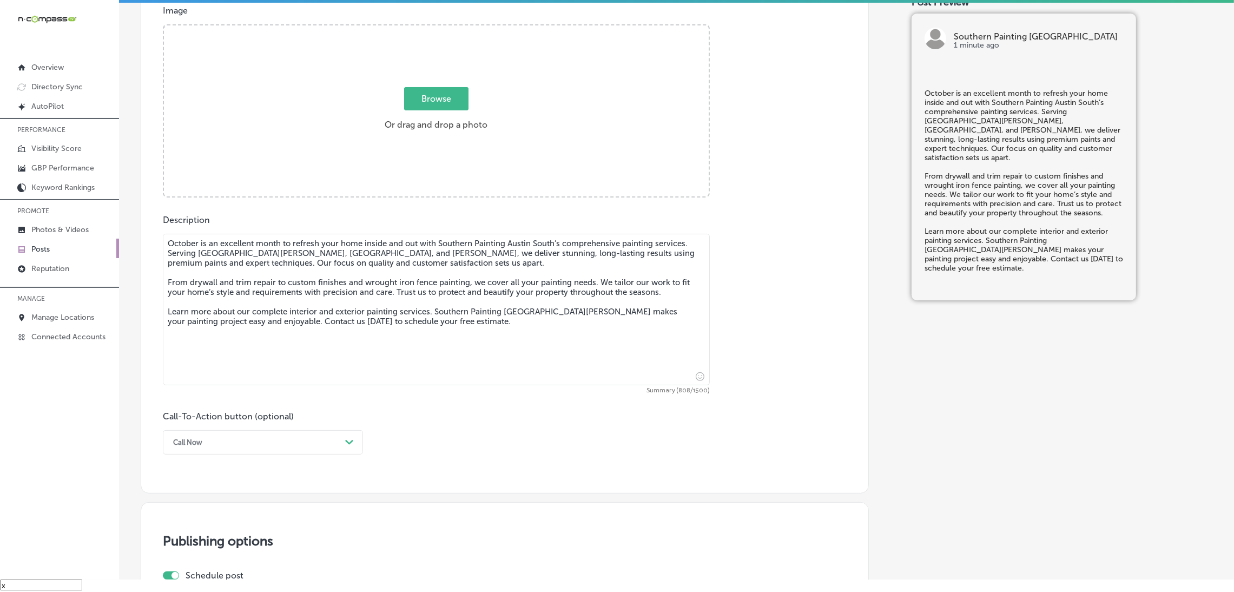
click at [262, 293] on textarea "October is an excellent month to refresh your home inside and out with Southern…" at bounding box center [436, 309] width 547 height 151
type textarea "October is an excellent month to refresh your home inside and out with Southern…"
click at [281, 445] on div "Call Now" at bounding box center [254, 442] width 173 height 17
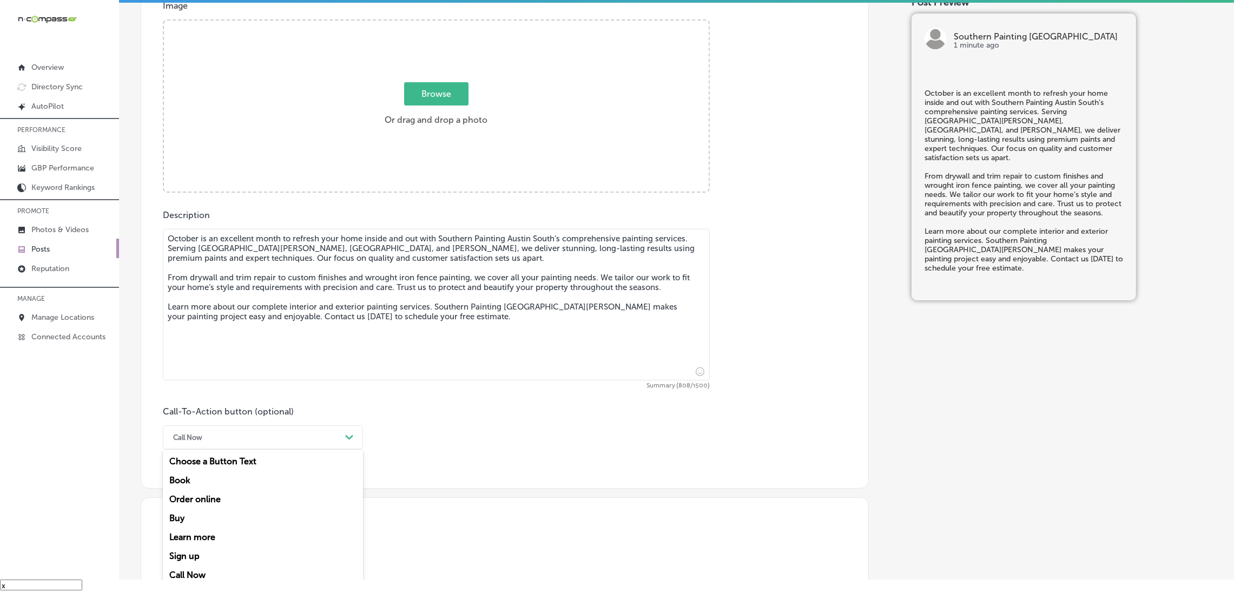
click at [209, 538] on div "Learn more" at bounding box center [263, 536] width 200 height 19
click at [220, 514] on input "text" at bounding box center [436, 501] width 546 height 30
paste input "[URL][DOMAIN_NAME]"
type input "[URL][DOMAIN_NAME]"
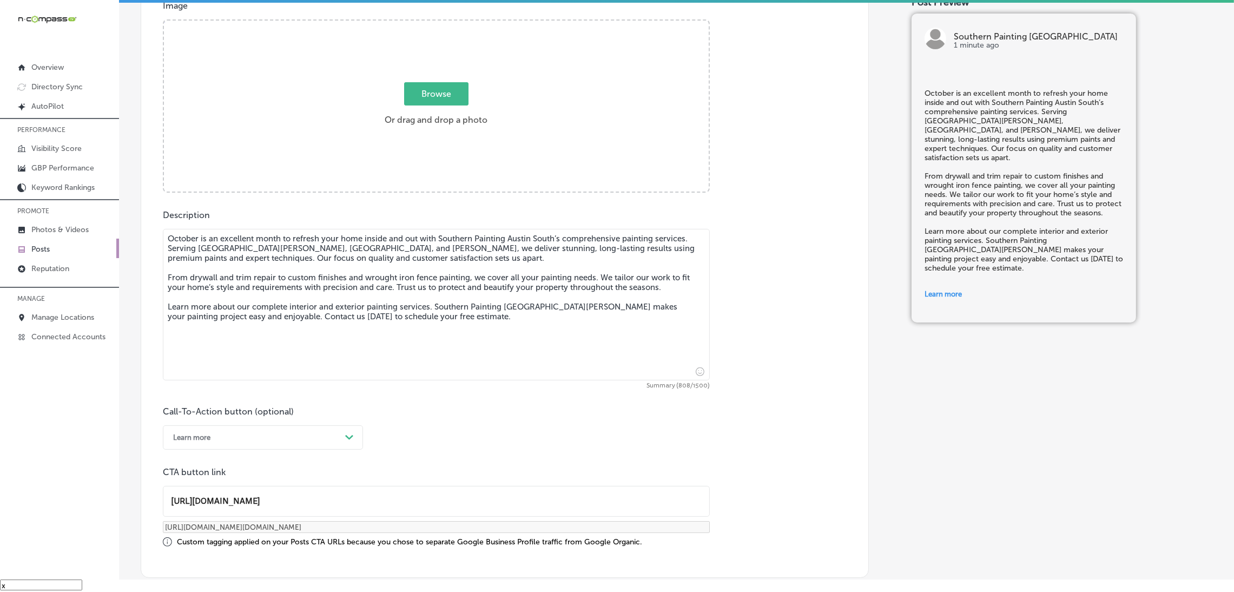
click at [553, 438] on div "Call-To-Action button (optional) Learn more Path Created with Sketch. CTA butto…" at bounding box center [505, 476] width 684 height 141
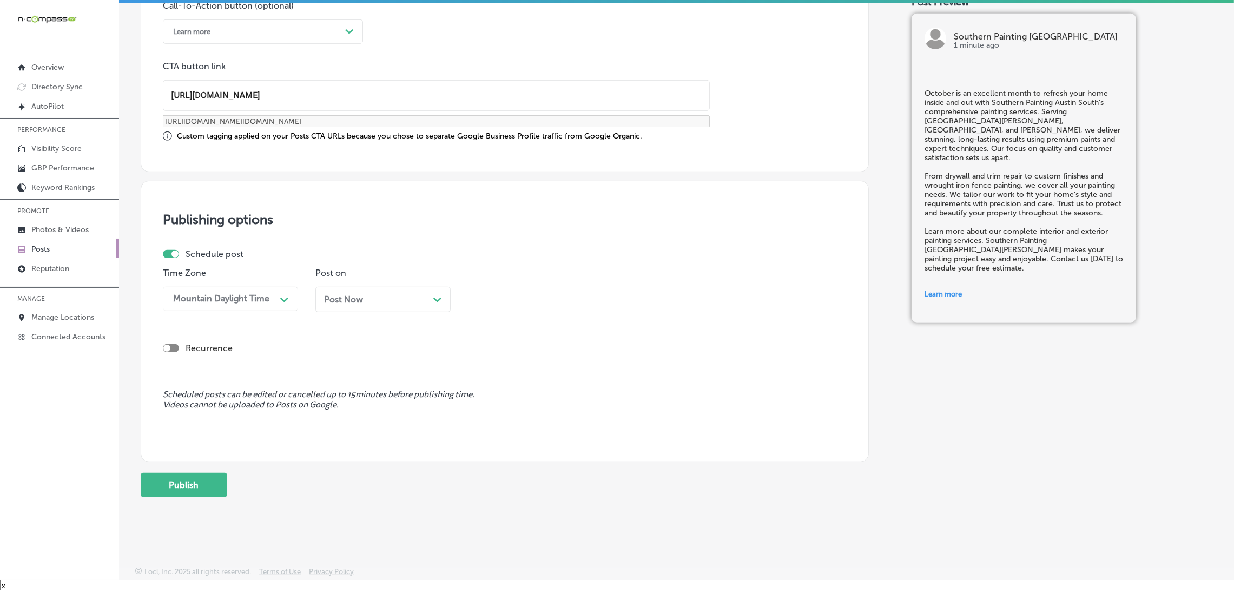
click at [345, 306] on div "Post Now Path Created with Sketch." at bounding box center [382, 299] width 135 height 25
click at [524, 303] on div "10:45 AM" at bounding box center [527, 298] width 108 height 19
click at [504, 445] on div "7:00 AM" at bounding box center [535, 447] width 135 height 19
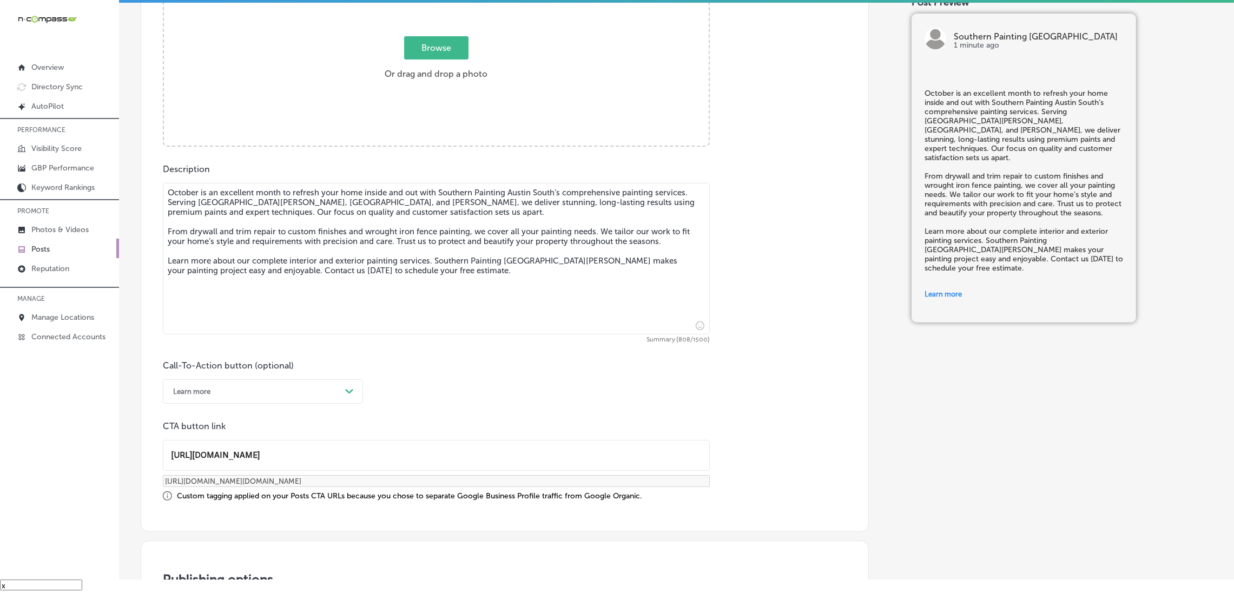
scroll to position [151, 0]
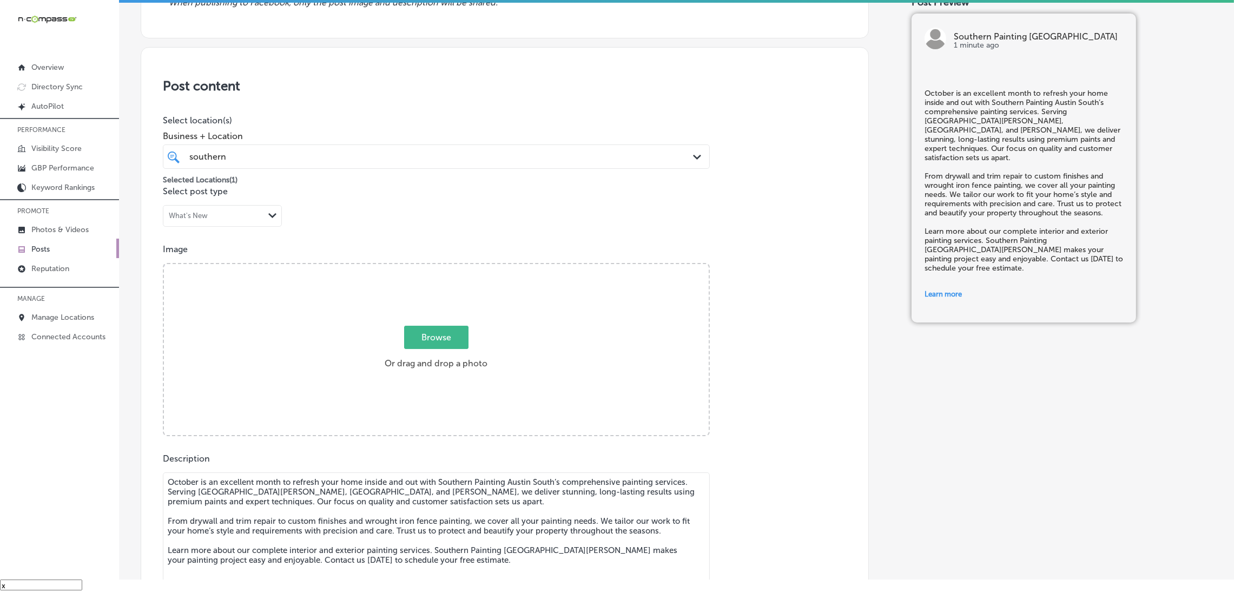
click at [438, 355] on label "Browse Or drag and drop a photo" at bounding box center [435, 351] width 111 height 48
click at [438, 267] on input "Browse Or drag and drop a photo" at bounding box center [436, 265] width 545 height 3
type input "C:\fakepath\Southern Painting Austin South 3.png"
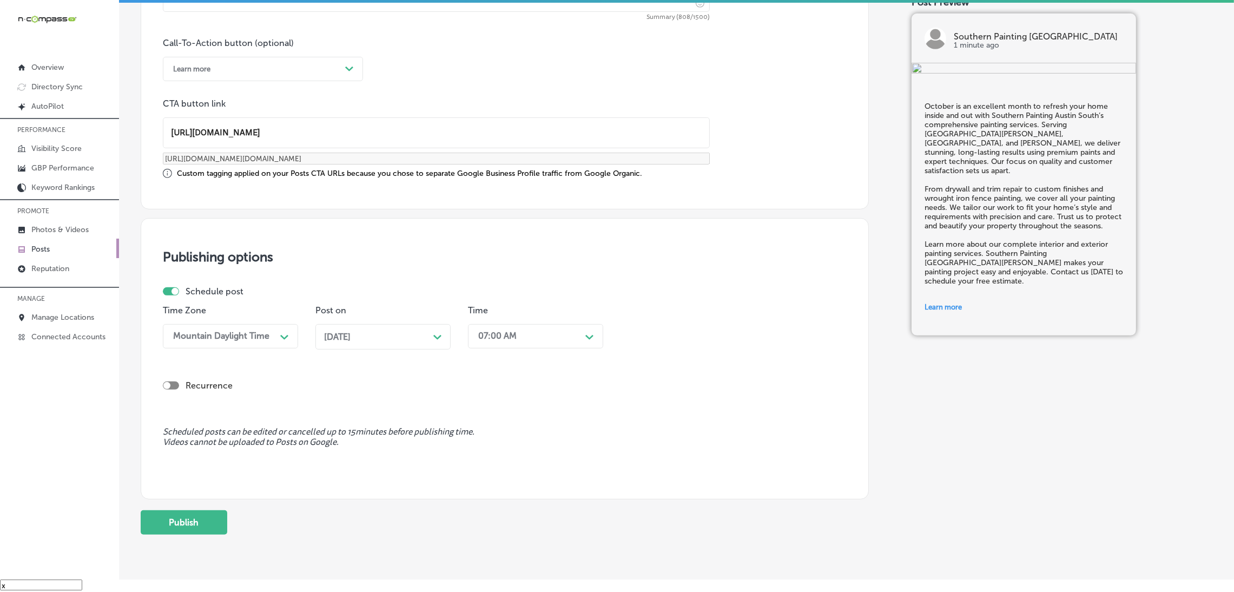
scroll to position [803, 0]
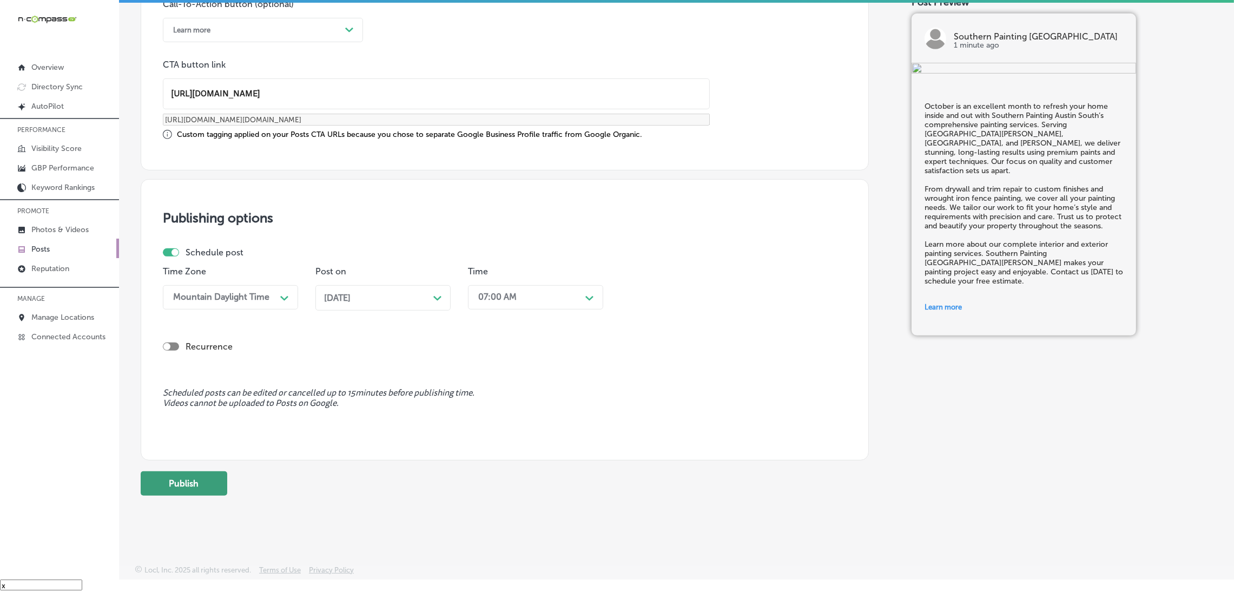
click at [193, 487] on button "Publish" at bounding box center [184, 483] width 87 height 24
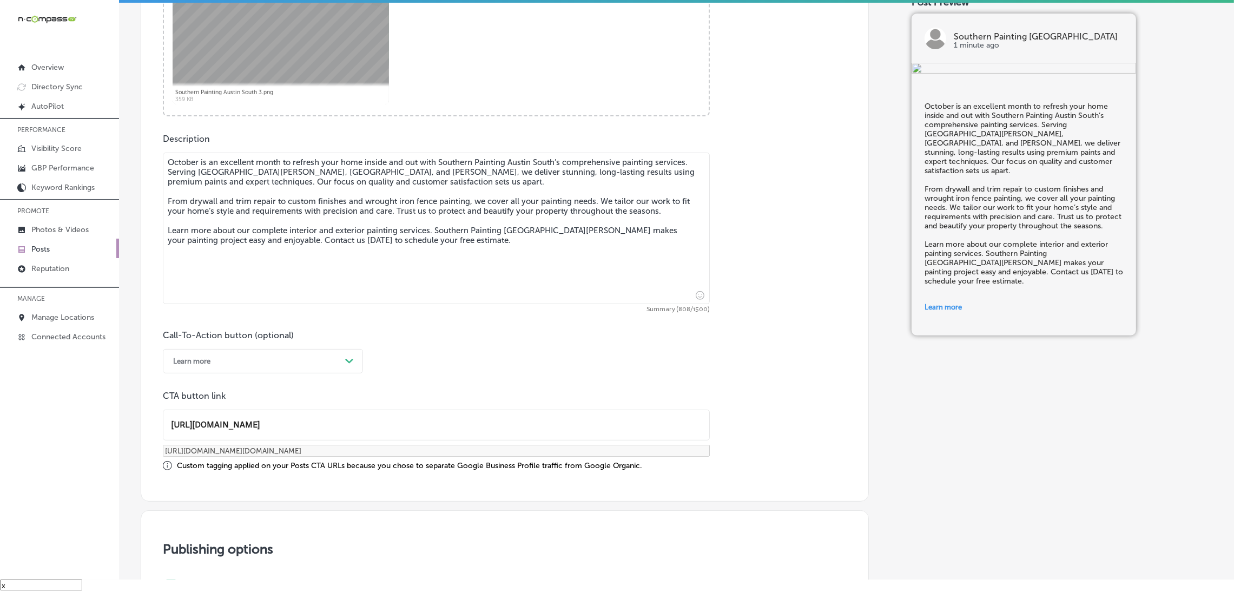
scroll to position [820, 0]
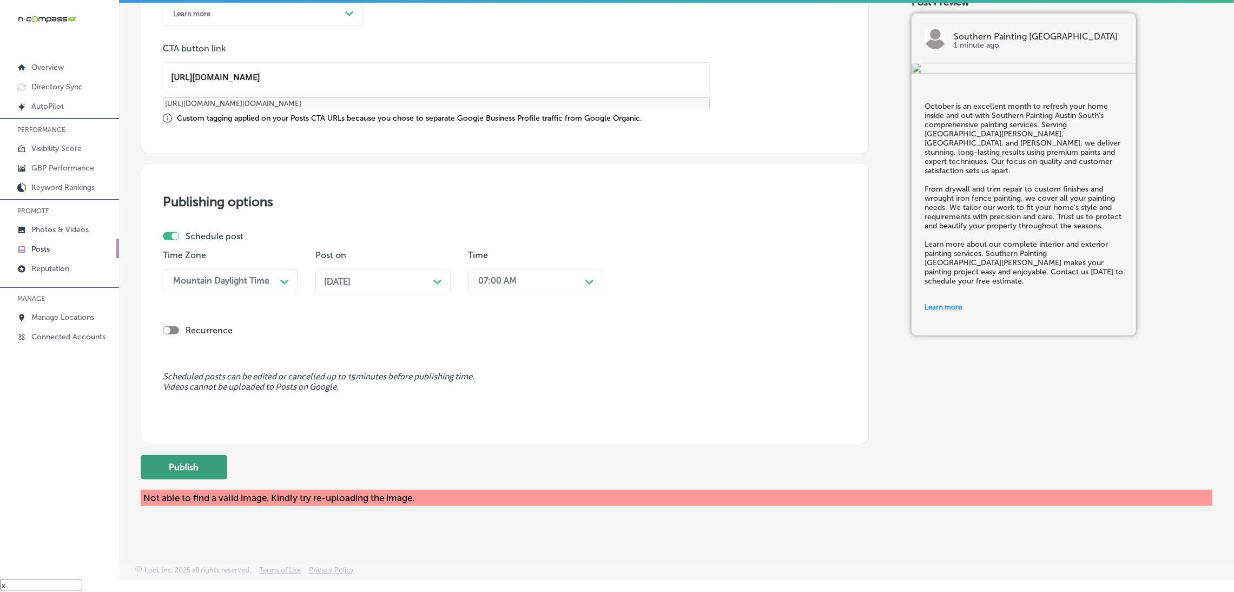
click at [184, 460] on button "Publish" at bounding box center [184, 467] width 87 height 24
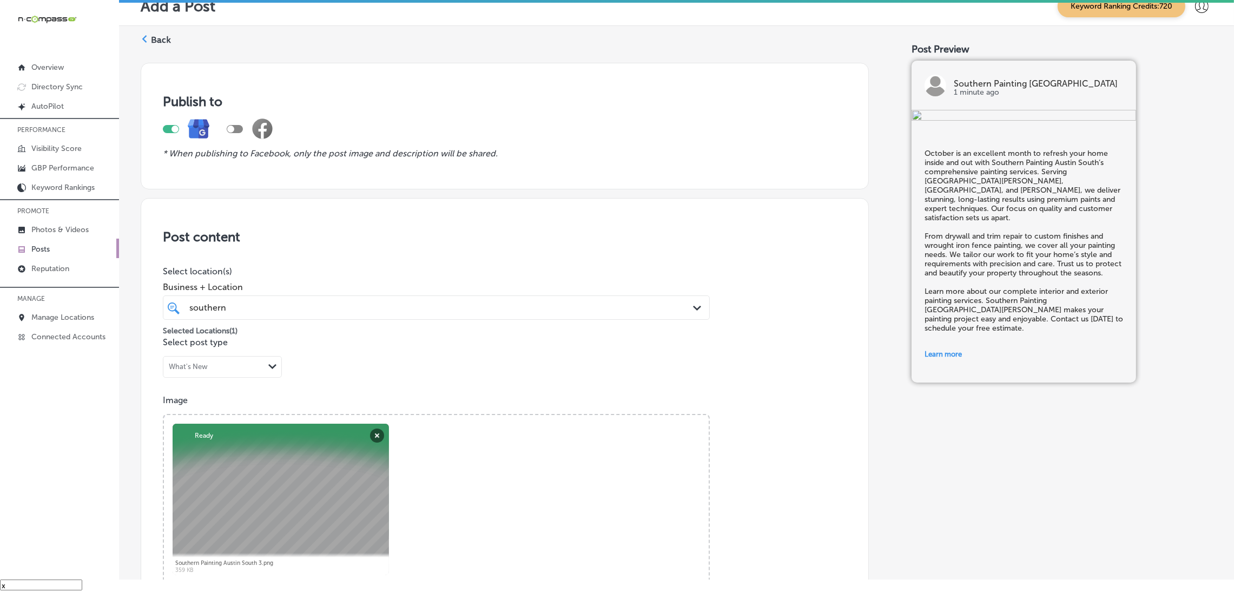
scroll to position [0, 0]
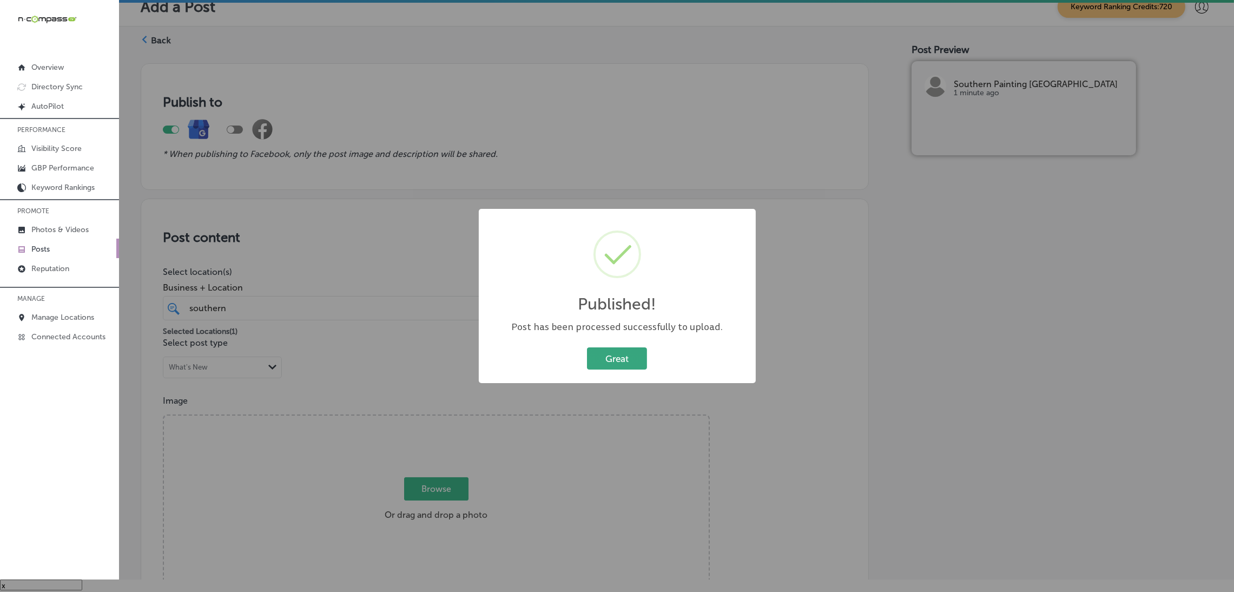
click at [609, 343] on div "Published! × Post has been processed successfully to upload. Great Cancel" at bounding box center [617, 296] width 277 height 175
click at [616, 356] on button "Great" at bounding box center [617, 358] width 60 height 22
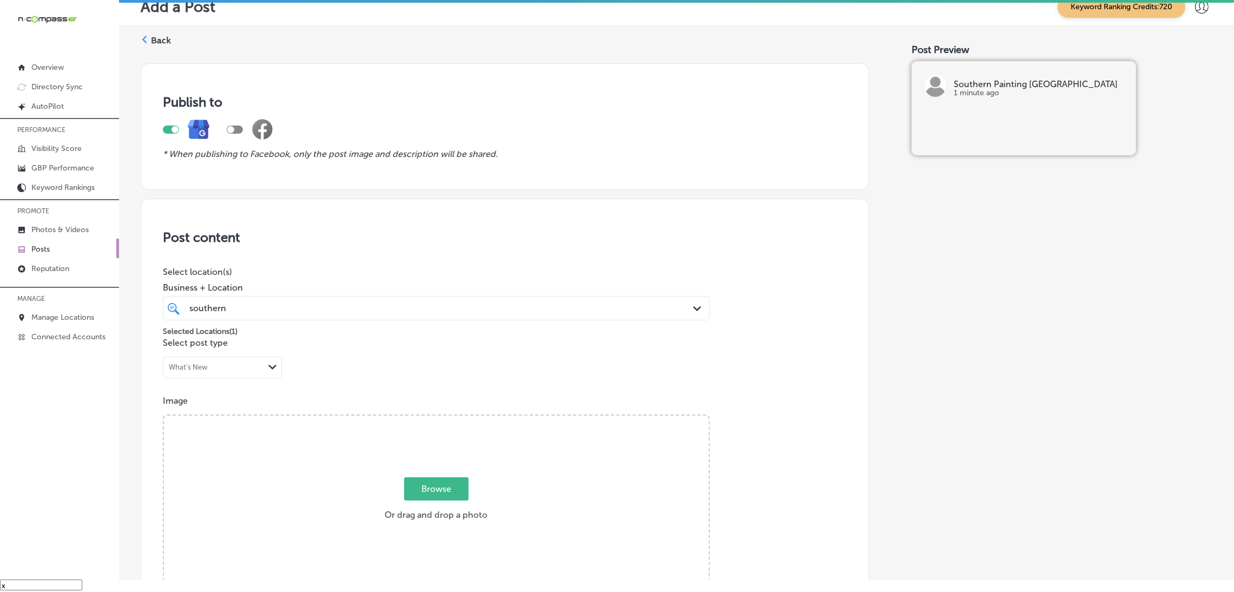
click at [156, 39] on label "Back" at bounding box center [161, 41] width 20 height 12
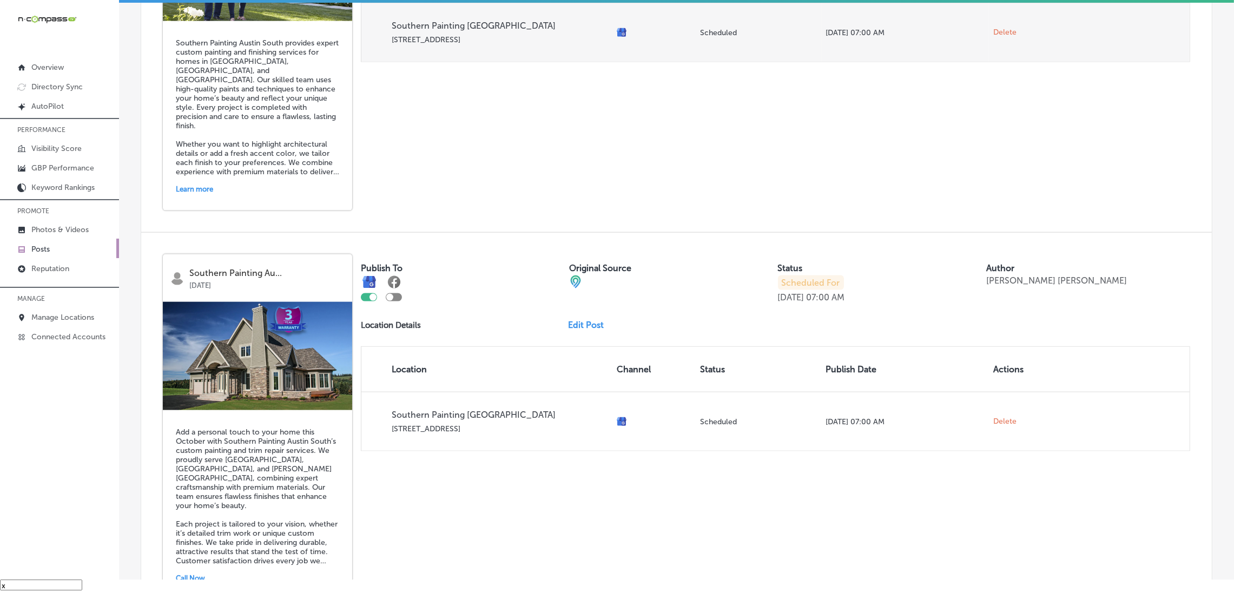
scroll to position [2257, 0]
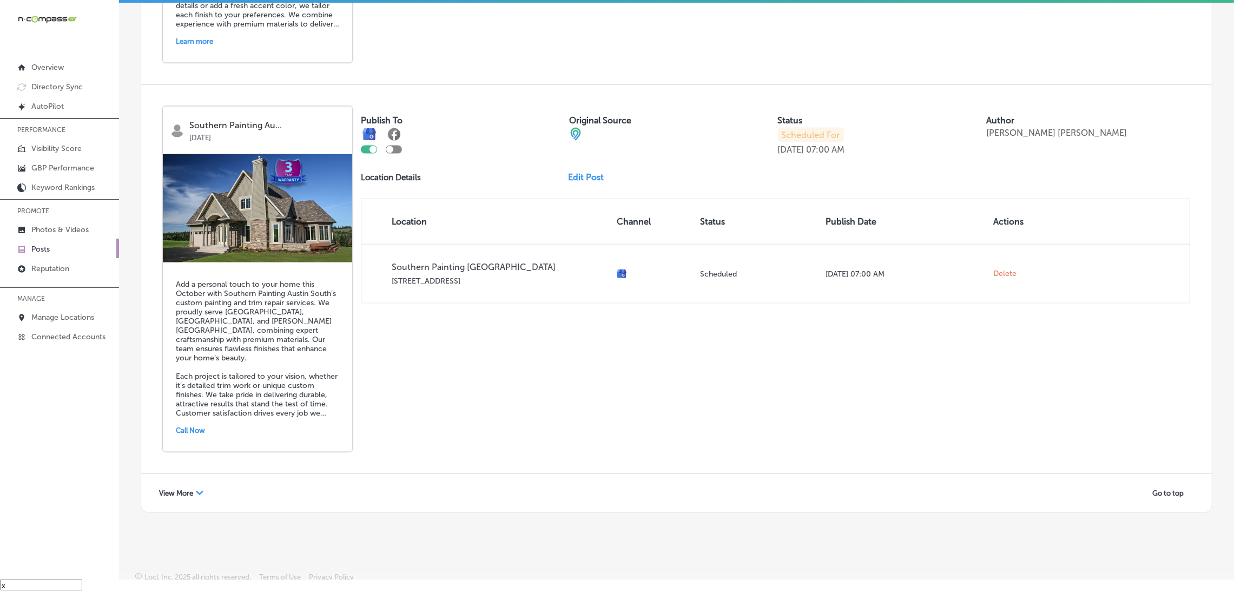
click at [200, 491] on icon "Path Created with Sketch." at bounding box center [200, 493] width 8 height 4
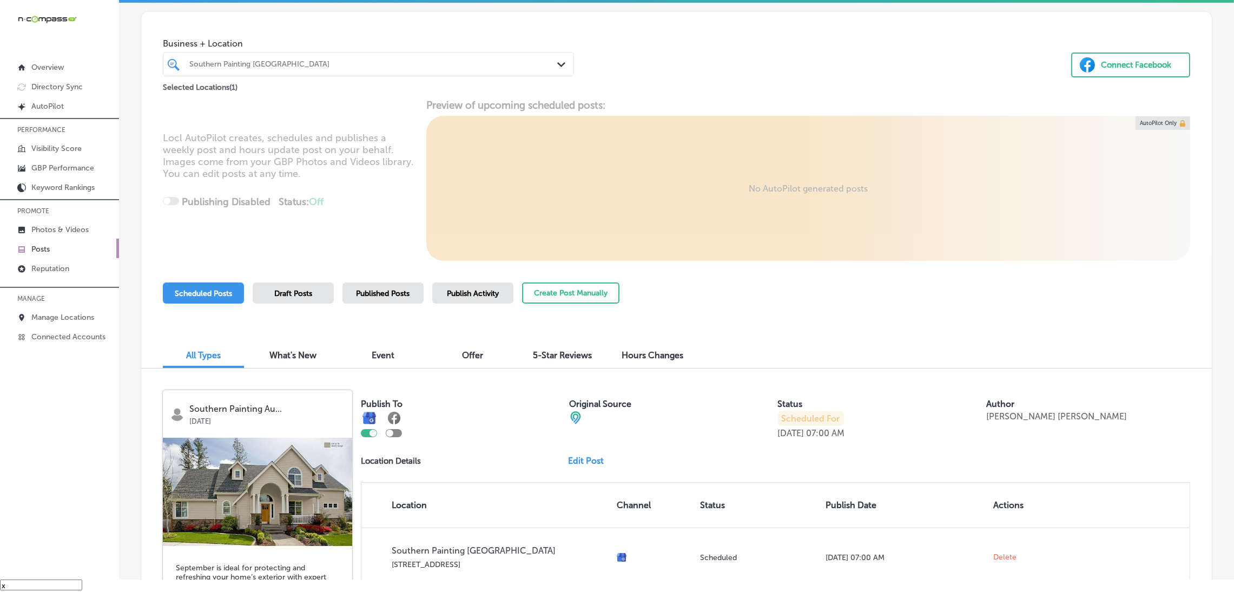
scroll to position [0, 0]
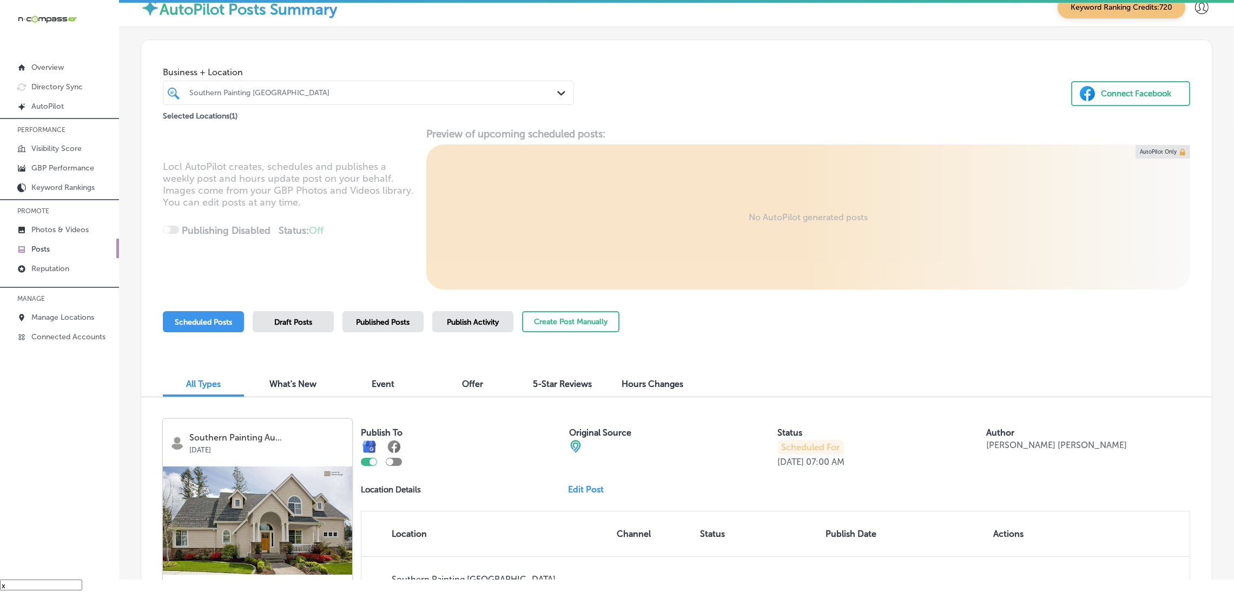
click at [285, 89] on div "Southern Painting [GEOGRAPHIC_DATA]" at bounding box center [373, 92] width 369 height 9
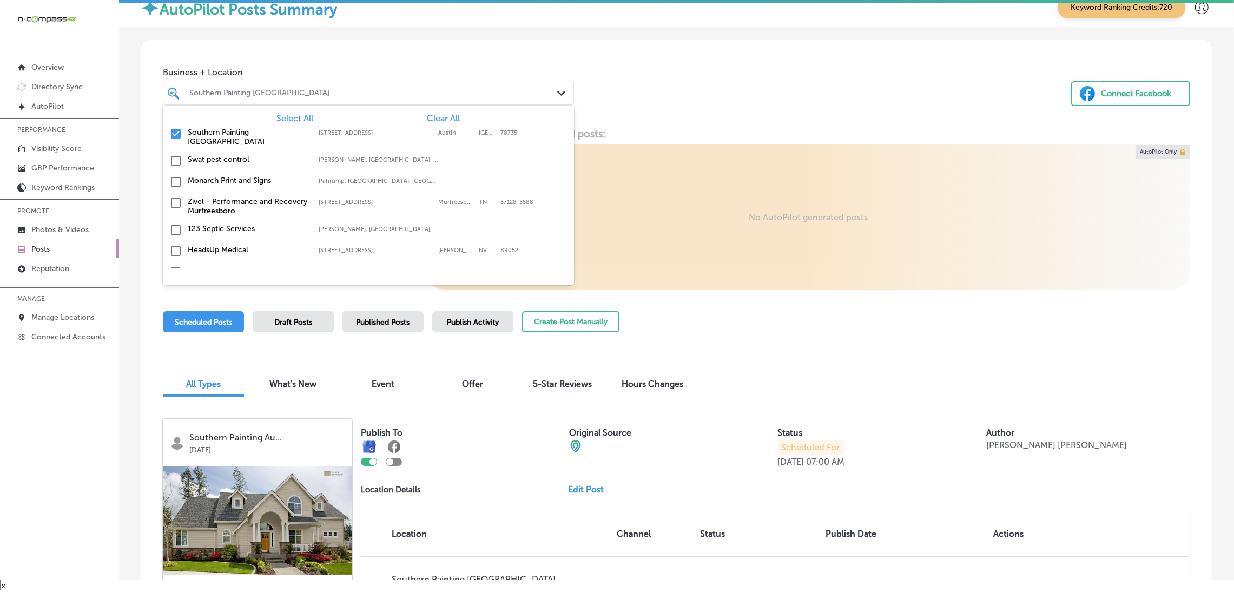
click at [433, 117] on span "Clear All" at bounding box center [443, 118] width 33 height 10
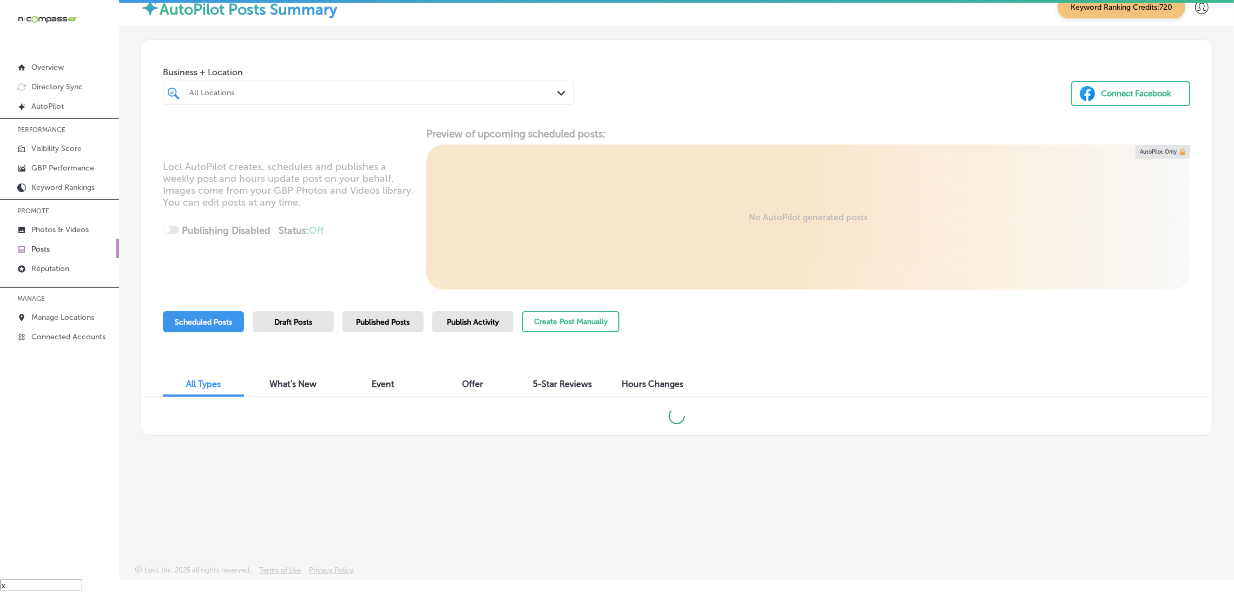
click at [722, 115] on div "Business + Location All Locations Path Created with Sketch. Connect Facebook" at bounding box center [676, 81] width 1071 height 82
click at [80, 322] on link "Manage Locations" at bounding box center [59, 316] width 119 height 19
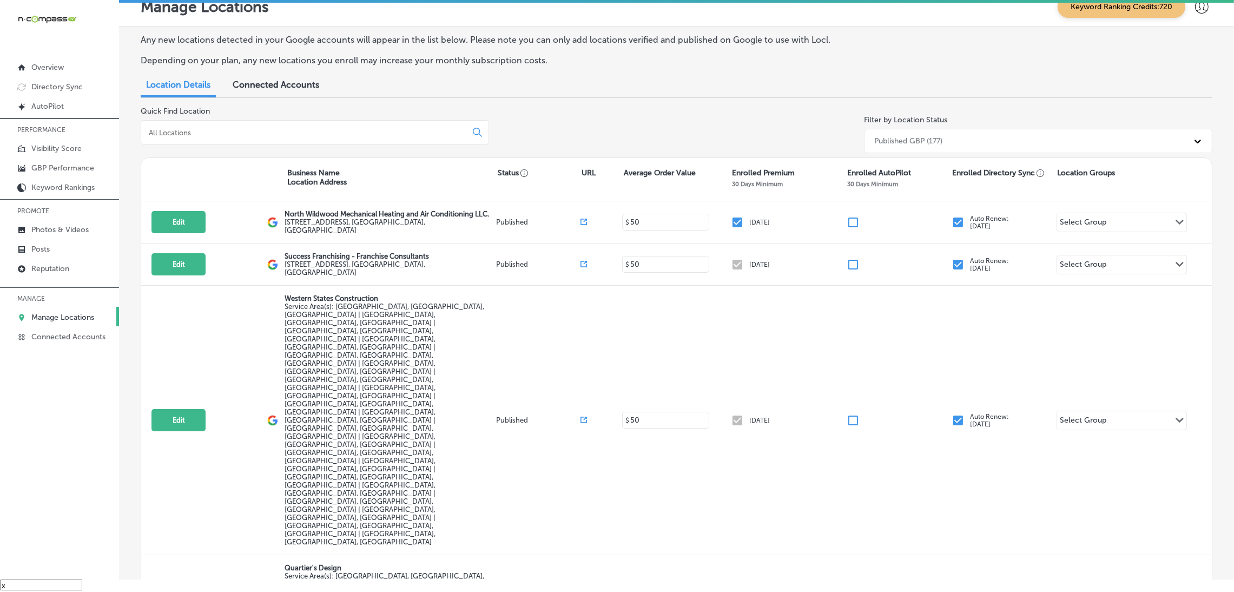
click at [257, 122] on div at bounding box center [315, 132] width 348 height 24
click at [252, 137] on div at bounding box center [315, 132] width 348 height 24
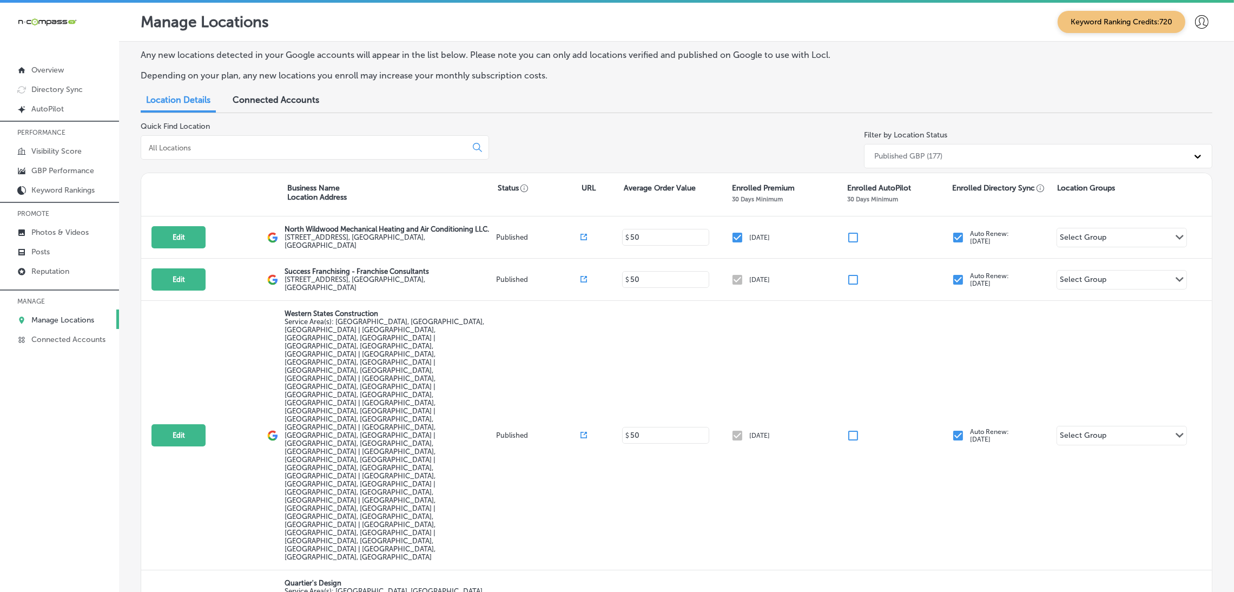
click at [264, 128] on div "Quick Find Location" at bounding box center [315, 147] width 348 height 51
click at [263, 147] on input at bounding box center [306, 148] width 316 height 10
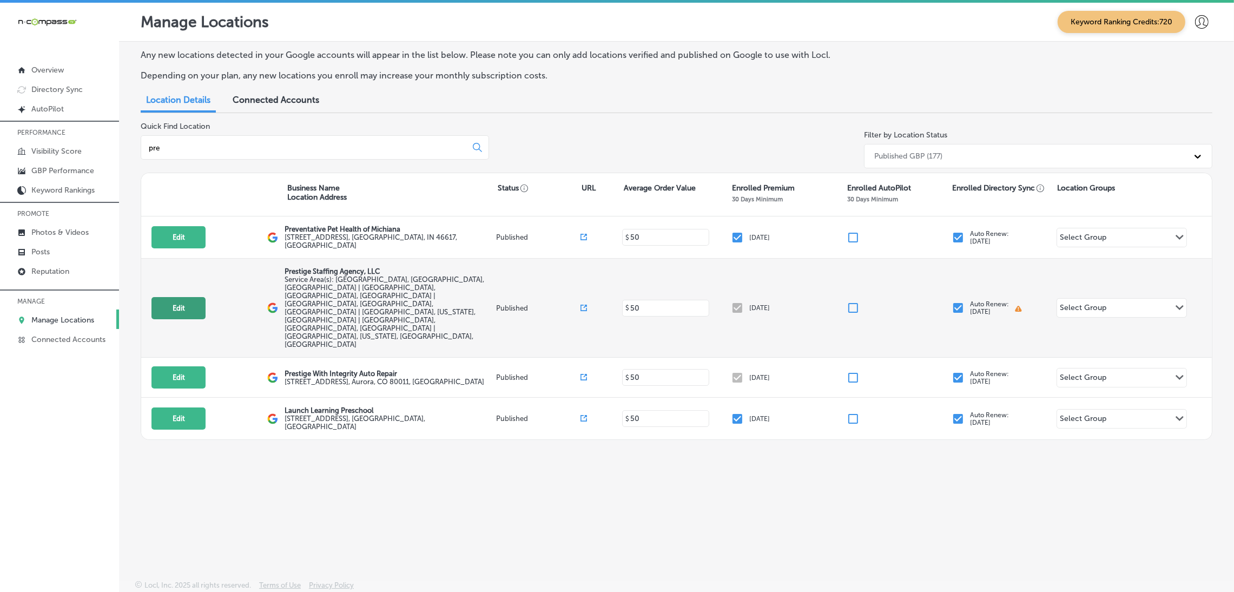
type input "pre"
click at [165, 297] on button "Edit" at bounding box center [178, 308] width 54 height 22
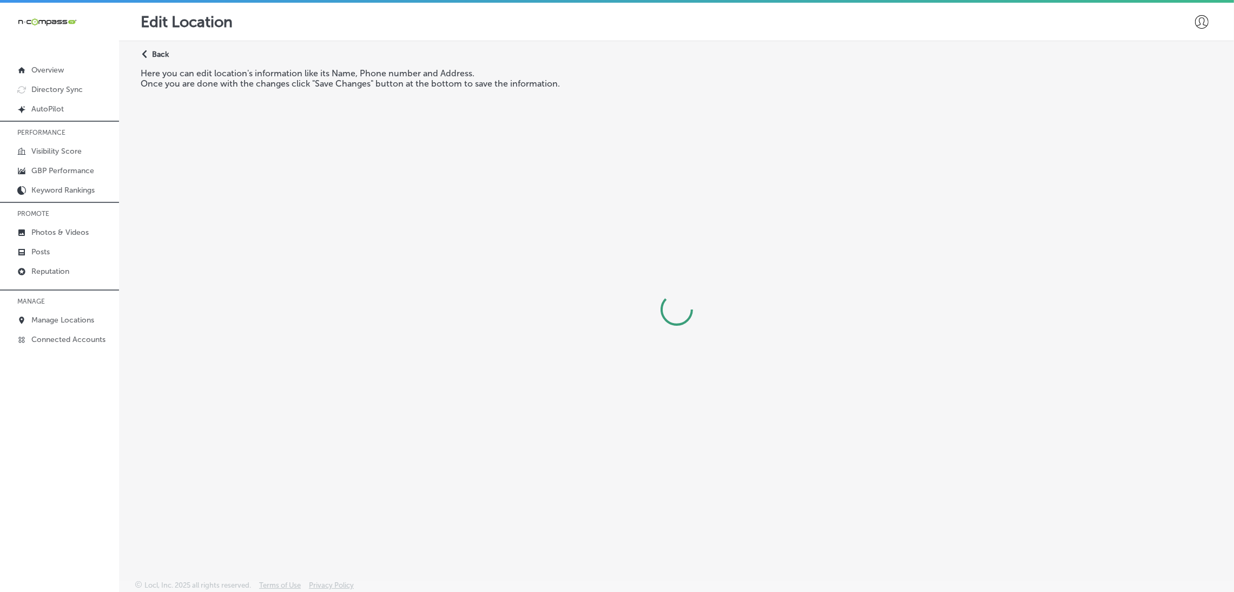
select select "US"
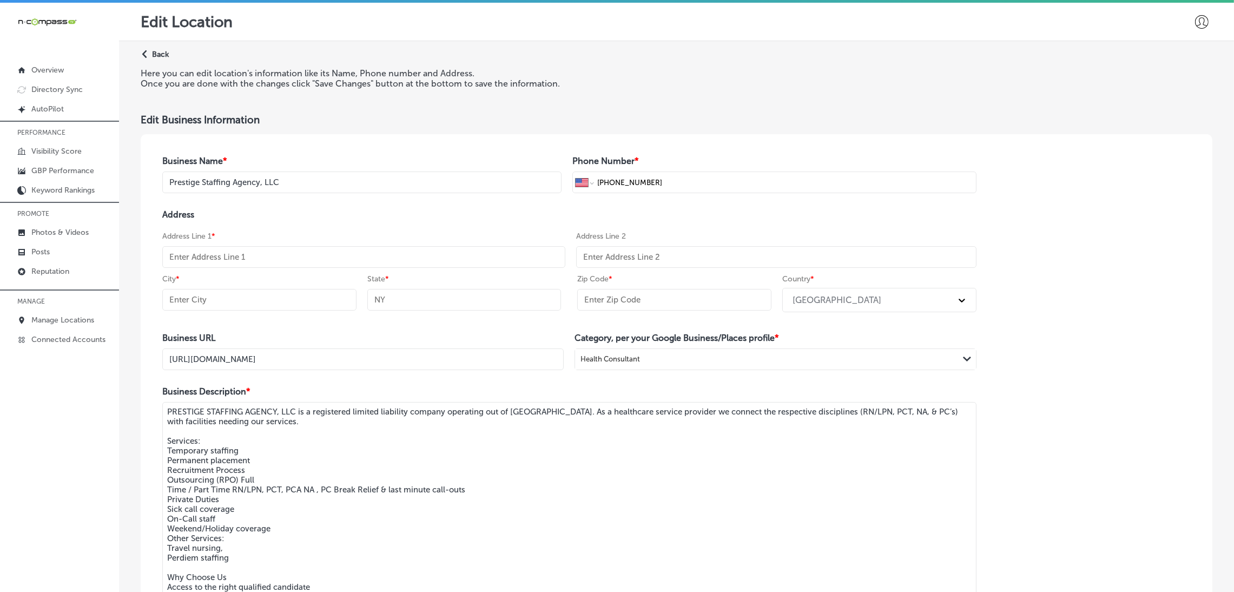
click at [152, 54] on p "Back" at bounding box center [160, 54] width 17 height 9
